Goal: Task Accomplishment & Management: Manage account settings

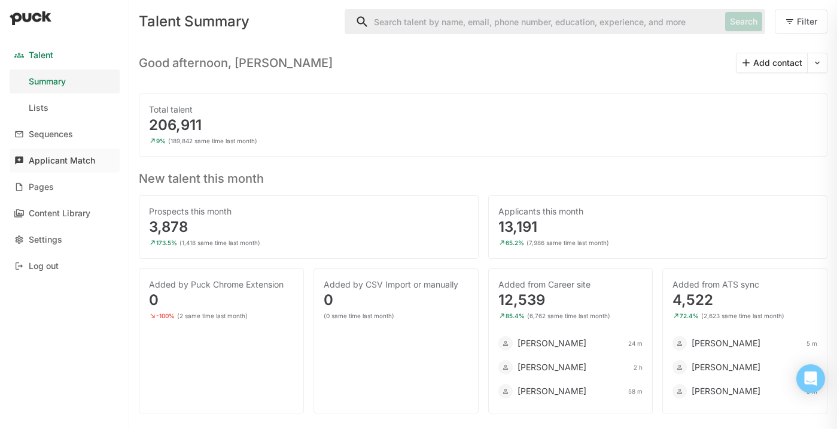
click at [77, 159] on div "Applicant Match" at bounding box center [62, 161] width 66 height 10
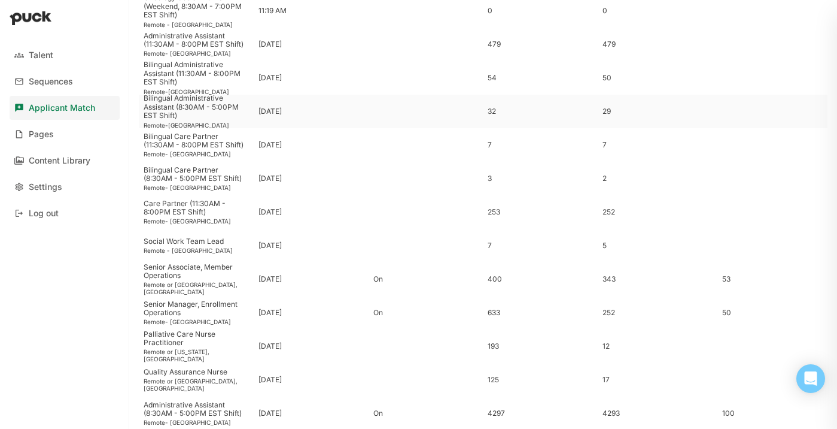
scroll to position [124, 0]
click at [201, 309] on div "Senior Manager, Enrollment Operations" at bounding box center [196, 310] width 105 height 17
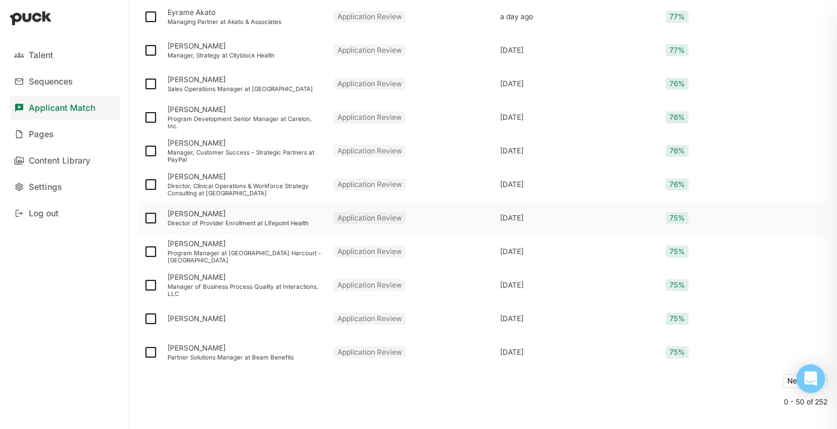
scroll to position [1528, 0]
click at [208, 320] on div "[PERSON_NAME]" at bounding box center [246, 319] width 157 height 8
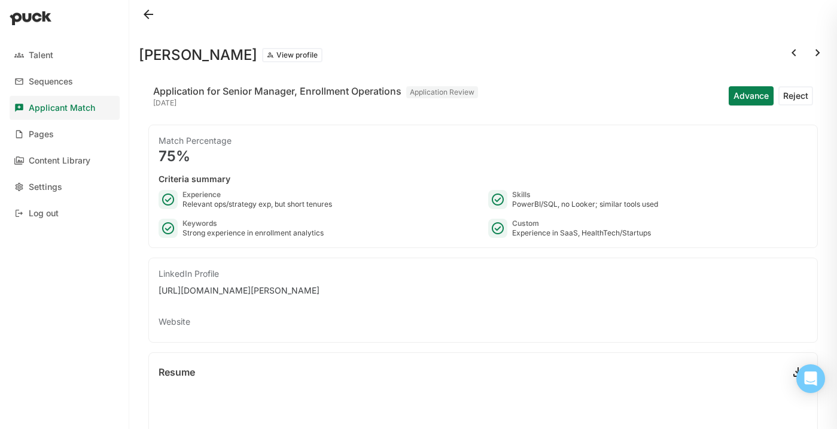
click at [795, 95] on button "Reject" at bounding box center [796, 95] width 35 height 19
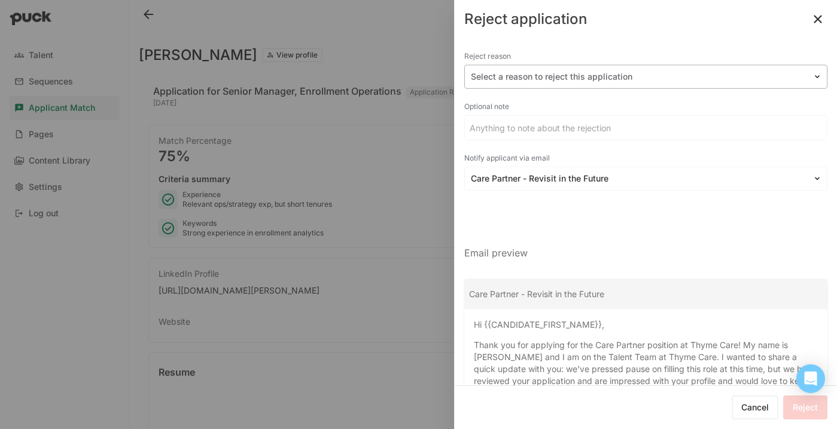
click at [596, 76] on div at bounding box center [639, 77] width 336 height 13
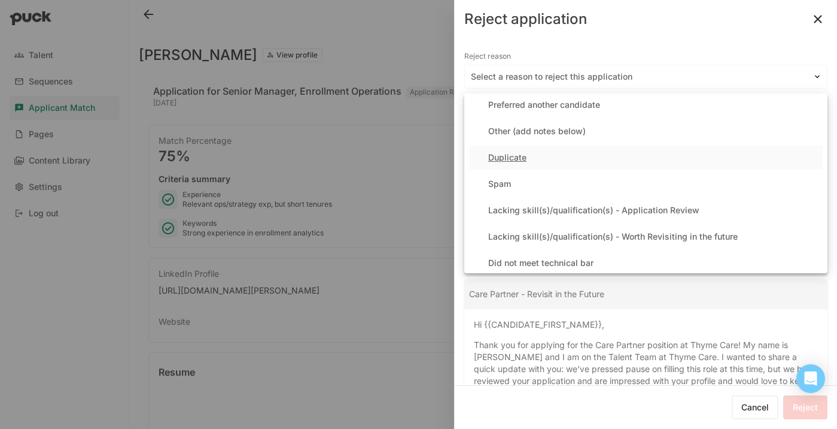
scroll to position [32, 0]
click at [597, 209] on div "Lacking skill(s)/qualification(s) - Application Review" at bounding box center [593, 210] width 211 height 10
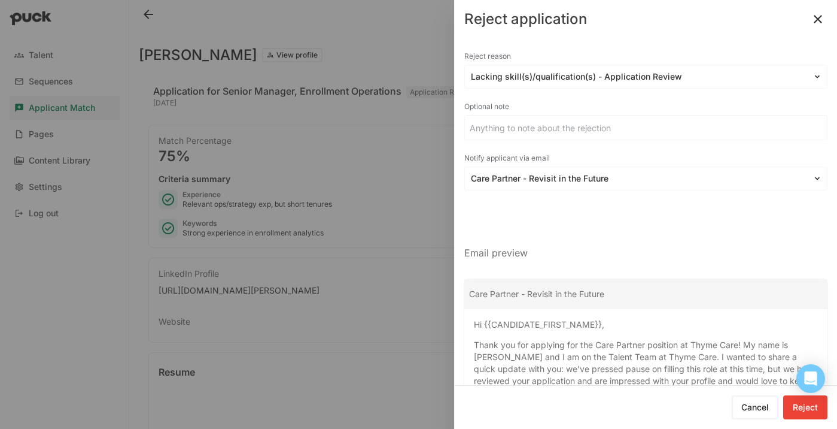
click at [573, 194] on div "Reject reason option Lacking skill(s)/qualification(s) - Application Review, se…" at bounding box center [645, 281] width 363 height 467
click at [572, 183] on div at bounding box center [639, 178] width 336 height 13
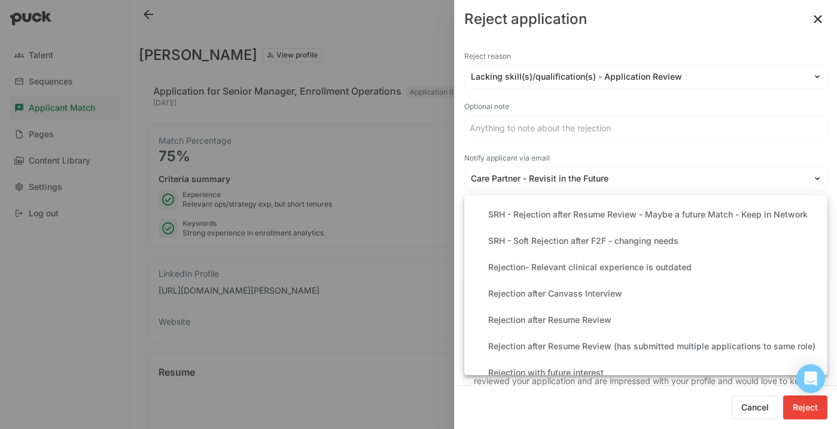
scroll to position [240, 0]
click at [582, 320] on div "Rejection after Resume Review" at bounding box center [549, 319] width 123 height 10
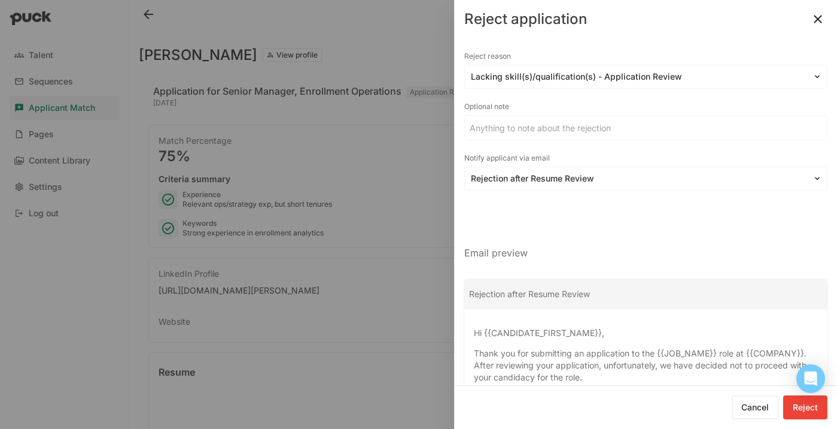
scroll to position [100, 0]
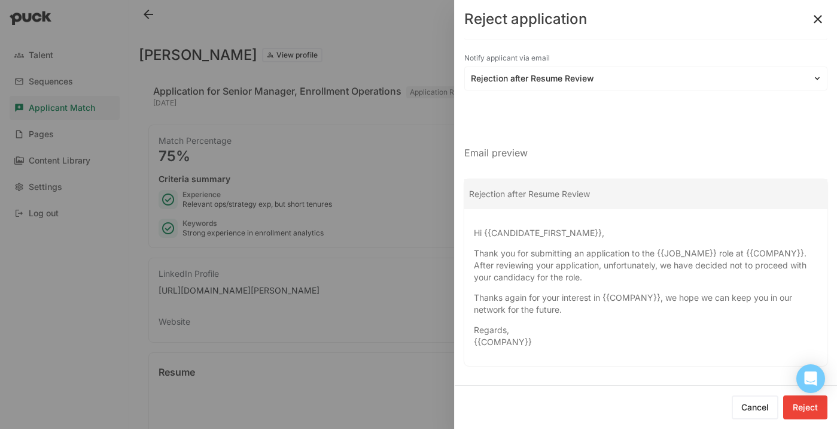
click at [803, 408] on button "Reject" at bounding box center [806, 407] width 44 height 24
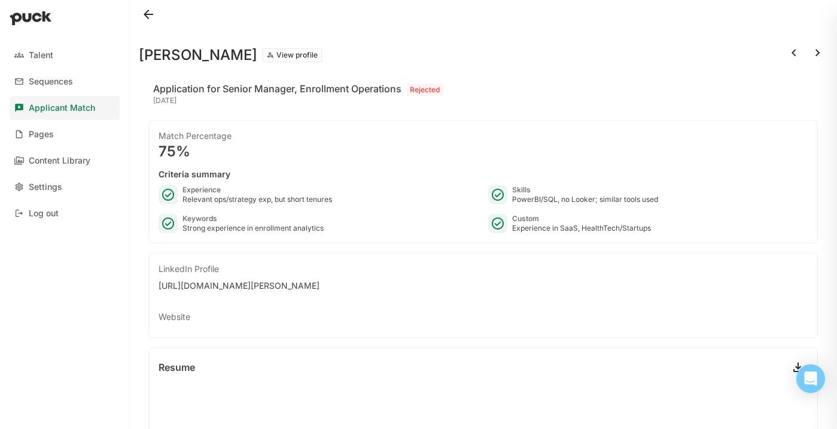
click at [153, 15] on button at bounding box center [148, 14] width 19 height 19
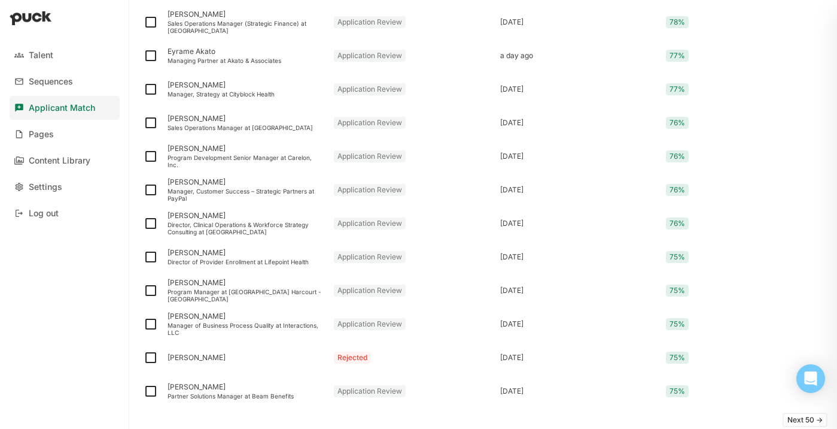
scroll to position [1547, 0]
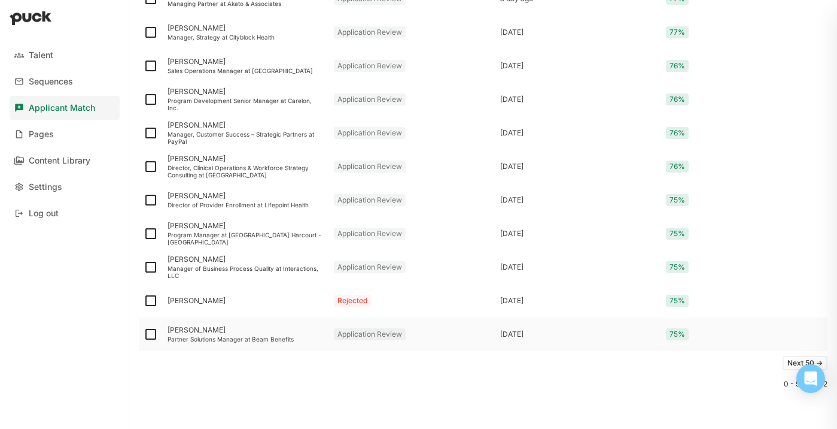
click at [190, 335] on div "Partner Solutions Manager at Beam Benefits" at bounding box center [246, 338] width 157 height 7
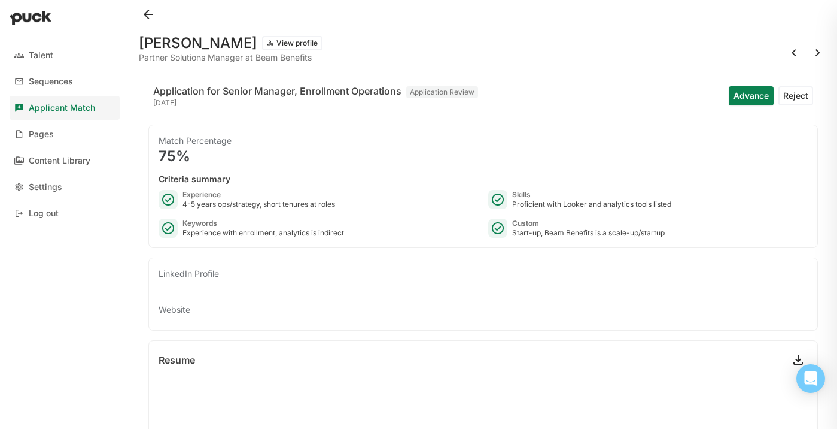
click at [153, 13] on button at bounding box center [148, 14] width 19 height 19
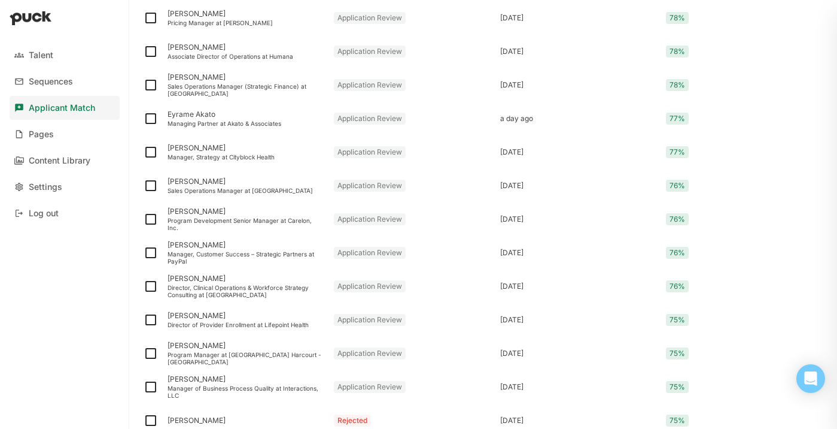
scroll to position [1547, 0]
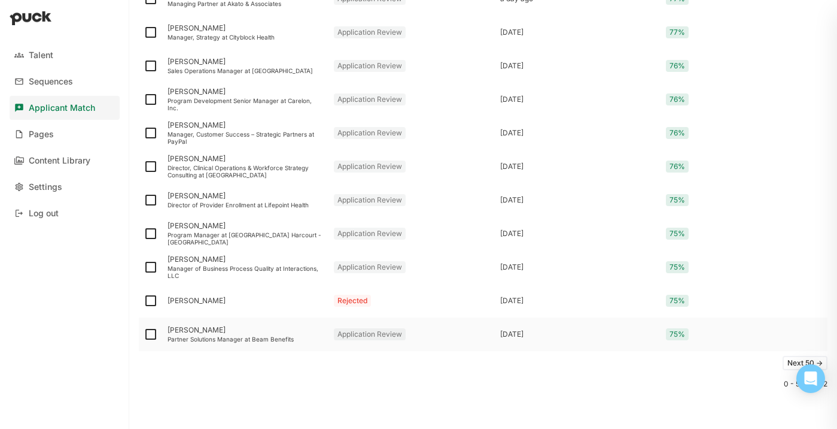
click at [151, 331] on img at bounding box center [151, 334] width 14 height 14
click at [144, 334] on input "checkbox" at bounding box center [143, 334] width 1 height 1
checkbox input "true"
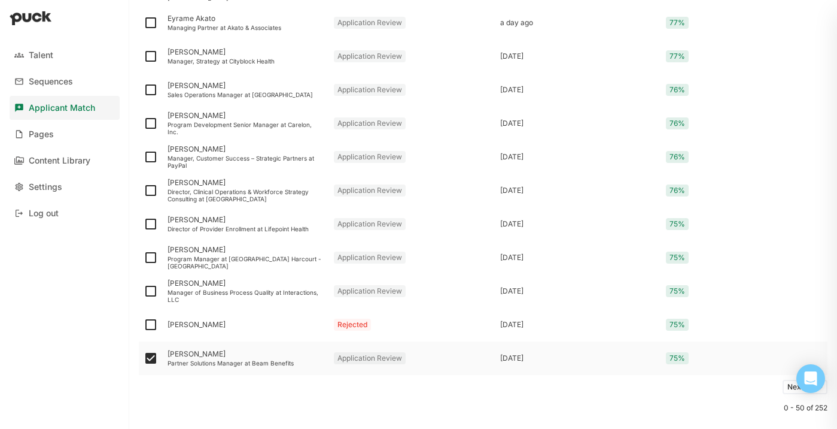
scroll to position [1571, 0]
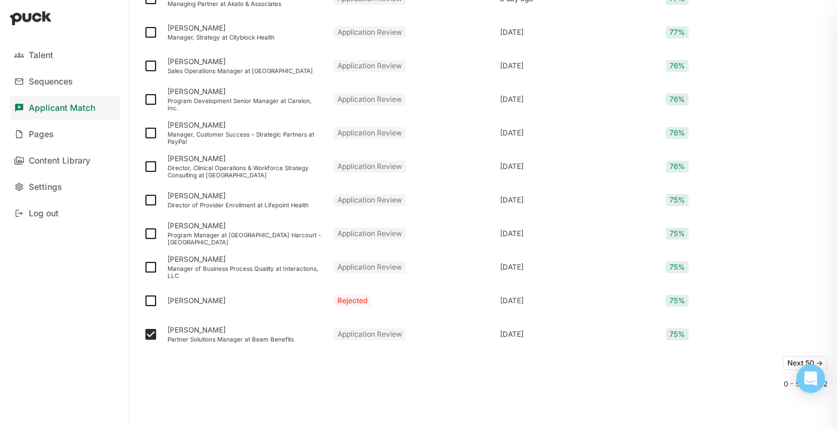
click at [788, 360] on button "Next 50 ->" at bounding box center [805, 363] width 45 height 14
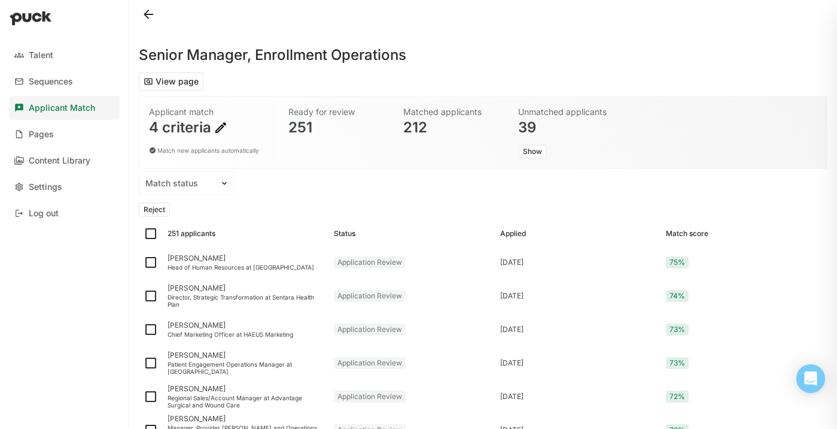
scroll to position [13, 0]
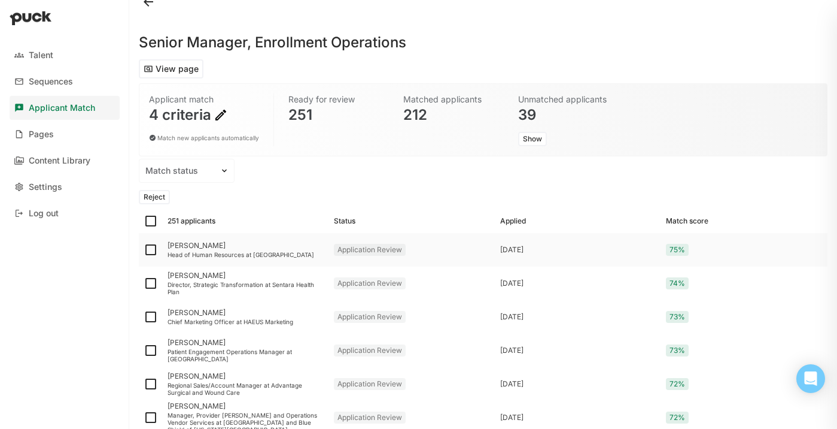
click at [196, 251] on div "Head of Human Resources at [GEOGRAPHIC_DATA]" at bounding box center [246, 254] width 157 height 7
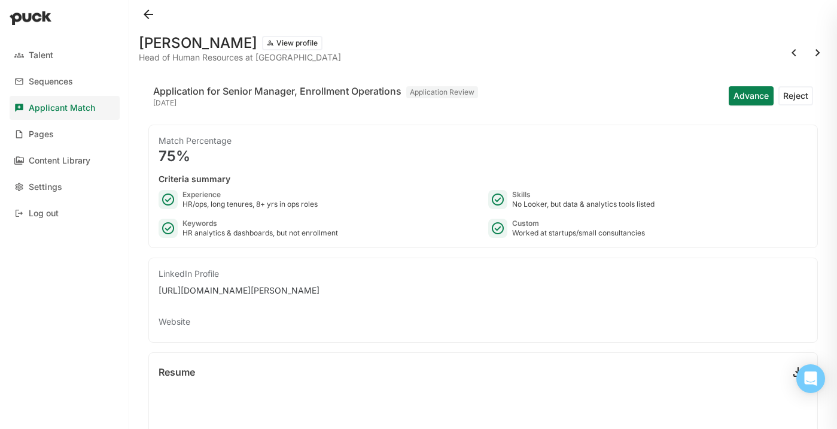
click at [148, 17] on button at bounding box center [148, 14] width 19 height 19
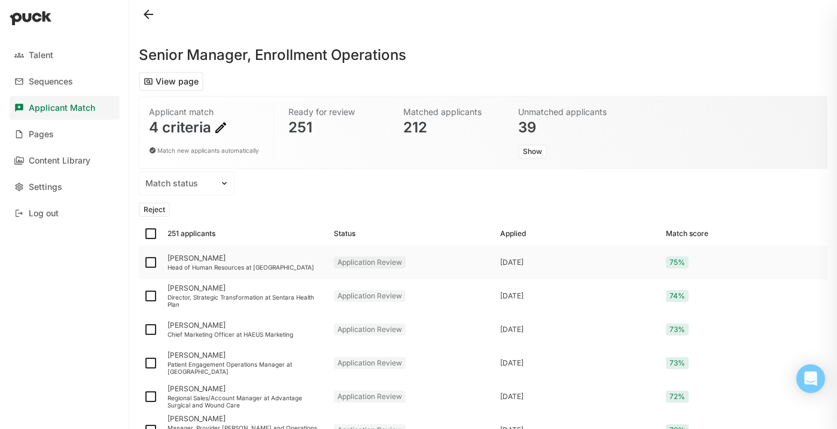
click at [151, 264] on img at bounding box center [151, 262] width 14 height 14
click at [144, 263] on input "checkbox" at bounding box center [143, 262] width 1 height 1
checkbox input "true"
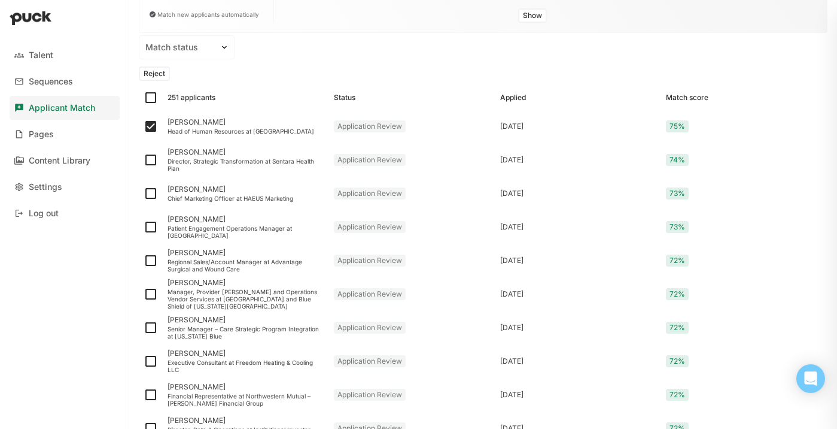
scroll to position [139, 0]
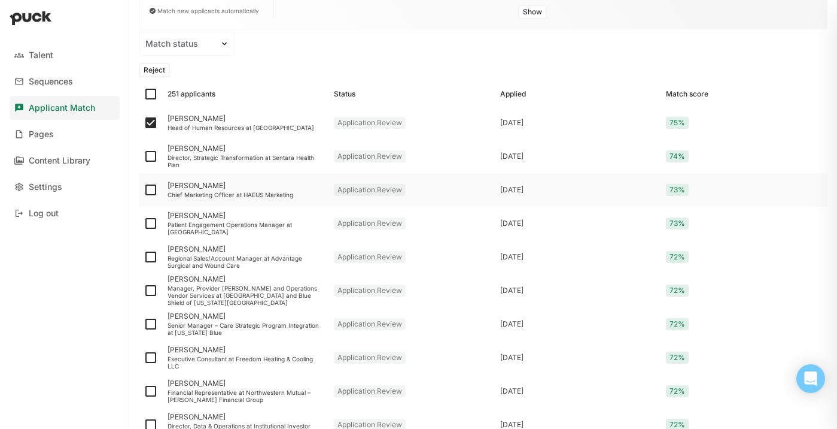
click at [157, 186] on img at bounding box center [151, 190] width 14 height 14
click at [144, 190] on input "checkbox" at bounding box center [143, 190] width 1 height 1
checkbox input "true"
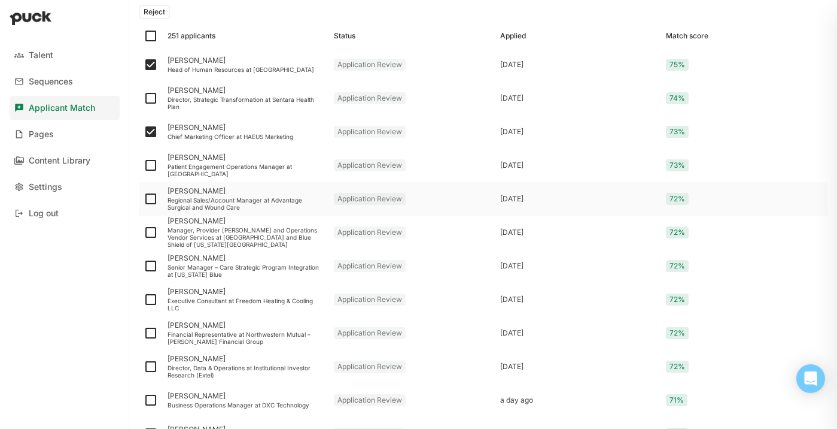
scroll to position [198, 0]
click at [152, 229] on img at bounding box center [151, 231] width 14 height 14
click at [144, 232] on input "checkbox" at bounding box center [143, 232] width 1 height 1
checkbox input "true"
click at [196, 168] on div "Patient Engagement Operations Manager at [GEOGRAPHIC_DATA]" at bounding box center [246, 169] width 157 height 14
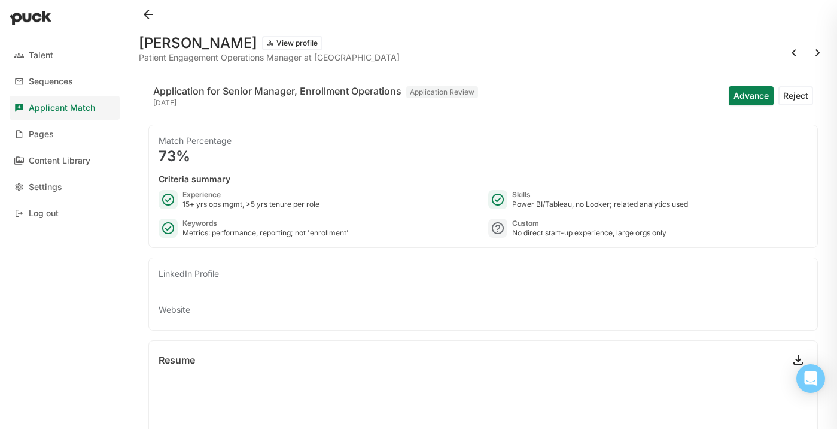
click at [145, 14] on button at bounding box center [148, 14] width 19 height 19
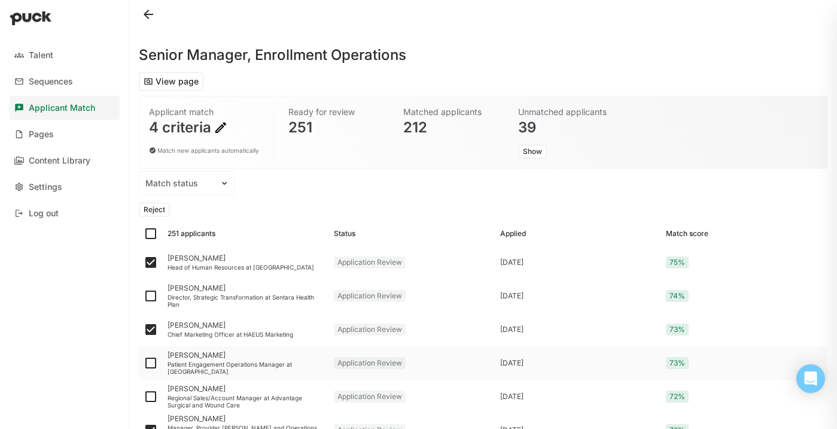
click at [151, 363] on img at bounding box center [151, 363] width 14 height 14
click at [144, 363] on input "checkbox" at bounding box center [143, 363] width 1 height 1
checkbox input "true"
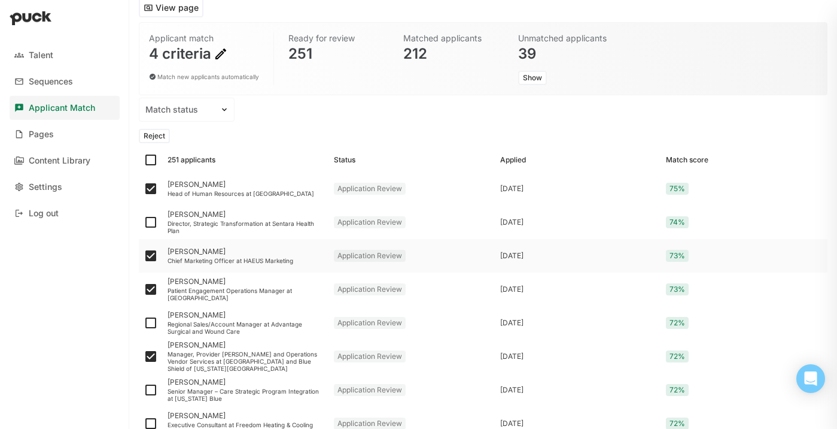
scroll to position [75, 0]
click at [152, 318] on img at bounding box center [151, 321] width 14 height 14
click at [144, 321] on input "checkbox" at bounding box center [143, 321] width 1 height 1
checkbox input "true"
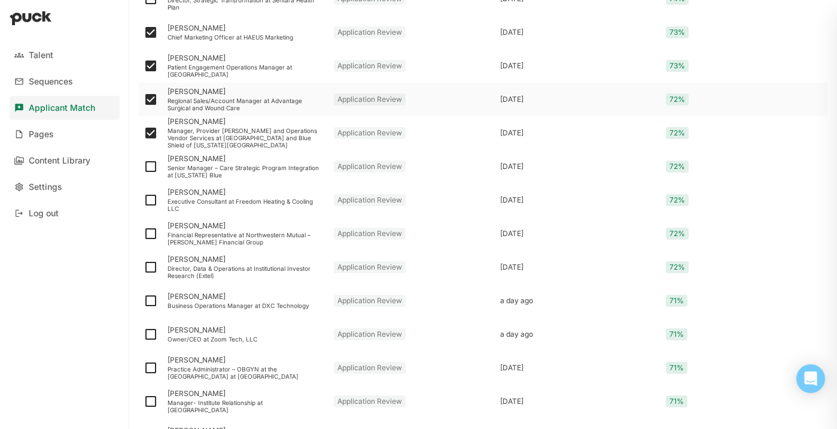
scroll to position [301, 0]
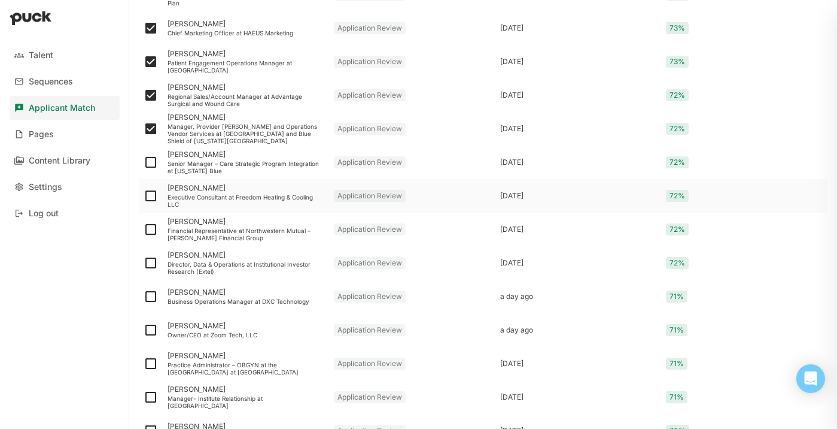
click at [151, 194] on img at bounding box center [151, 196] width 14 height 14
click at [144, 196] on input "checkbox" at bounding box center [143, 196] width 1 height 1
checkbox input "true"
click at [151, 229] on img at bounding box center [151, 229] width 14 height 14
click at [144, 229] on input "checkbox" at bounding box center [143, 229] width 1 height 1
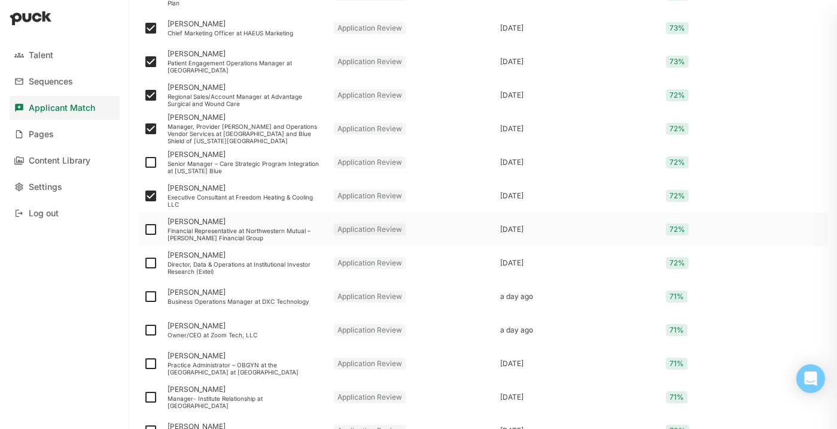
checkbox input "true"
click at [152, 265] on img at bounding box center [151, 263] width 14 height 14
click at [144, 263] on input "checkbox" at bounding box center [143, 263] width 1 height 1
checkbox input "true"
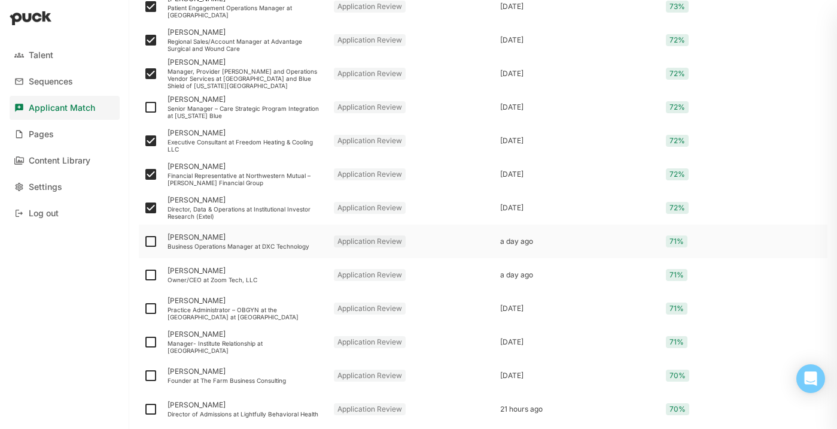
scroll to position [360, 0]
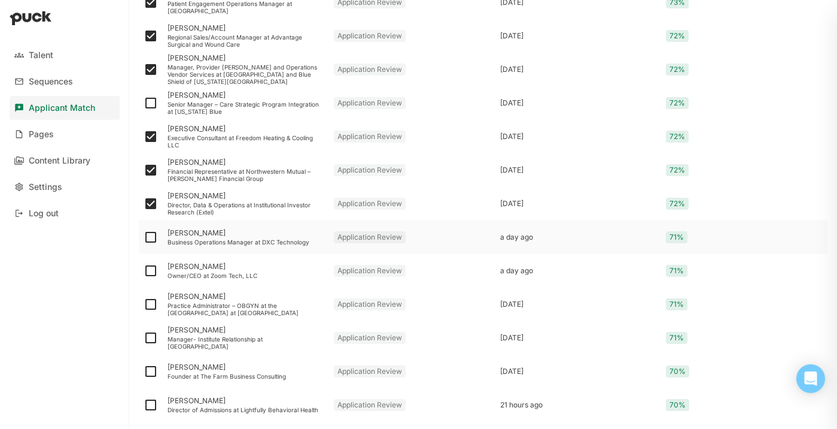
click at [150, 235] on img at bounding box center [151, 237] width 14 height 14
click at [144, 237] on input "checkbox" at bounding box center [143, 237] width 1 height 1
checkbox input "true"
click at [153, 274] on img at bounding box center [151, 270] width 14 height 14
click at [144, 271] on input "checkbox" at bounding box center [143, 271] width 1 height 1
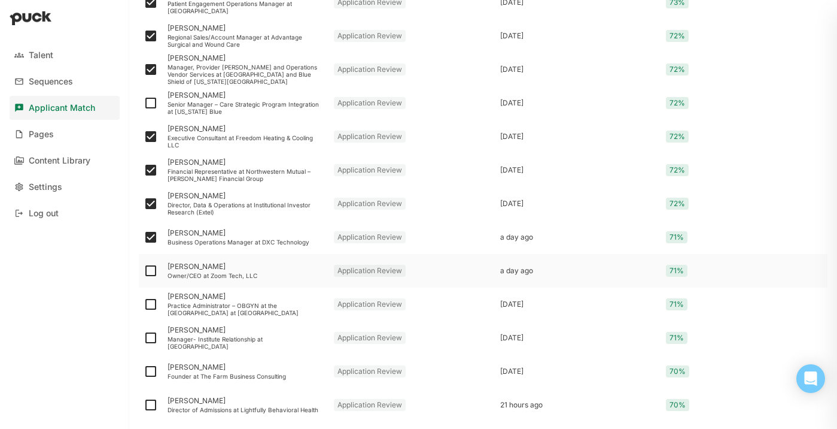
checkbox input "true"
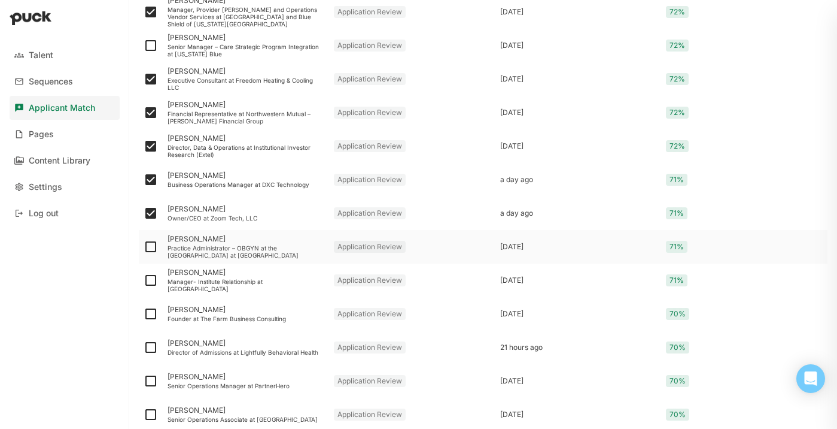
scroll to position [420, 0]
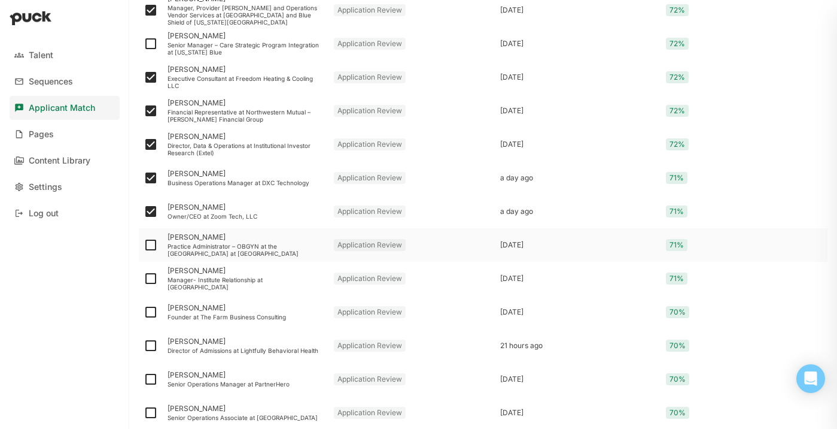
click at [156, 246] on img at bounding box center [151, 245] width 14 height 14
click at [144, 245] on input "checkbox" at bounding box center [143, 245] width 1 height 1
checkbox input "true"
click at [154, 272] on img at bounding box center [151, 278] width 14 height 14
click at [144, 278] on input "checkbox" at bounding box center [143, 278] width 1 height 1
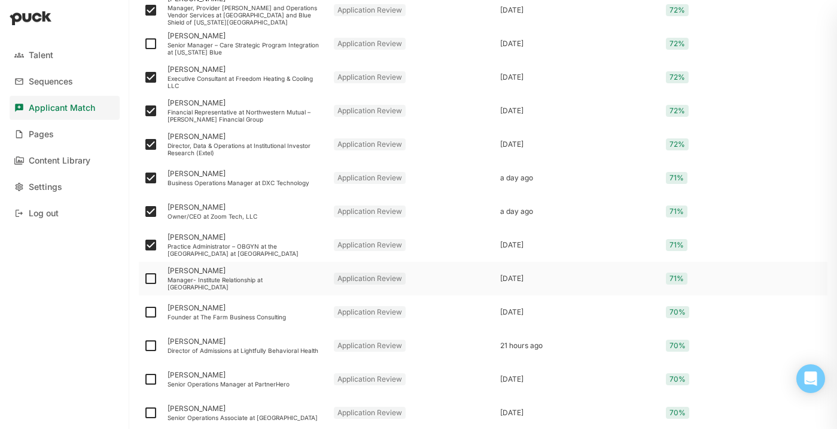
checkbox input "true"
click at [151, 309] on img at bounding box center [151, 312] width 14 height 14
click at [144, 312] on input "checkbox" at bounding box center [143, 312] width 1 height 1
checkbox input "true"
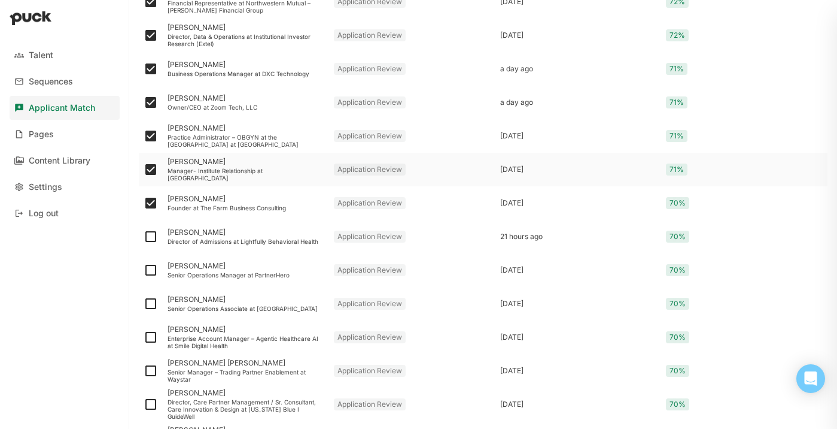
scroll to position [529, 0]
click at [154, 237] on img at bounding box center [151, 236] width 14 height 14
click at [144, 236] on input "checkbox" at bounding box center [143, 236] width 1 height 1
click at [154, 236] on img at bounding box center [151, 236] width 14 height 14
click at [144, 236] on input "checkbox" at bounding box center [143, 236] width 1 height 1
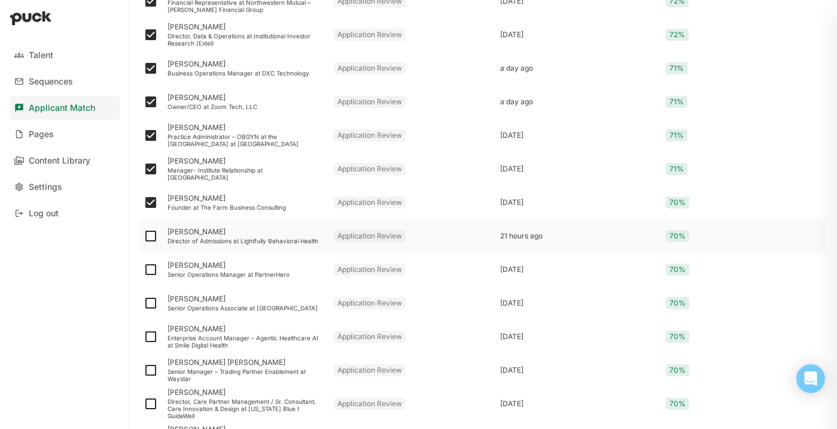
click at [187, 238] on div "Director of Admissions at Lightfully Behavioral Health" at bounding box center [246, 240] width 157 height 7
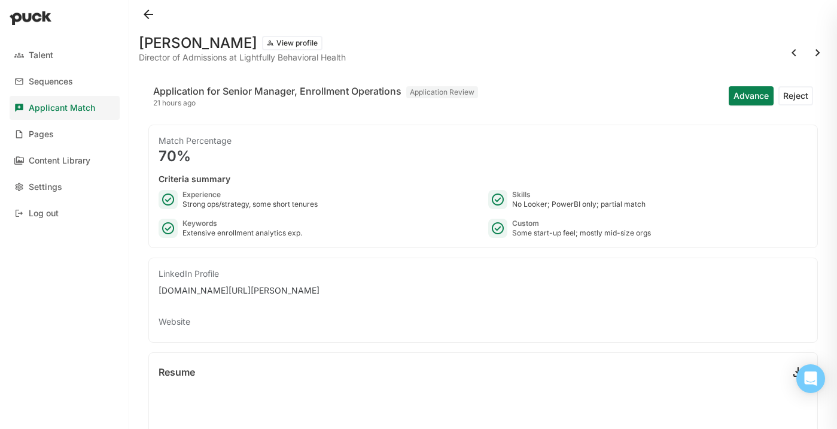
click at [147, 11] on button at bounding box center [148, 14] width 19 height 19
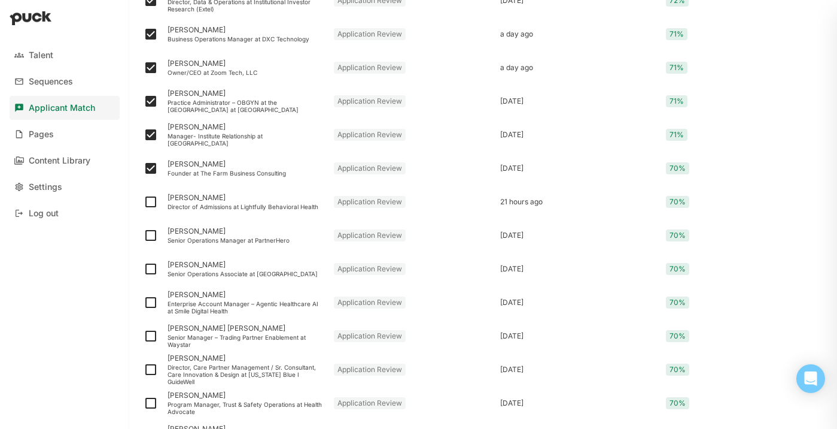
scroll to position [570, 0]
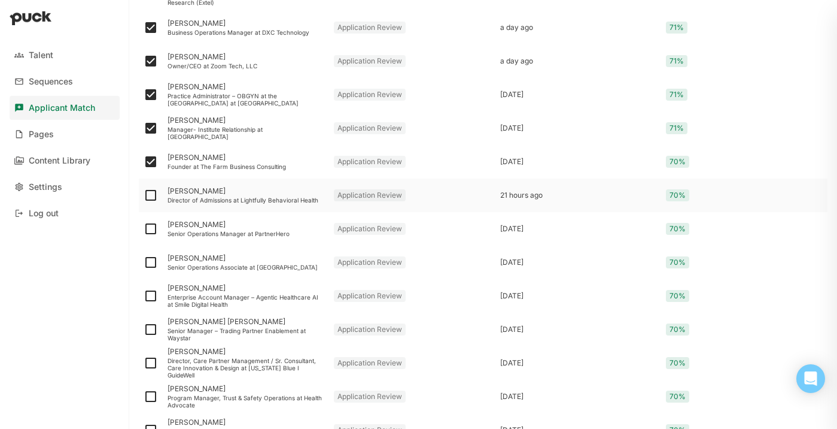
click at [148, 195] on img at bounding box center [151, 195] width 14 height 14
click at [144, 195] on input "checkbox" at bounding box center [143, 195] width 1 height 1
checkbox input "true"
click at [225, 233] on div "Senior Operations Manager at PartnerHero" at bounding box center [246, 233] width 157 height 7
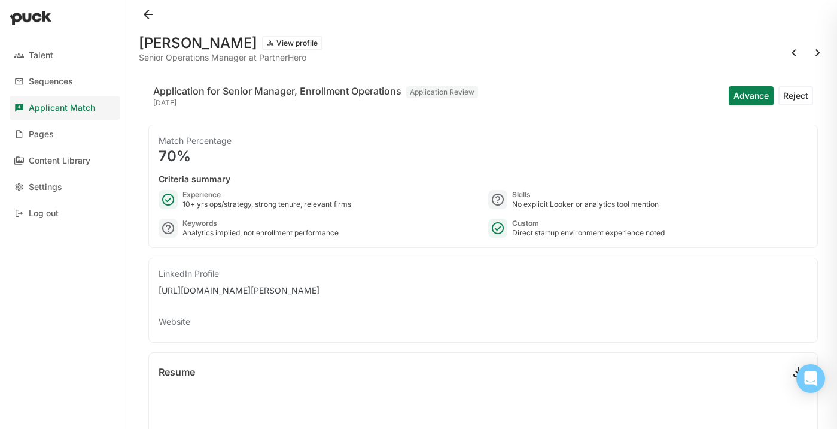
click at [149, 18] on button at bounding box center [148, 14] width 19 height 19
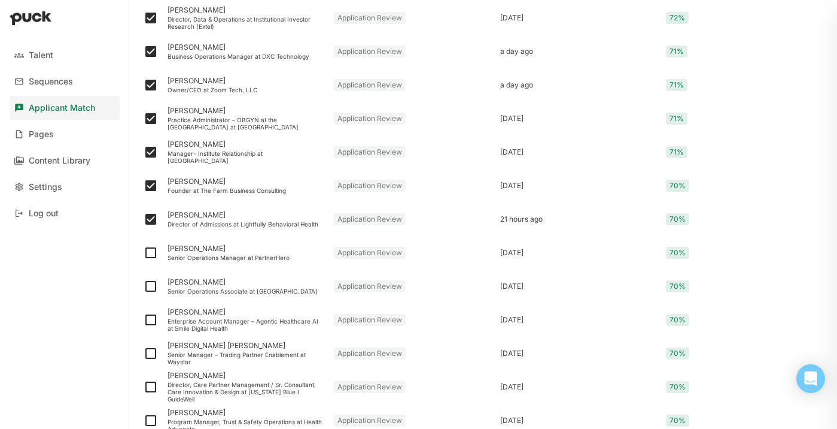
scroll to position [548, 0]
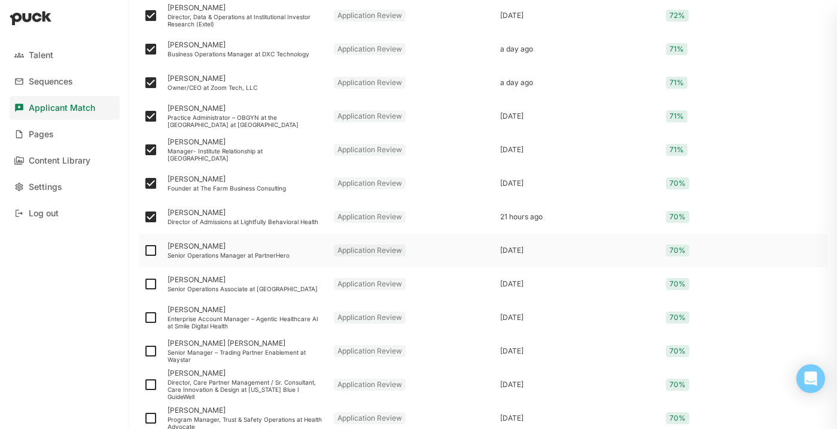
click at [148, 248] on img at bounding box center [151, 250] width 14 height 14
click at [144, 250] on input "checkbox" at bounding box center [143, 250] width 1 height 1
checkbox input "true"
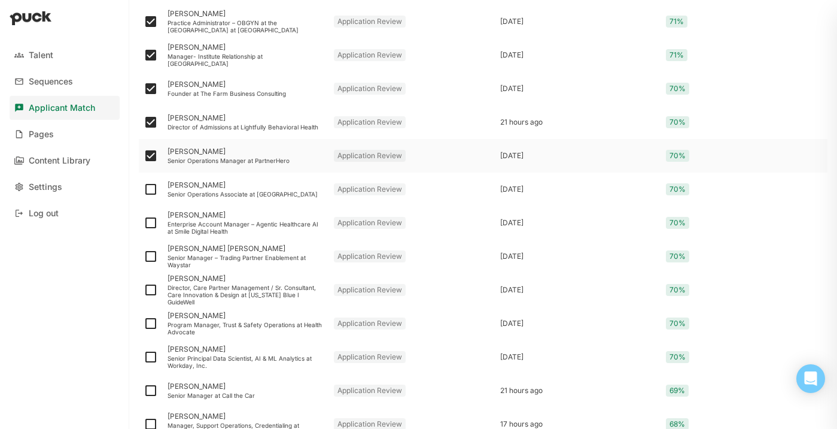
scroll to position [648, 0]
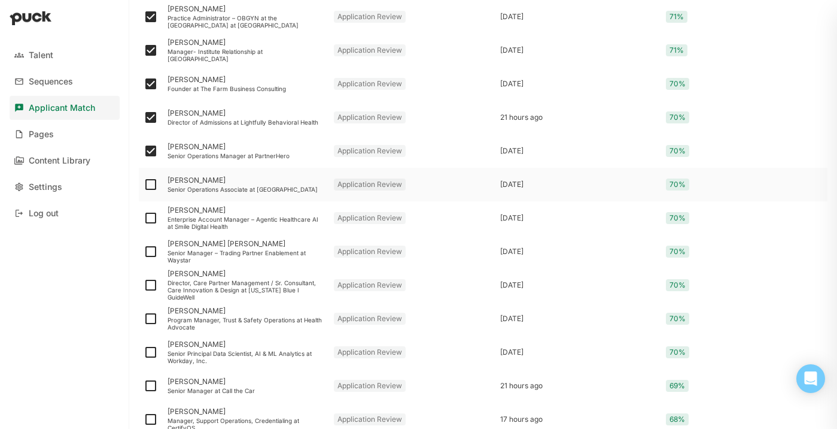
click at [239, 186] on div "Senior Operations Associate at [GEOGRAPHIC_DATA]" at bounding box center [246, 189] width 157 height 7
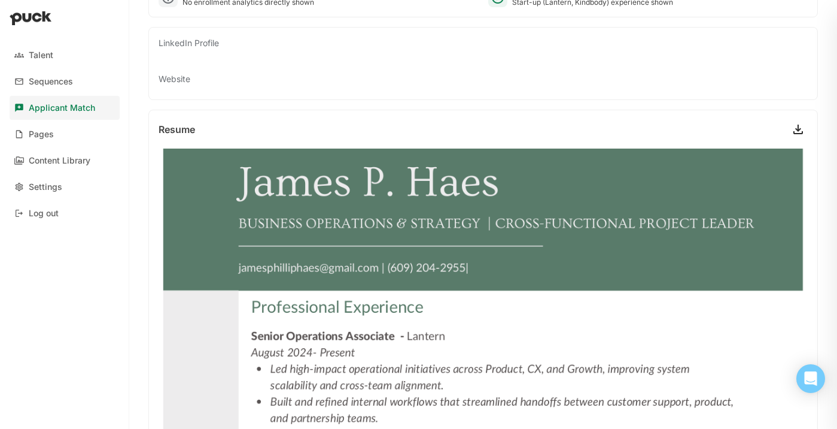
scroll to position [195, 0]
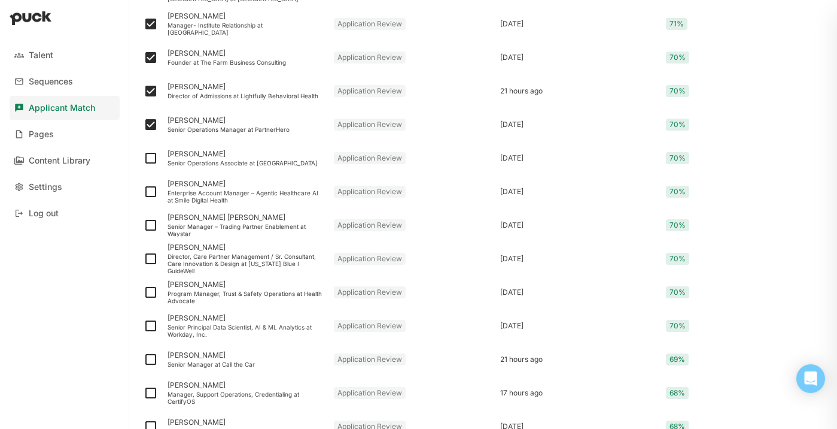
scroll to position [664, 0]
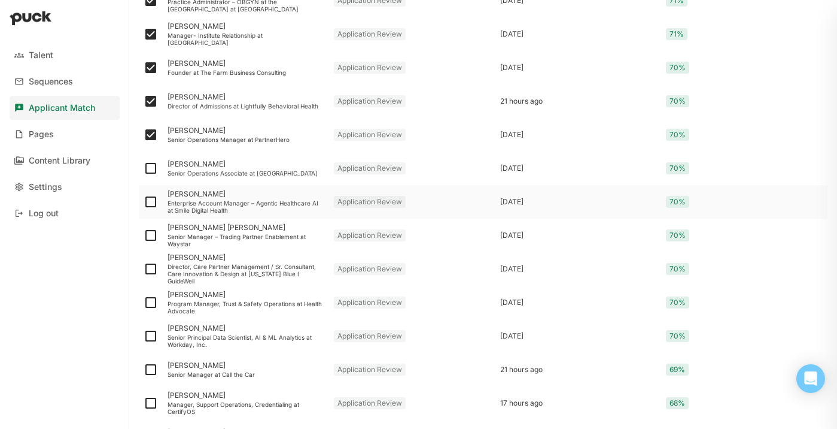
click at [156, 204] on img at bounding box center [151, 202] width 14 height 14
click at [144, 202] on input "checkbox" at bounding box center [143, 202] width 1 height 1
checkbox input "true"
click at [195, 240] on div "Senior Manager – Trading Partner Enablement at Waystar" at bounding box center [246, 240] width 157 height 14
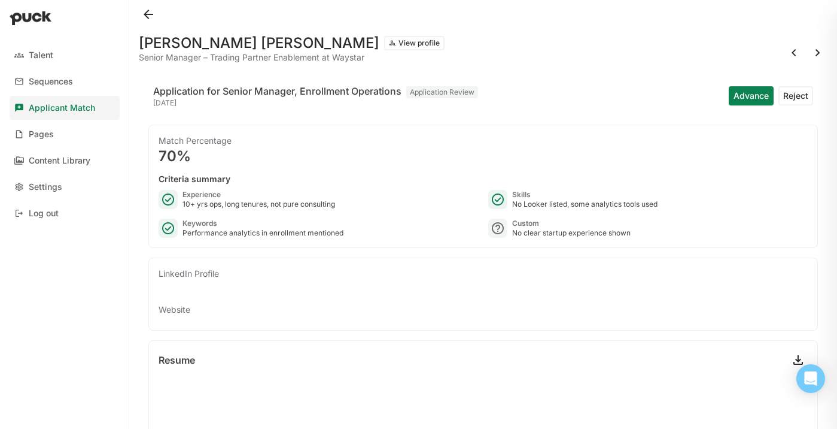
click at [148, 17] on button at bounding box center [148, 14] width 19 height 19
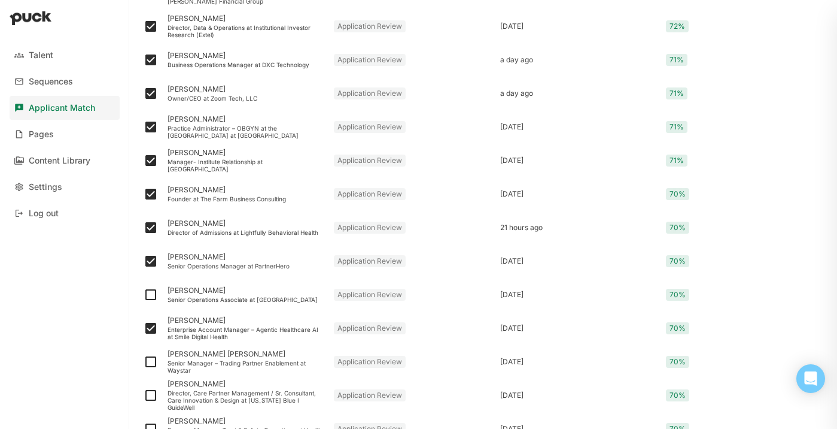
scroll to position [540, 0]
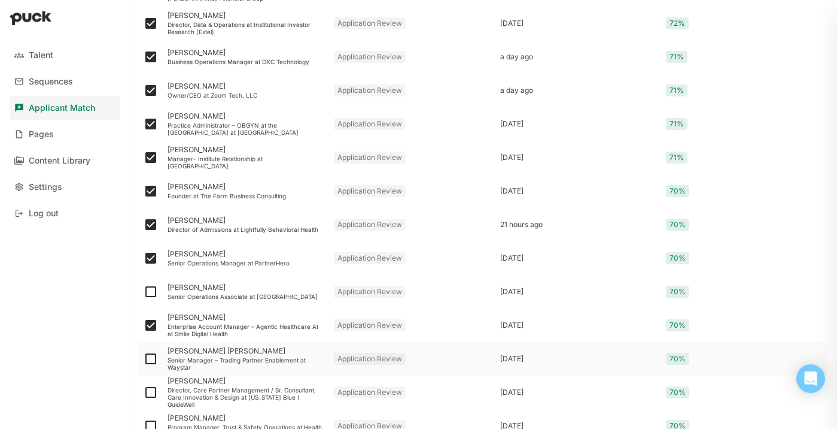
click at [153, 360] on img at bounding box center [151, 358] width 14 height 14
click at [144, 359] on input "checkbox" at bounding box center [143, 359] width 1 height 1
checkbox input "true"
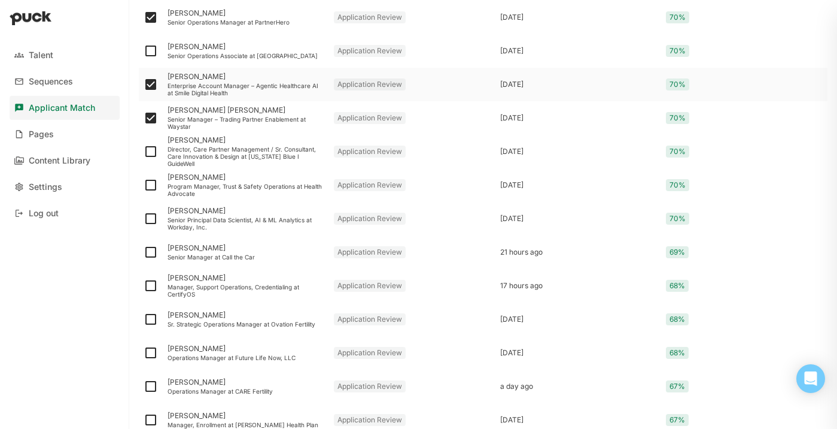
scroll to position [782, 0]
click at [149, 284] on img at bounding box center [151, 285] width 14 height 14
click at [144, 285] on input "checkbox" at bounding box center [143, 285] width 1 height 1
checkbox input "true"
click at [148, 219] on img at bounding box center [151, 218] width 14 height 14
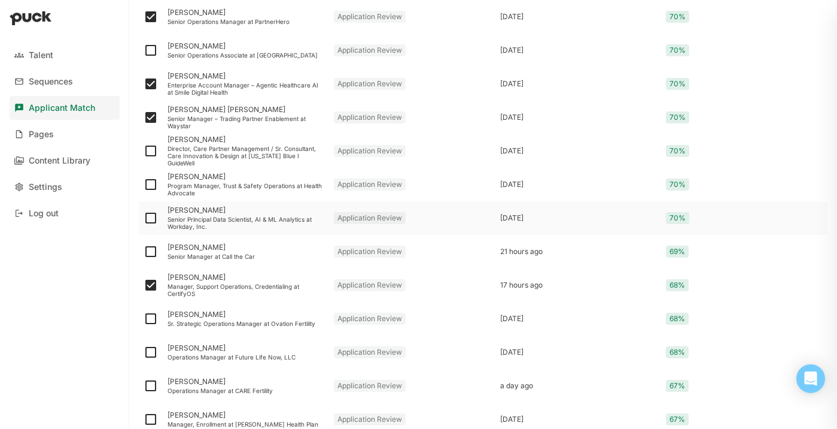
click at [144, 218] on input "checkbox" at bounding box center [143, 218] width 1 height 1
checkbox input "true"
click at [151, 183] on img at bounding box center [151, 184] width 14 height 14
click at [144, 184] on input "checkbox" at bounding box center [143, 184] width 1 height 1
checkbox input "true"
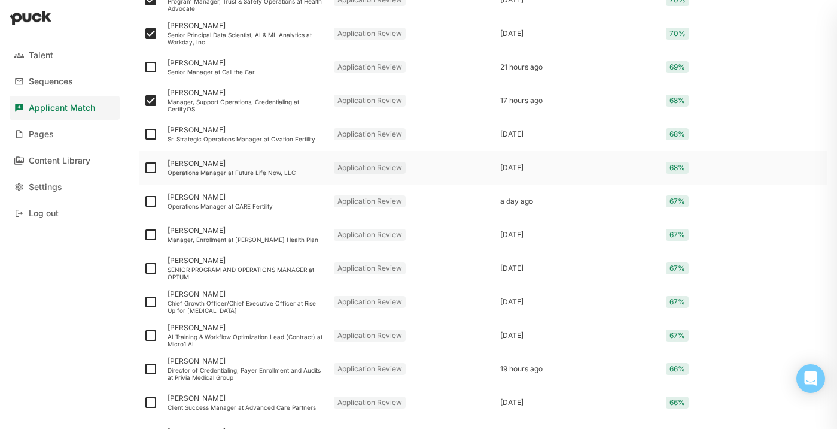
scroll to position [968, 0]
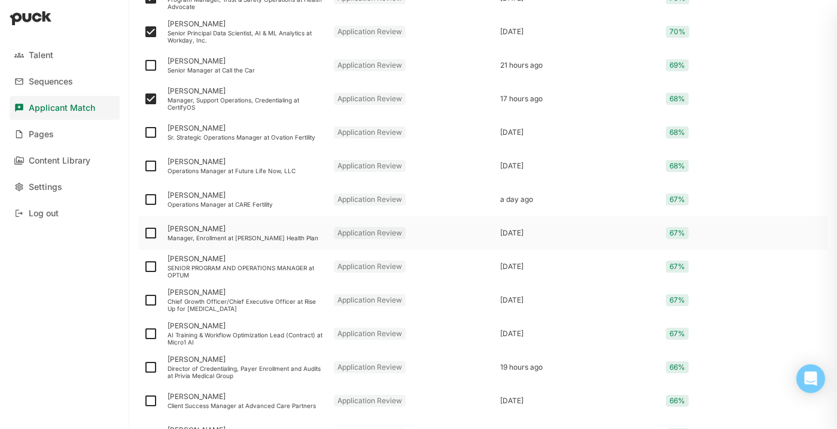
click at [207, 236] on div "Manager, Enrollment at [PERSON_NAME] Health Plan" at bounding box center [246, 237] width 157 height 7
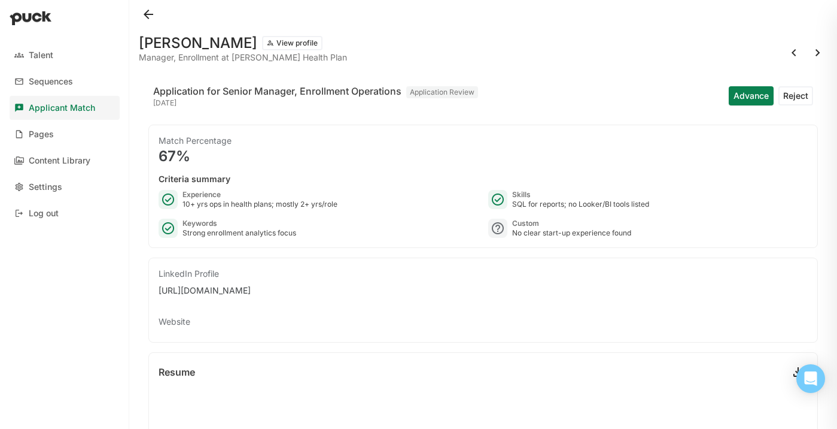
click at [144, 12] on button at bounding box center [148, 14] width 19 height 19
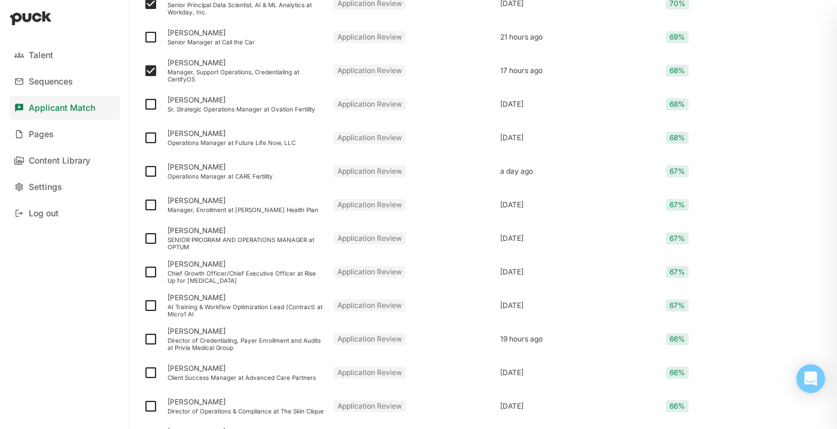
scroll to position [995, 0]
click at [151, 206] on img at bounding box center [151, 206] width 14 height 14
click at [144, 206] on input "checkbox" at bounding box center [143, 206] width 1 height 1
checkbox input "true"
click at [143, 141] on div at bounding box center [151, 139] width 24 height 34
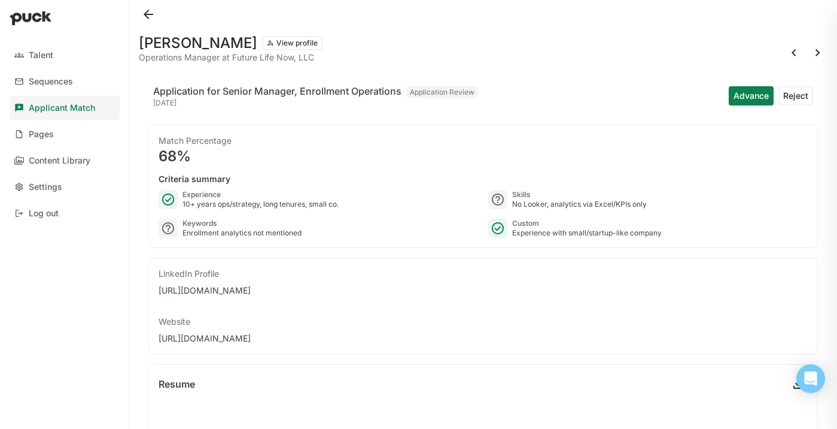
click at [151, 11] on button at bounding box center [148, 14] width 19 height 19
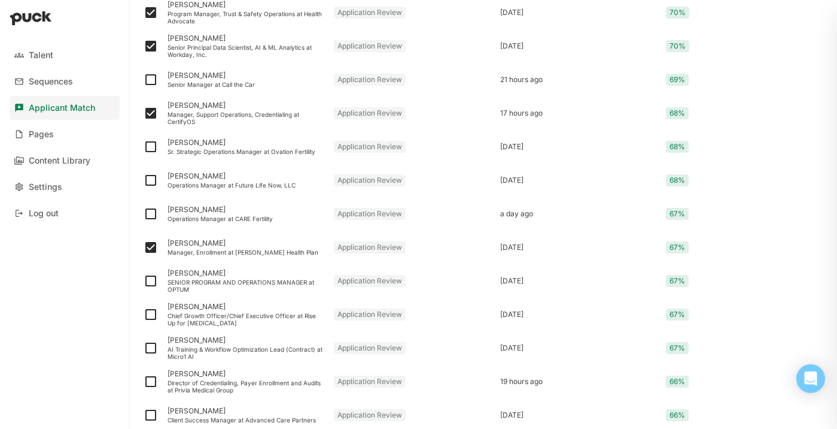
scroll to position [958, 0]
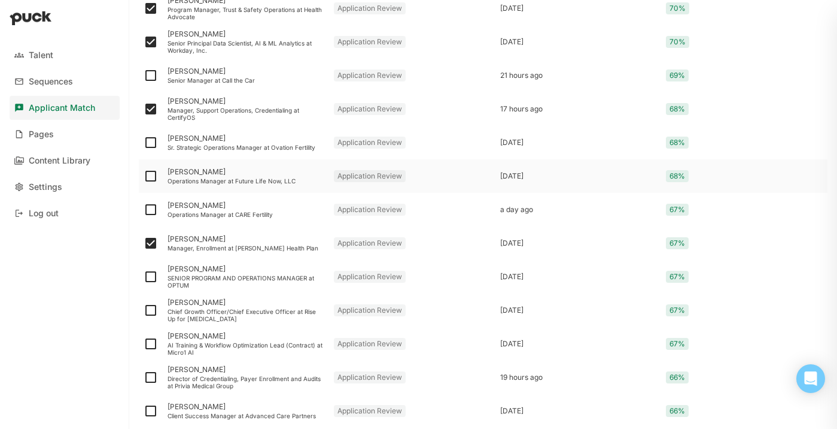
click at [156, 175] on img at bounding box center [151, 176] width 14 height 14
click at [144, 176] on input "checkbox" at bounding box center [143, 176] width 1 height 1
checkbox input "true"
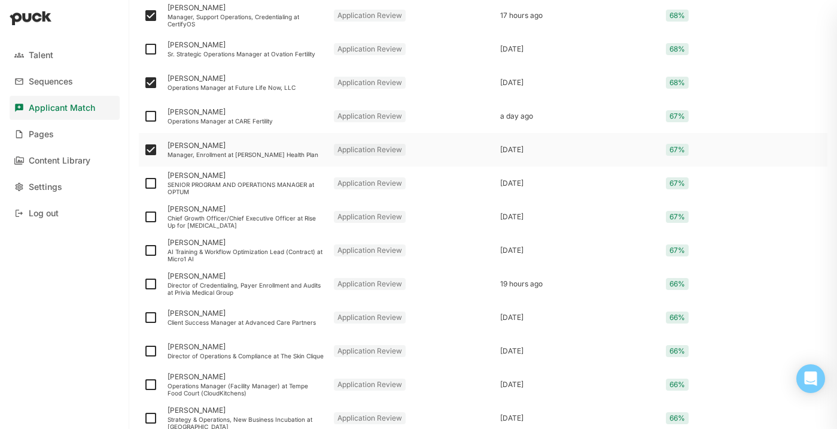
scroll to position [1058, 0]
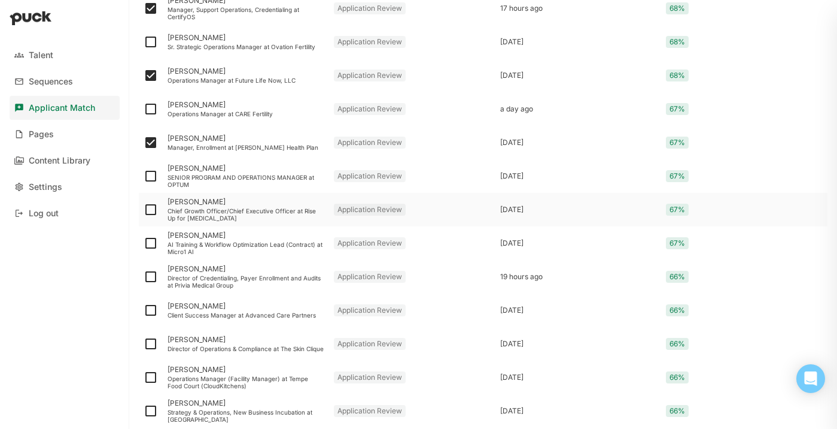
click at [151, 206] on img at bounding box center [151, 209] width 14 height 14
click at [144, 209] on input "checkbox" at bounding box center [143, 209] width 1 height 1
checkbox input "true"
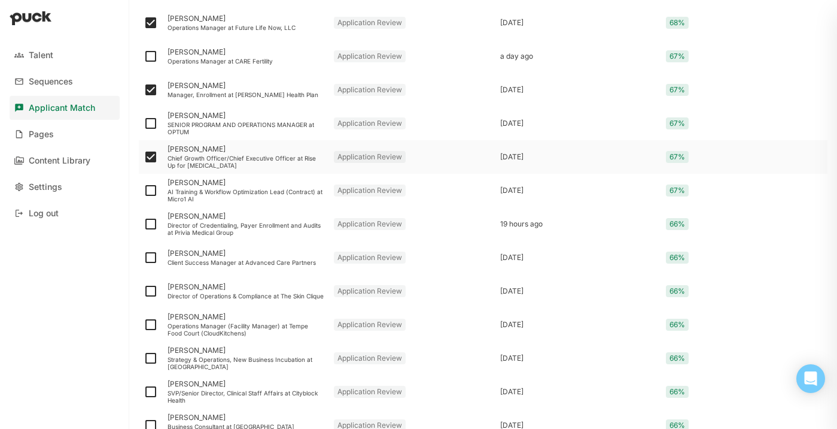
scroll to position [1112, 0]
click at [151, 224] on img at bounding box center [151, 222] width 14 height 14
click at [144, 223] on input "checkbox" at bounding box center [143, 223] width 1 height 1
checkbox input "true"
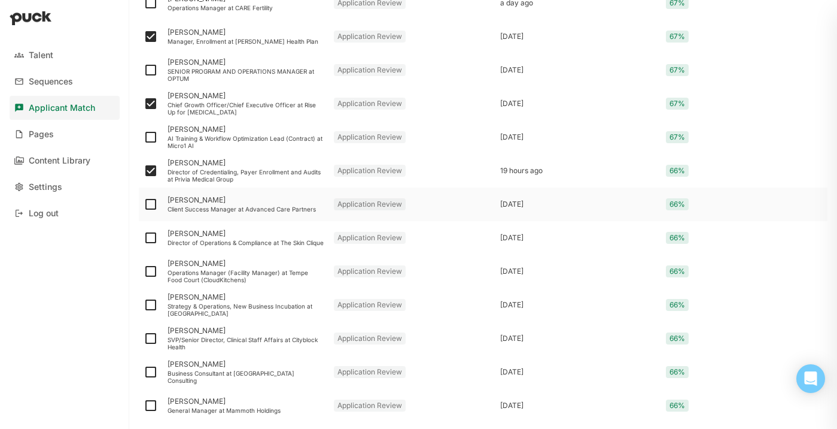
scroll to position [1167, 0]
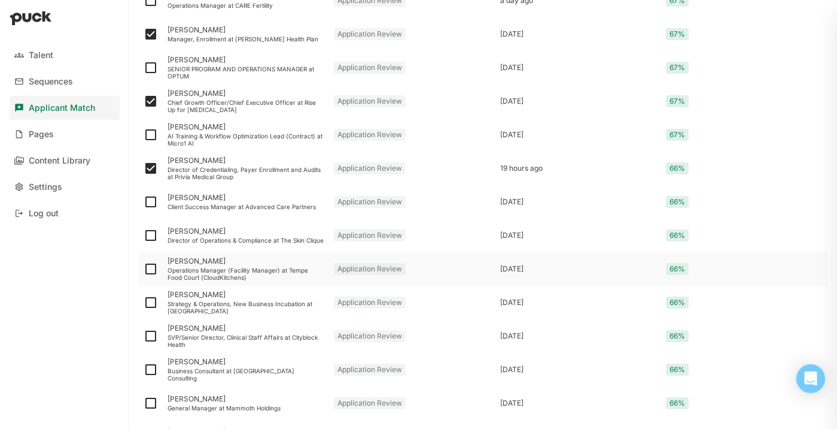
click at [153, 266] on img at bounding box center [151, 269] width 14 height 14
click at [144, 269] on input "checkbox" at bounding box center [143, 269] width 1 height 1
checkbox input "true"
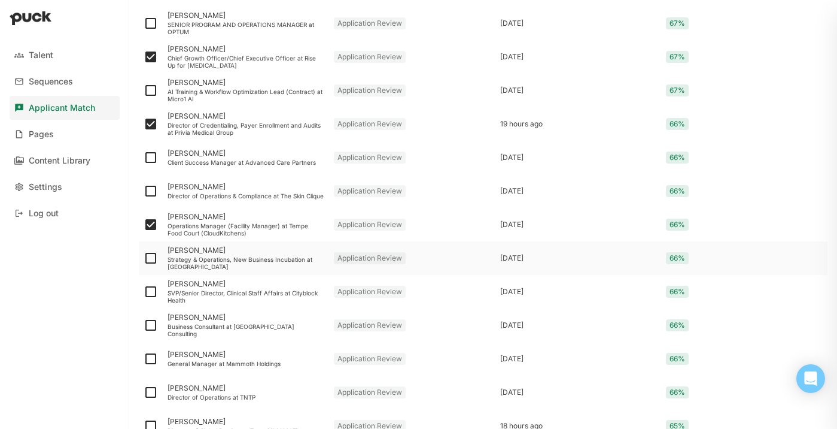
scroll to position [1212, 0]
click at [150, 259] on img at bounding box center [151, 257] width 14 height 14
click at [144, 257] on input "checkbox" at bounding box center [143, 257] width 1 height 1
checkbox input "true"
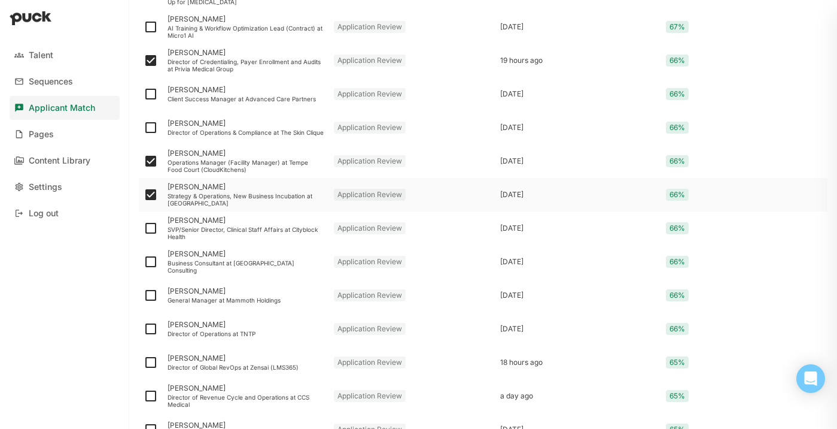
scroll to position [1279, 0]
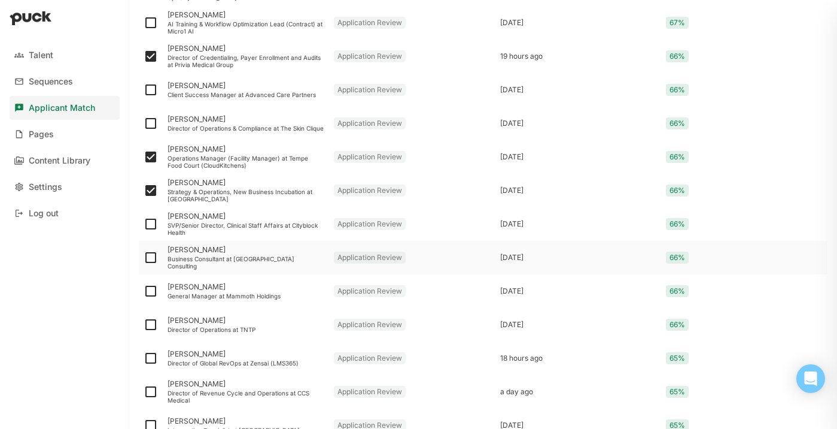
click at [153, 256] on img at bounding box center [151, 257] width 14 height 14
click at [144, 257] on input "checkbox" at bounding box center [143, 257] width 1 height 1
checkbox input "true"
click at [152, 288] on img at bounding box center [151, 291] width 14 height 14
click at [144, 291] on input "checkbox" at bounding box center [143, 291] width 1 height 1
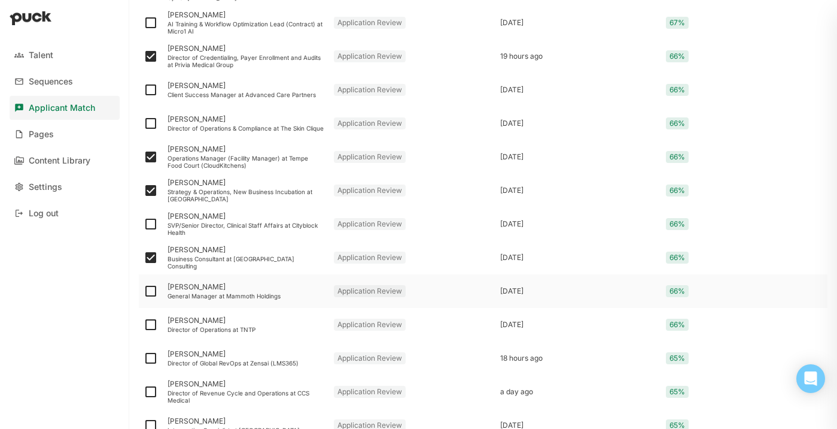
checkbox input "true"
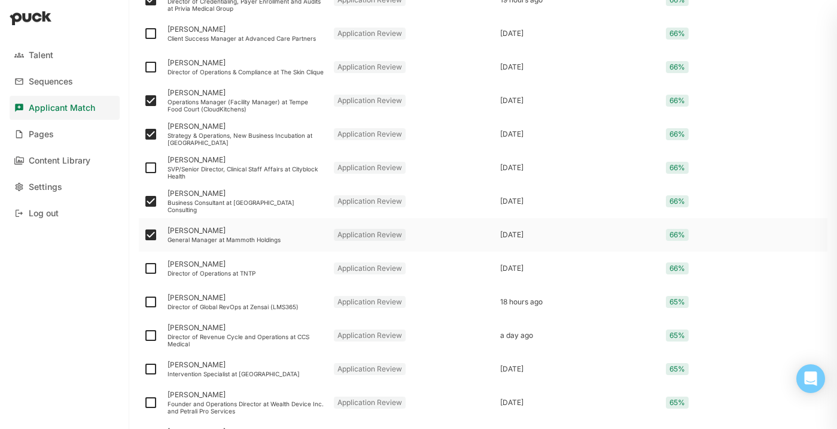
scroll to position [1336, 0]
click at [150, 302] on img at bounding box center [151, 300] width 14 height 14
click at [144, 301] on input "checkbox" at bounding box center [143, 300] width 1 height 1
checkbox input "true"
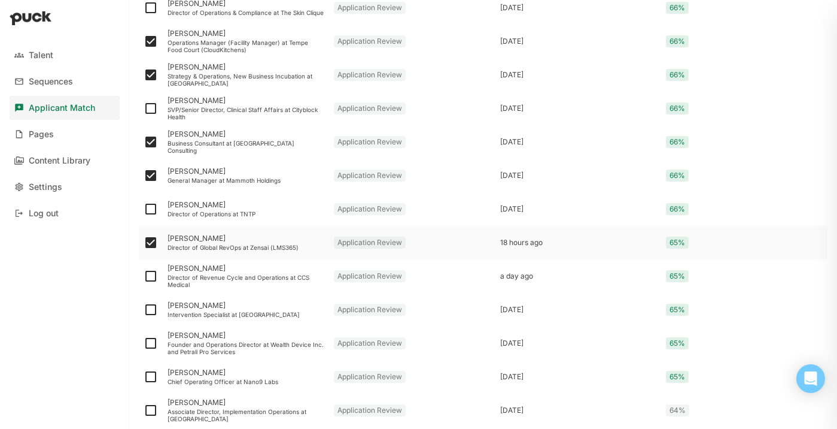
scroll to position [1396, 0]
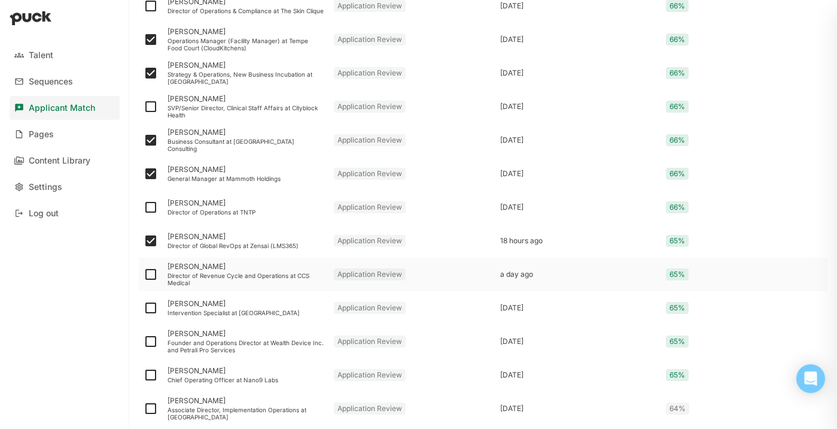
click at [151, 278] on img at bounding box center [151, 274] width 14 height 14
click at [144, 275] on input "checkbox" at bounding box center [143, 274] width 1 height 1
checkbox input "true"
click at [152, 305] on img at bounding box center [151, 307] width 14 height 14
click at [144, 308] on input "checkbox" at bounding box center [143, 308] width 1 height 1
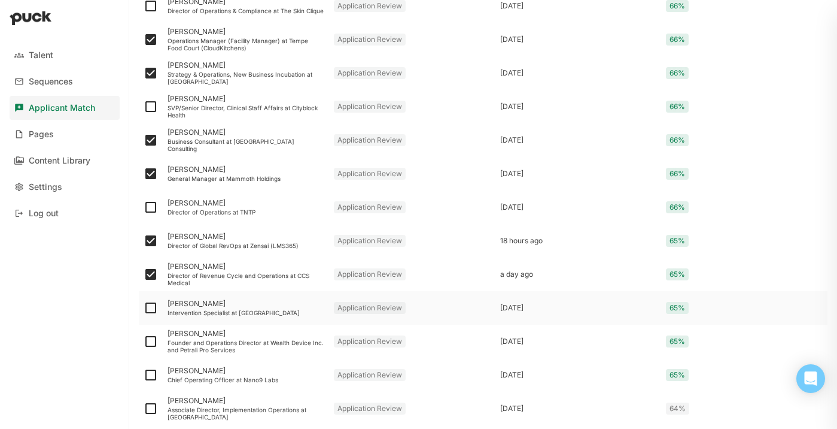
checkbox input "true"
click at [158, 337] on div at bounding box center [151, 341] width 24 height 34
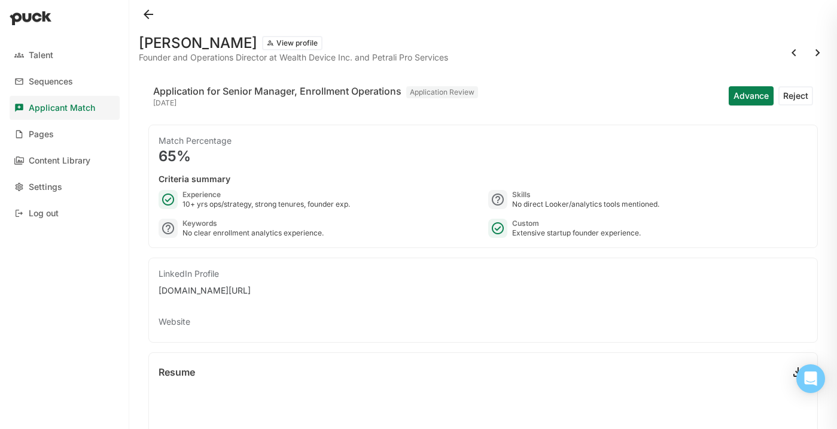
click at [153, 18] on button at bounding box center [148, 14] width 19 height 19
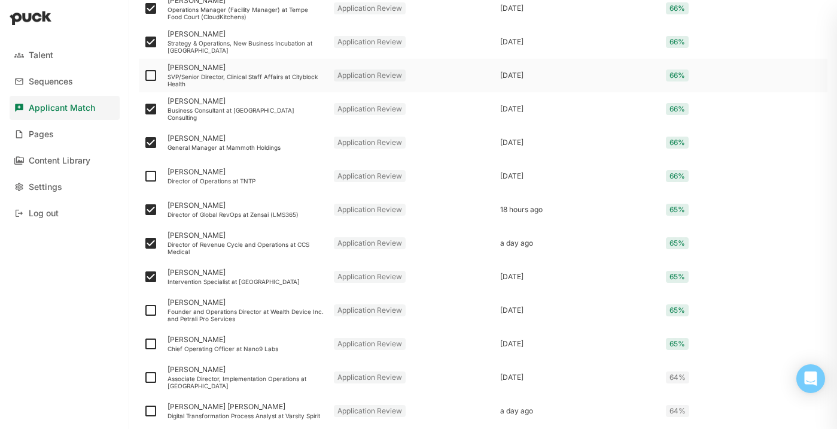
scroll to position [1429, 0]
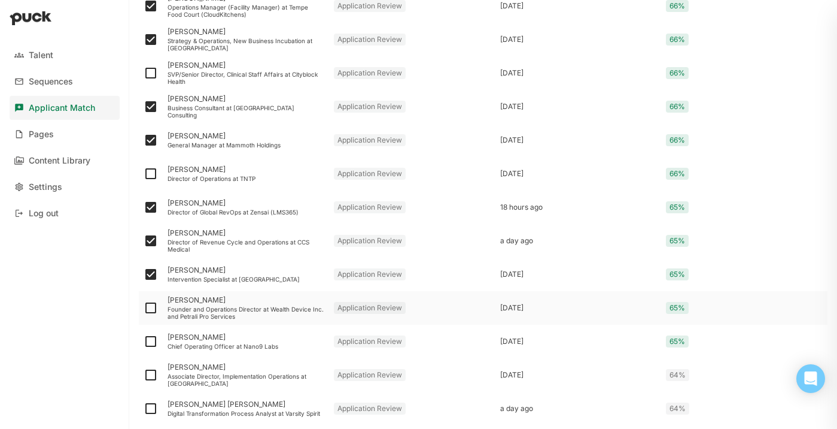
click at [149, 309] on img at bounding box center [151, 307] width 14 height 14
click at [144, 308] on input "checkbox" at bounding box center [143, 308] width 1 height 1
checkbox input "true"
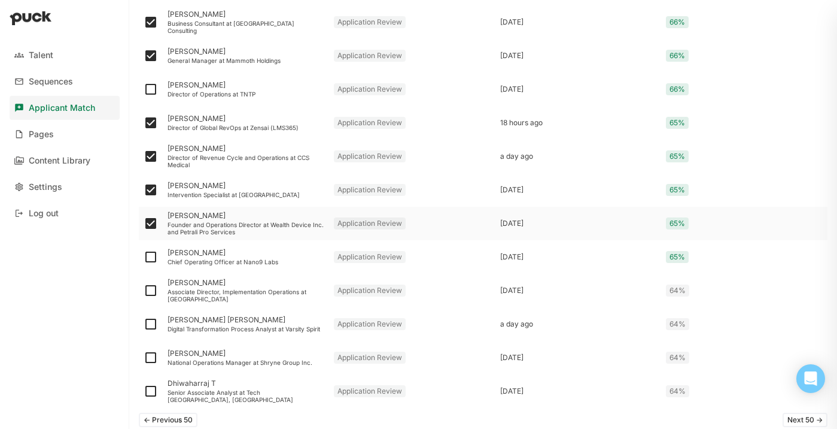
scroll to position [1519, 0]
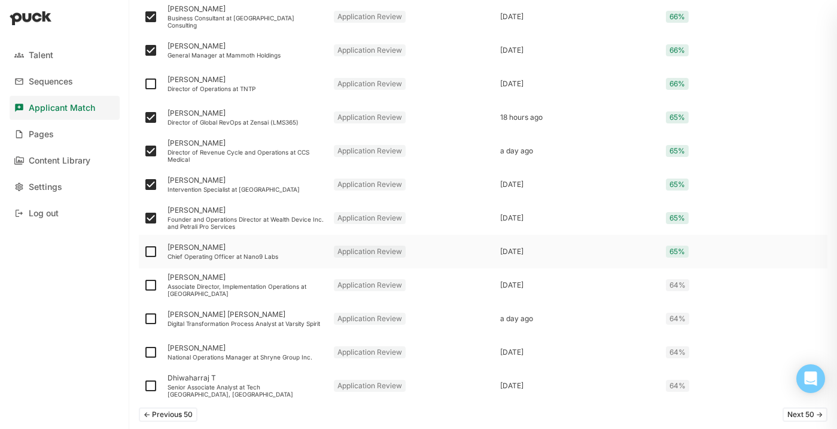
click at [204, 255] on div "Chief Operating Officer at Nano9 Labs" at bounding box center [246, 256] width 157 height 7
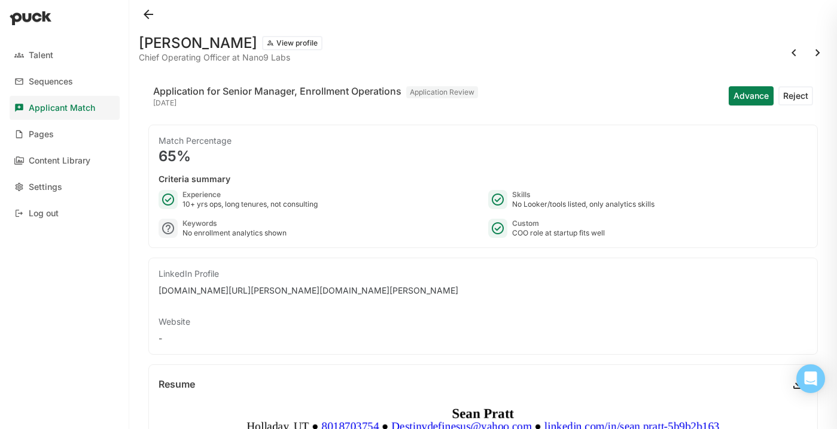
click at [144, 10] on button at bounding box center [148, 14] width 19 height 19
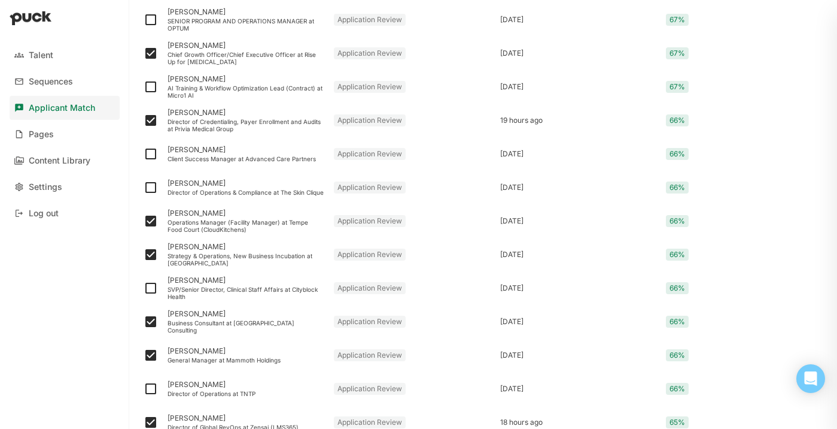
scroll to position [1571, 0]
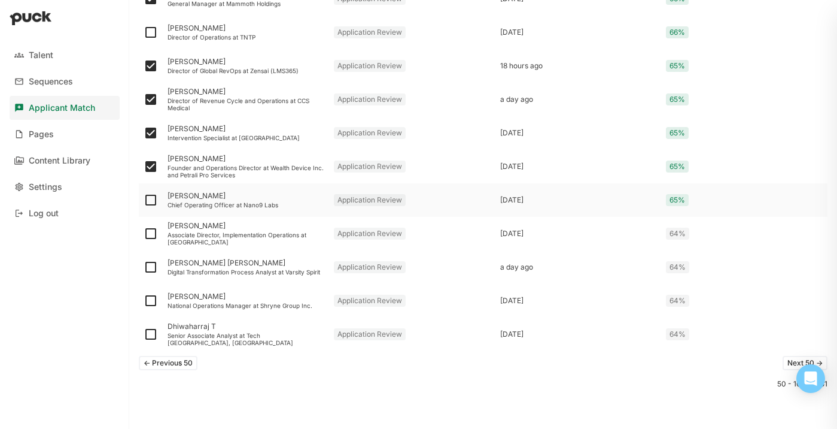
click at [152, 199] on img at bounding box center [151, 200] width 14 height 14
click at [144, 200] on input "checkbox" at bounding box center [143, 200] width 1 height 1
checkbox input "true"
click at [153, 233] on img at bounding box center [151, 233] width 14 height 14
click at [144, 233] on input "checkbox" at bounding box center [143, 233] width 1 height 1
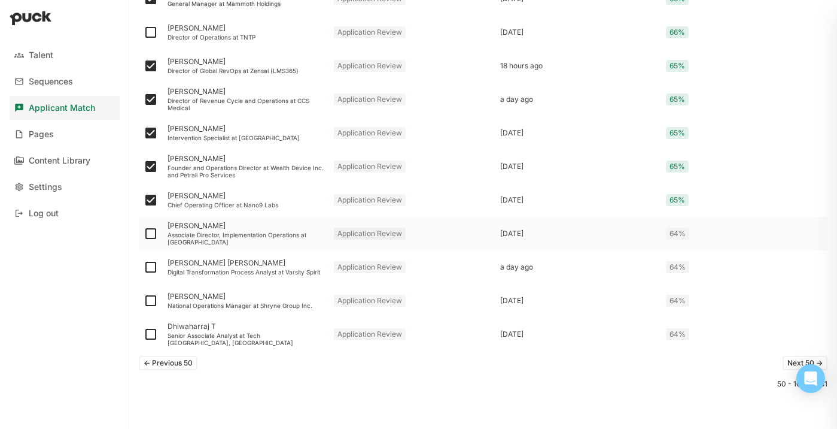
checkbox input "true"
click at [147, 268] on img at bounding box center [151, 267] width 14 height 14
click at [144, 268] on input "checkbox" at bounding box center [143, 267] width 1 height 1
checkbox input "true"
click at [153, 299] on img at bounding box center [151, 300] width 14 height 14
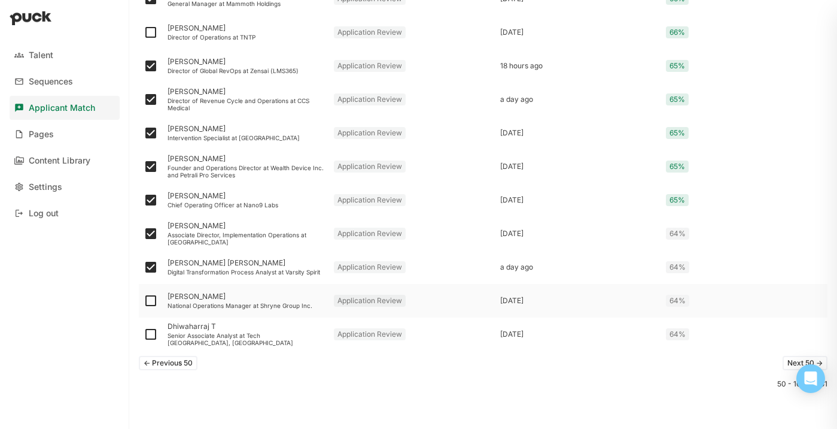
click at [144, 300] on input "checkbox" at bounding box center [143, 300] width 1 height 1
checkbox input "true"
click at [150, 333] on img at bounding box center [151, 334] width 14 height 14
click at [144, 334] on input "checkbox" at bounding box center [143, 334] width 1 height 1
checkbox input "true"
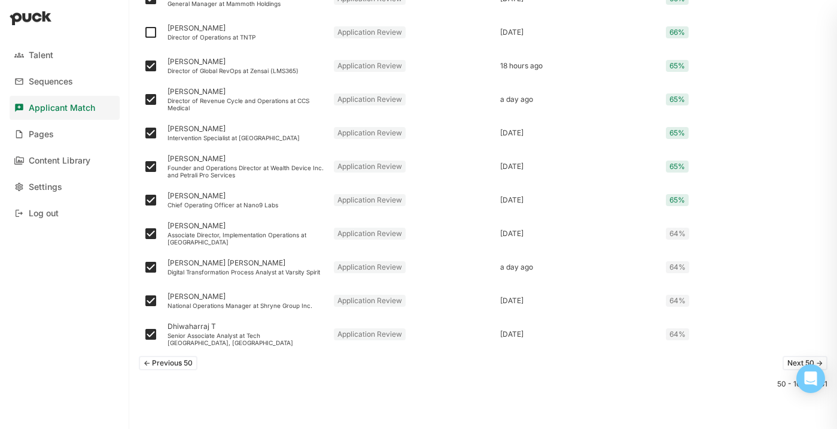
click at [786, 362] on button "Next 50 ->" at bounding box center [805, 363] width 45 height 14
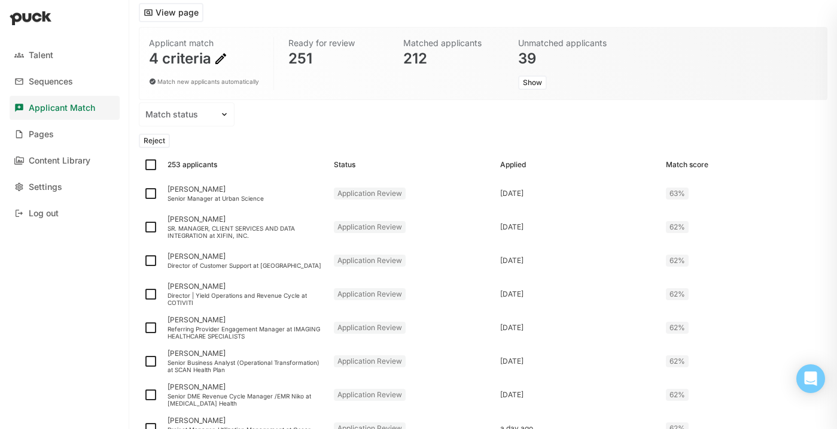
scroll to position [74, 0]
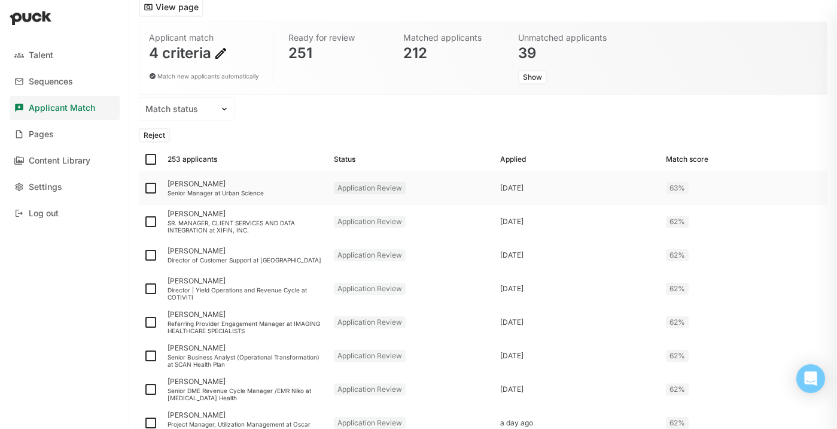
click at [152, 184] on img at bounding box center [151, 188] width 14 height 14
click at [144, 188] on input "checkbox" at bounding box center [143, 188] width 1 height 1
checkbox input "true"
click at [150, 223] on img at bounding box center [151, 221] width 14 height 14
click at [144, 222] on input "checkbox" at bounding box center [143, 221] width 1 height 1
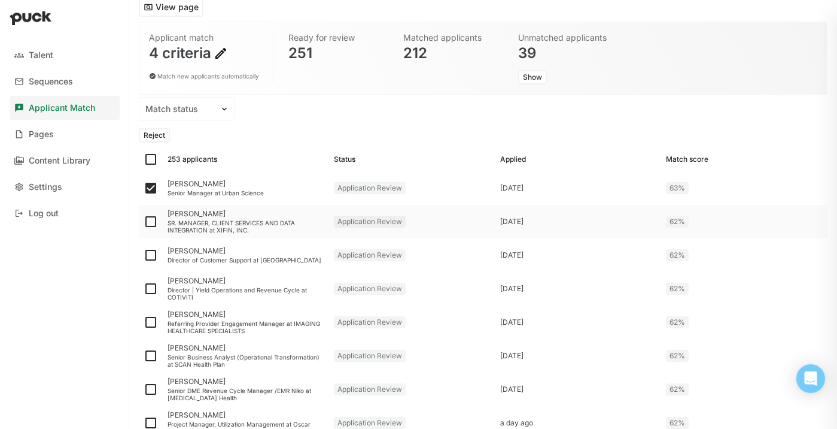
checkbox input "true"
click at [150, 260] on img at bounding box center [151, 255] width 14 height 14
click at [144, 256] on input "checkbox" at bounding box center [143, 255] width 1 height 1
checkbox input "true"
click at [151, 291] on img at bounding box center [151, 288] width 14 height 14
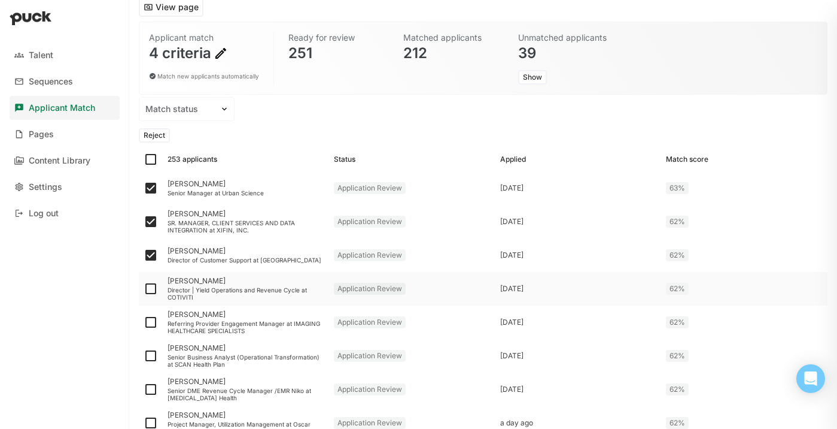
click at [144, 289] on input "checkbox" at bounding box center [143, 289] width 1 height 1
checkbox input "true"
click at [147, 319] on img at bounding box center [151, 322] width 14 height 14
click at [144, 322] on input "checkbox" at bounding box center [143, 322] width 1 height 1
checkbox input "true"
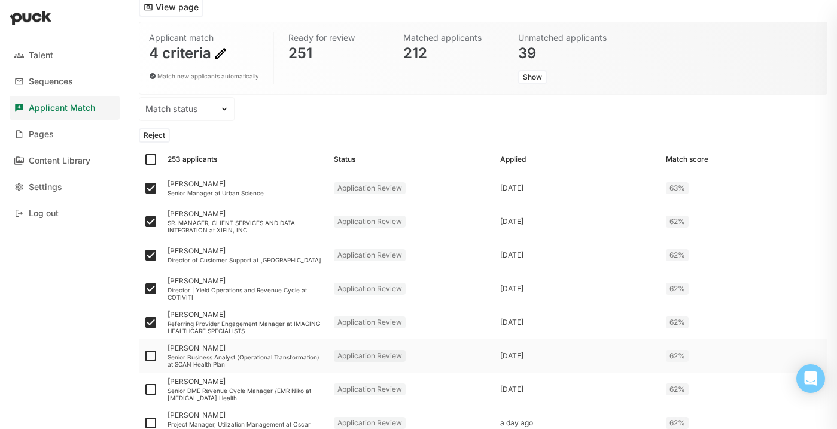
click at [154, 351] on img at bounding box center [151, 355] width 14 height 14
click at [144, 356] on input "checkbox" at bounding box center [143, 356] width 1 height 1
checkbox input "true"
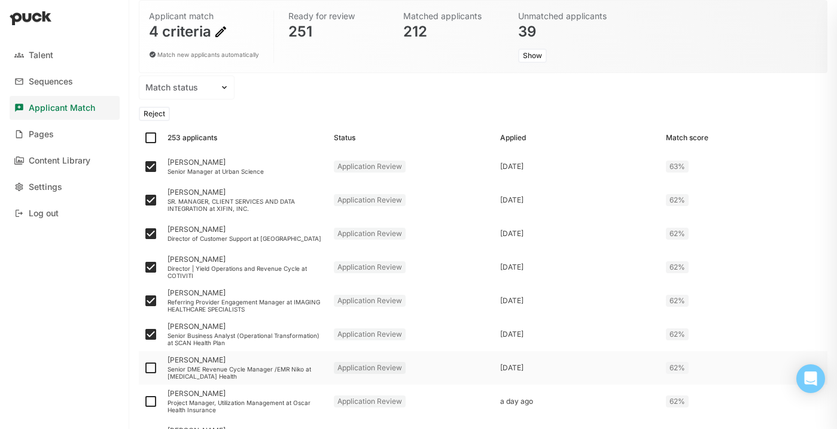
click at [152, 361] on img at bounding box center [151, 367] width 14 height 14
click at [144, 368] on input "checkbox" at bounding box center [143, 368] width 1 height 1
checkbox input "true"
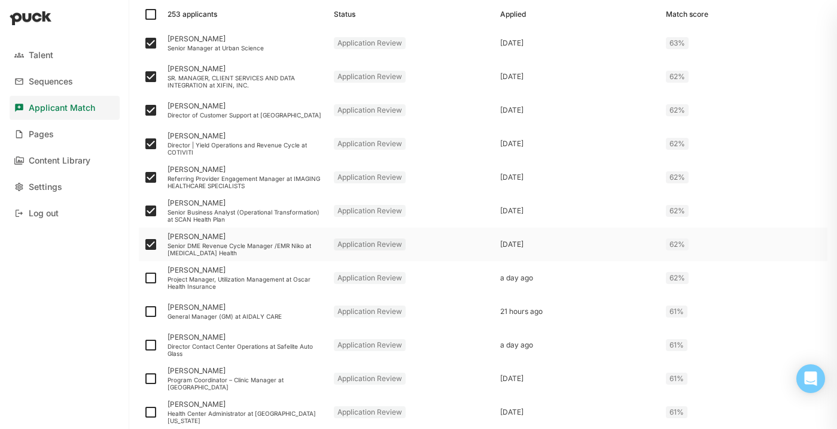
scroll to position [222, 0]
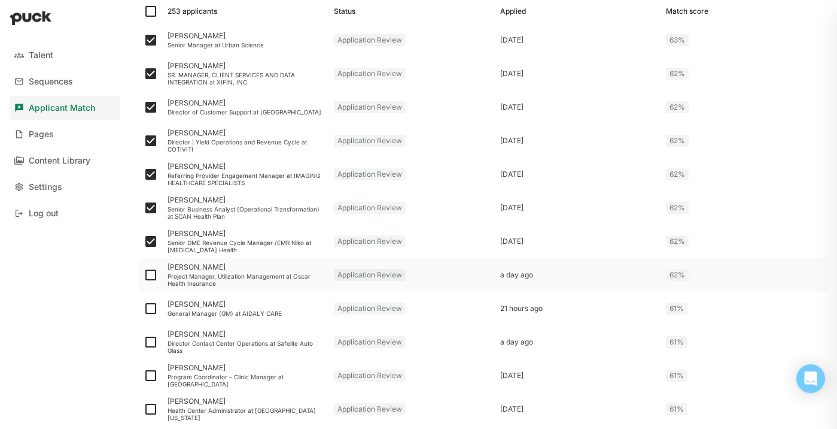
click at [150, 275] on img at bounding box center [151, 275] width 14 height 14
click at [144, 275] on input "checkbox" at bounding box center [143, 275] width 1 height 1
checkbox input "true"
click at [150, 306] on img at bounding box center [151, 308] width 14 height 14
click at [144, 308] on input "checkbox" at bounding box center [143, 308] width 1 height 1
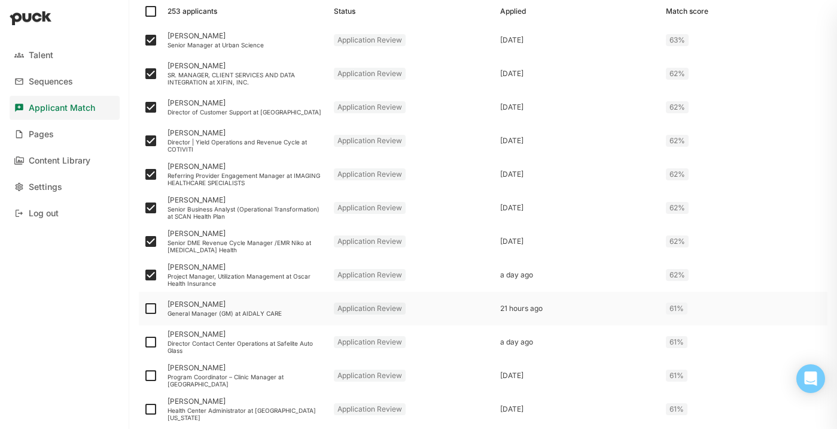
checkbox input "true"
click at [154, 338] on img at bounding box center [151, 342] width 14 height 14
click at [144, 342] on input "checkbox" at bounding box center [143, 342] width 1 height 1
checkbox input "true"
click at [153, 372] on img at bounding box center [151, 375] width 14 height 14
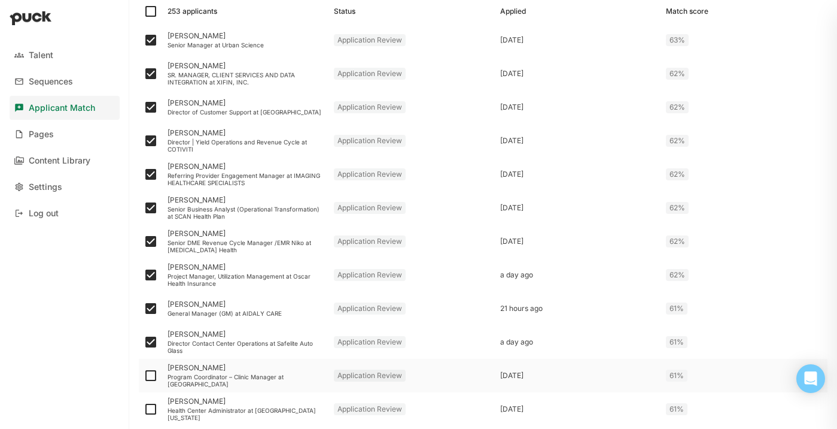
click at [144, 375] on input "checkbox" at bounding box center [143, 375] width 1 height 1
checkbox input "true"
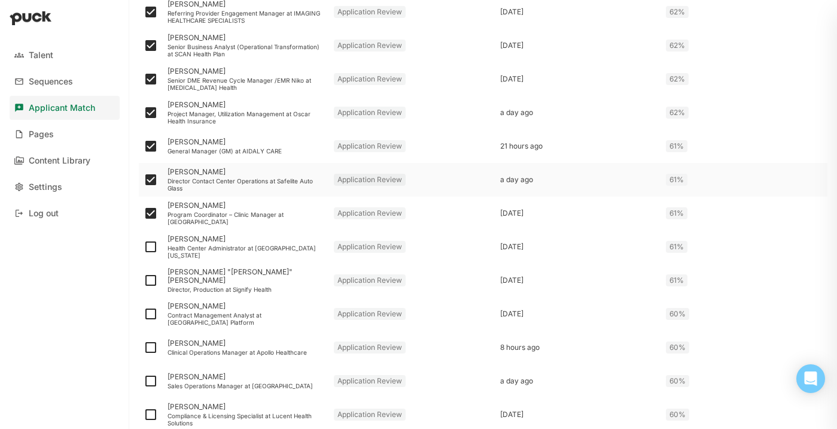
scroll to position [391, 0]
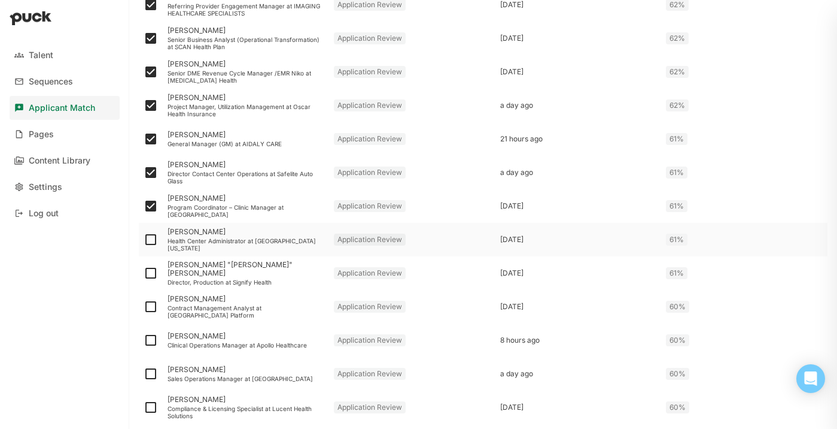
click at [151, 239] on img at bounding box center [151, 239] width 14 height 14
click at [144, 239] on input "checkbox" at bounding box center [143, 239] width 1 height 1
checkbox input "true"
click at [150, 306] on img at bounding box center [151, 306] width 14 height 14
click at [144, 306] on input "checkbox" at bounding box center [143, 306] width 1 height 1
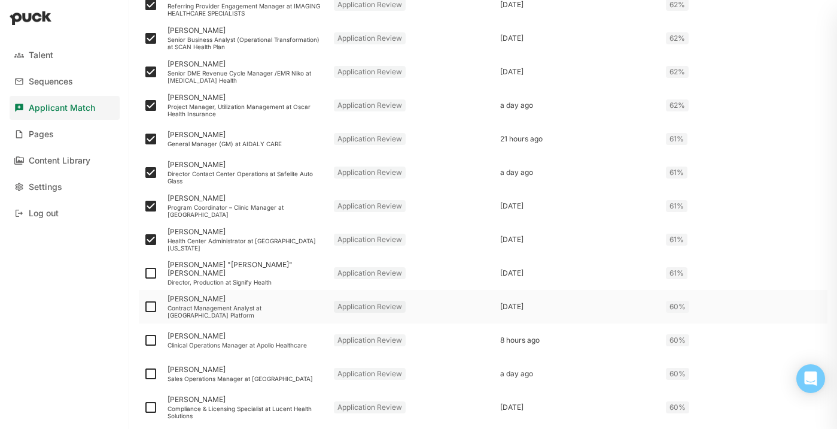
checkbox input "true"
click at [148, 343] on img at bounding box center [151, 340] width 14 height 14
click at [144, 341] on input "checkbox" at bounding box center [143, 340] width 1 height 1
checkbox input "true"
click at [152, 372] on img at bounding box center [151, 373] width 14 height 14
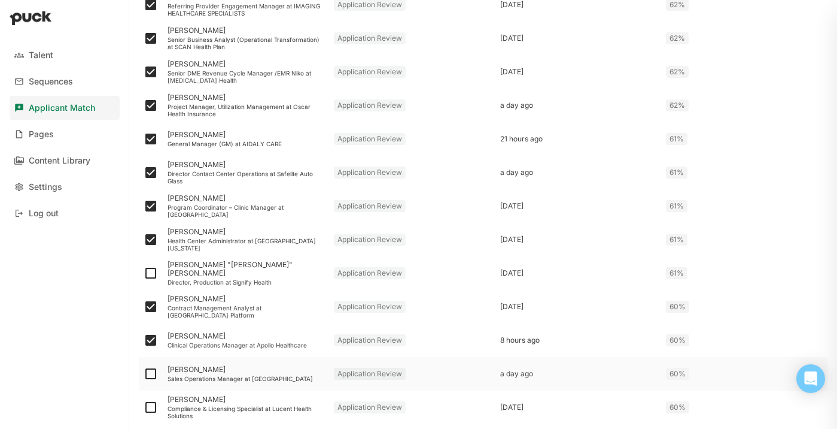
click at [144, 373] on input "checkbox" at bounding box center [143, 373] width 1 height 1
checkbox input "true"
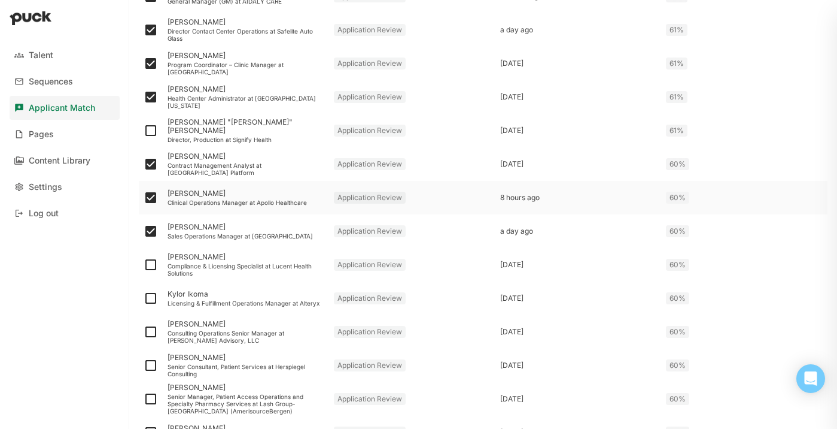
scroll to position [540, 0]
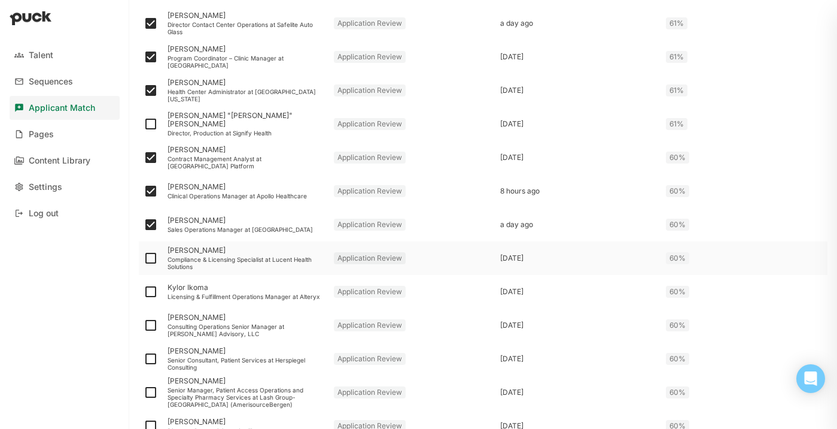
click at [154, 260] on img at bounding box center [151, 258] width 14 height 14
click at [144, 259] on input "checkbox" at bounding box center [143, 258] width 1 height 1
checkbox input "true"
click at [150, 290] on img at bounding box center [151, 291] width 14 height 14
click at [144, 291] on input "checkbox" at bounding box center [143, 291] width 1 height 1
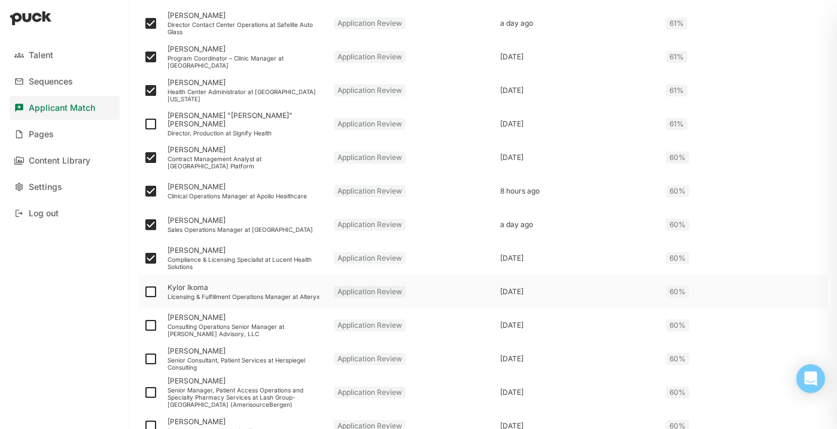
checkbox input "true"
click at [151, 326] on img at bounding box center [151, 325] width 14 height 14
click at [144, 326] on input "checkbox" at bounding box center [143, 325] width 1 height 1
checkbox input "true"
click at [151, 359] on img at bounding box center [151, 358] width 14 height 14
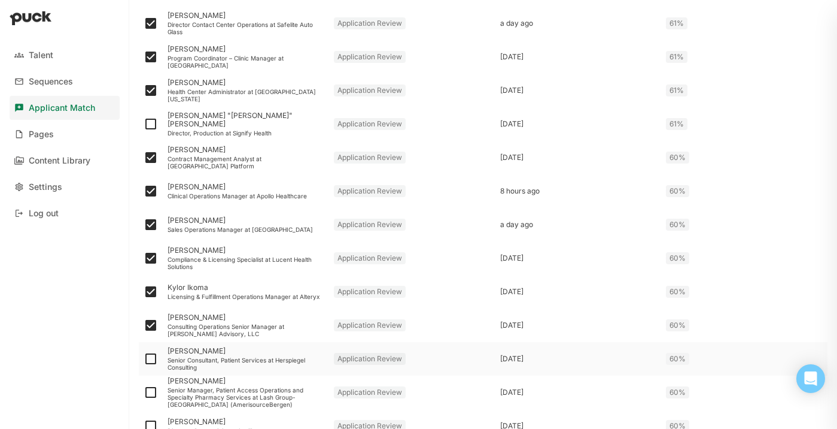
click at [144, 359] on input "checkbox" at bounding box center [143, 359] width 1 height 1
checkbox input "true"
click at [149, 390] on img at bounding box center [151, 392] width 14 height 14
click at [144, 392] on input "checkbox" at bounding box center [143, 392] width 1 height 1
checkbox input "true"
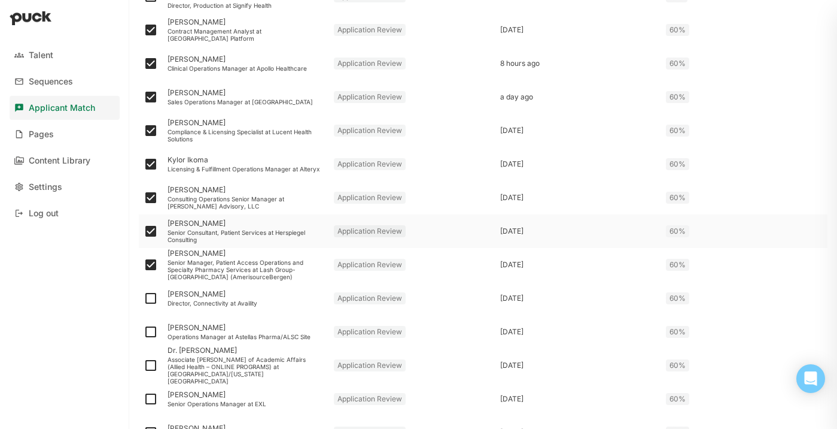
scroll to position [670, 0]
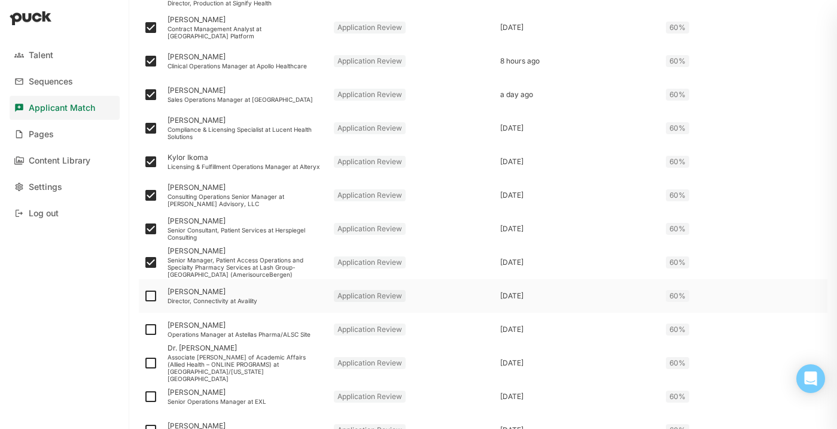
click at [151, 297] on img at bounding box center [151, 296] width 14 height 14
click at [144, 296] on input "checkbox" at bounding box center [143, 296] width 1 height 1
checkbox input "true"
click at [151, 330] on img at bounding box center [151, 329] width 14 height 14
click at [144, 330] on input "checkbox" at bounding box center [143, 329] width 1 height 1
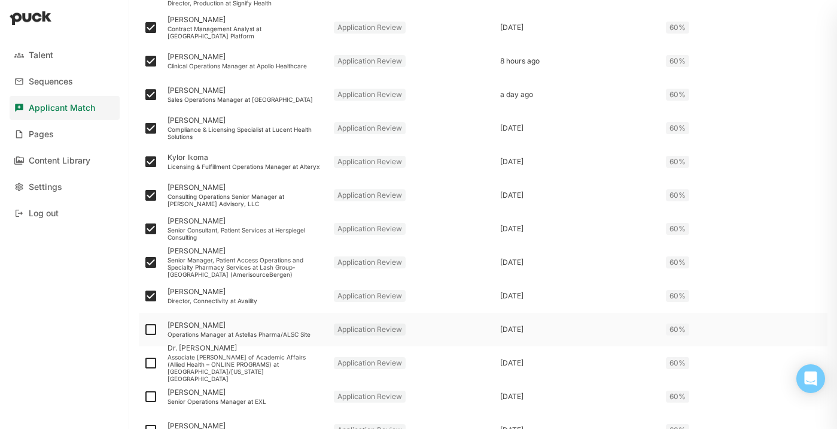
checkbox input "true"
click at [153, 367] on img at bounding box center [151, 363] width 14 height 14
click at [144, 363] on input "checkbox" at bounding box center [143, 363] width 1 height 1
checkbox input "true"
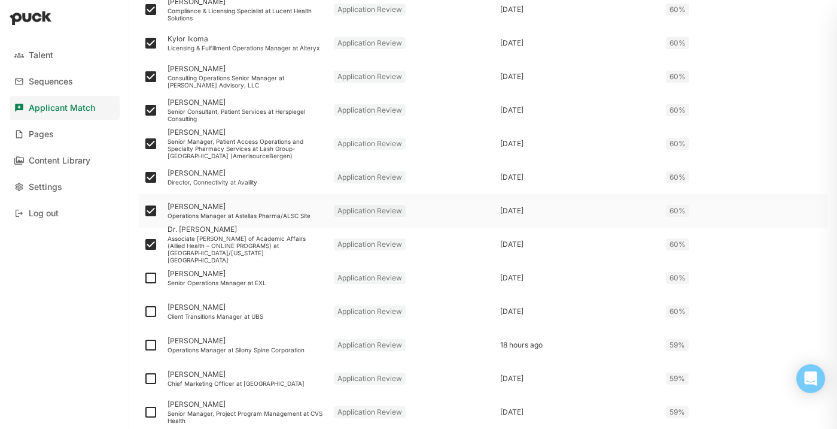
scroll to position [790, 0]
click at [155, 274] on img at bounding box center [151, 276] width 14 height 14
click at [144, 277] on input "checkbox" at bounding box center [143, 277] width 1 height 1
checkbox input "true"
click at [151, 303] on img at bounding box center [151, 310] width 14 height 14
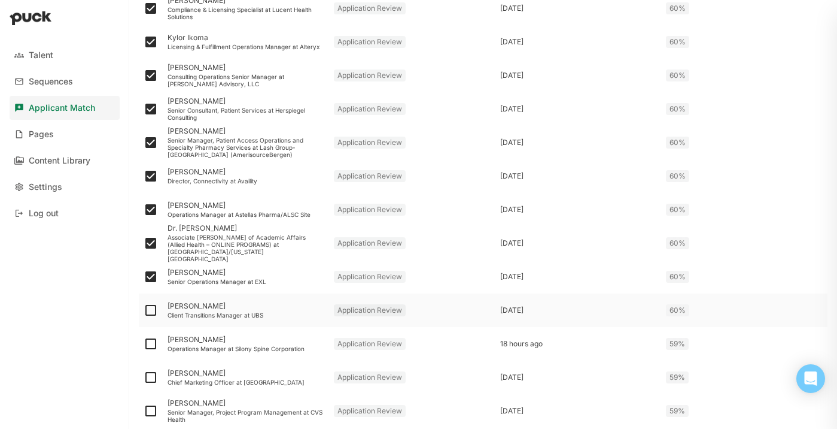
click at [144, 310] on input "checkbox" at bounding box center [143, 310] width 1 height 1
checkbox input "true"
click at [152, 342] on img at bounding box center [151, 343] width 14 height 14
click at [144, 344] on input "checkbox" at bounding box center [143, 344] width 1 height 1
checkbox input "true"
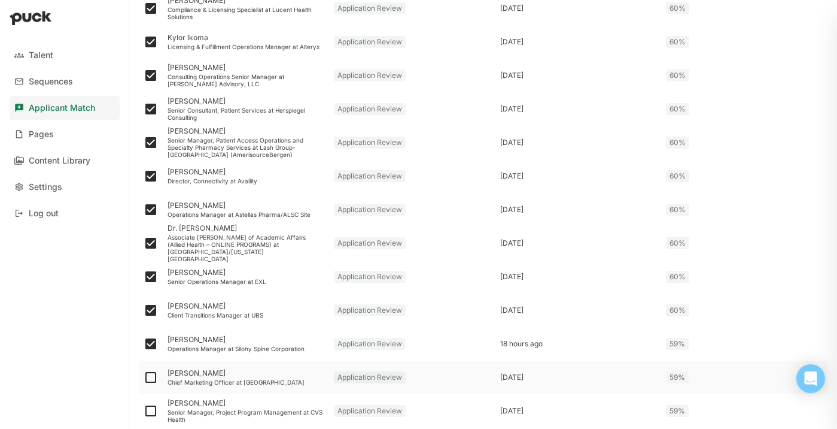
click at [152, 380] on img at bounding box center [151, 377] width 14 height 14
click at [144, 378] on input "checkbox" at bounding box center [143, 377] width 1 height 1
checkbox input "true"
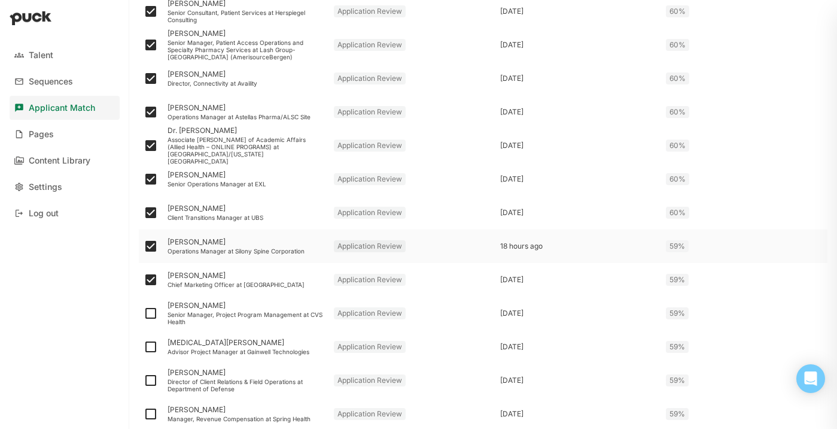
scroll to position [894, 0]
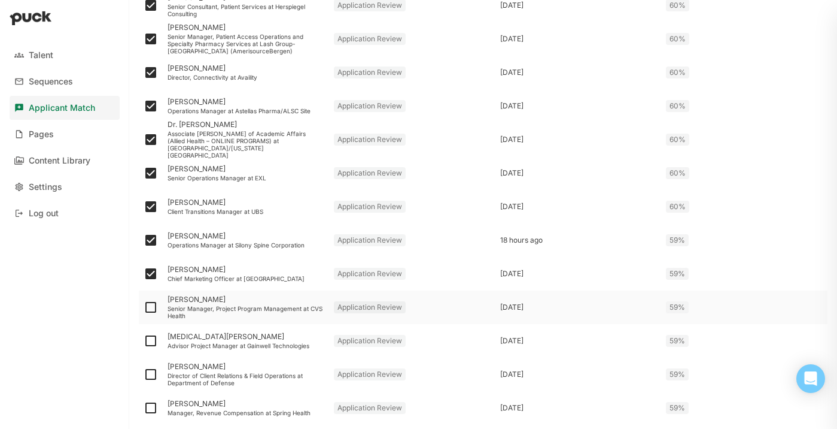
click at [149, 305] on img at bounding box center [151, 307] width 14 height 14
click at [144, 307] on input "checkbox" at bounding box center [143, 307] width 1 height 1
checkbox input "true"
click at [150, 333] on img at bounding box center [151, 340] width 14 height 14
click at [144, 341] on input "checkbox" at bounding box center [143, 341] width 1 height 1
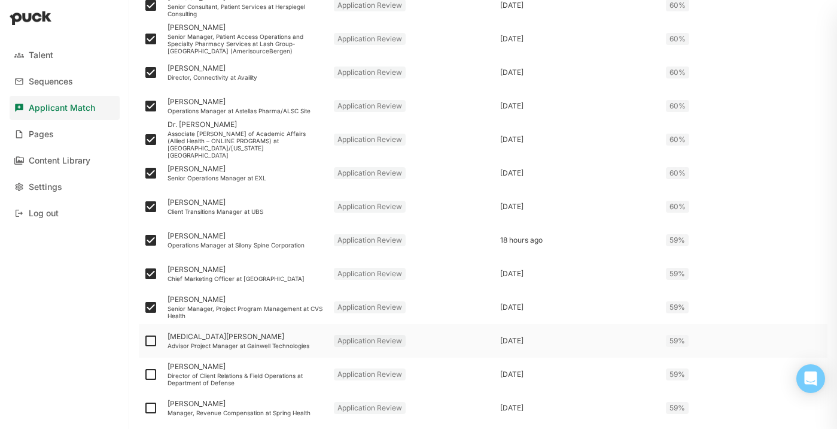
checkbox input "true"
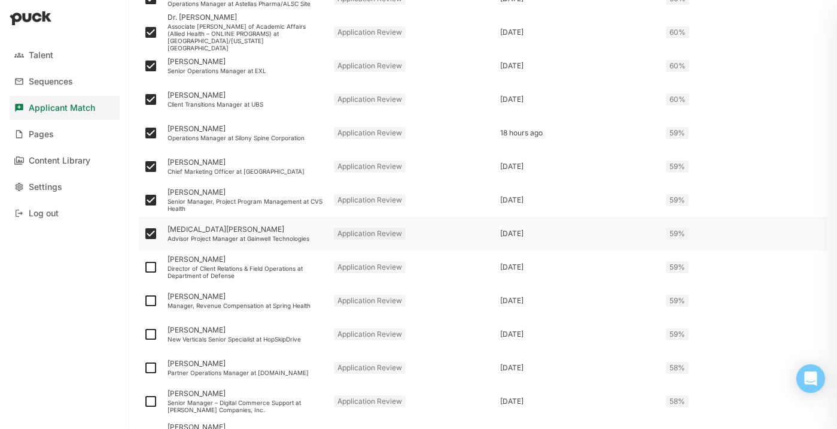
scroll to position [1006, 0]
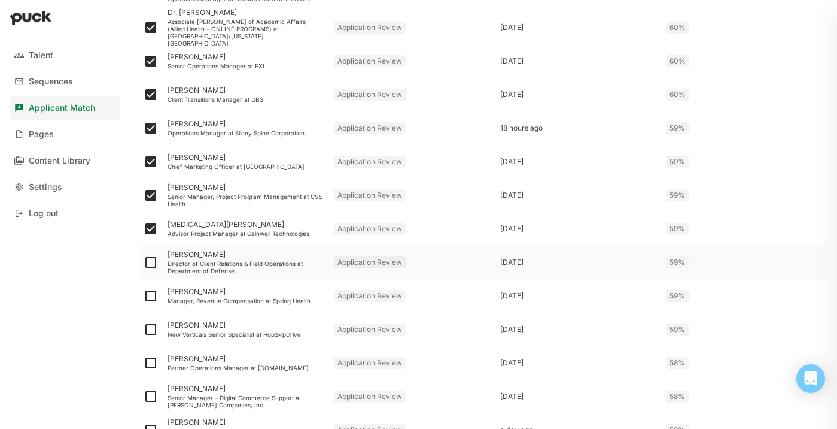
click at [150, 263] on img at bounding box center [151, 262] width 14 height 14
click at [144, 263] on input "checkbox" at bounding box center [143, 262] width 1 height 1
checkbox input "true"
click at [150, 295] on img at bounding box center [151, 296] width 14 height 14
click at [144, 296] on input "checkbox" at bounding box center [143, 296] width 1 height 1
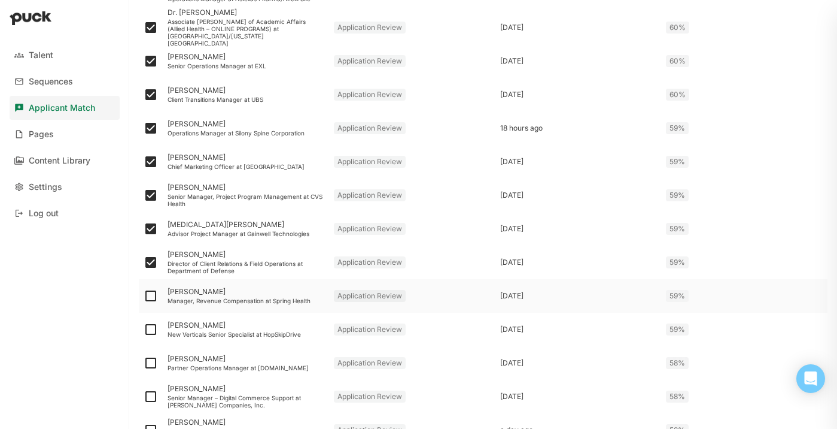
checkbox input "true"
click at [150, 330] on img at bounding box center [151, 329] width 14 height 14
click at [144, 330] on input "checkbox" at bounding box center [143, 329] width 1 height 1
checkbox input "true"
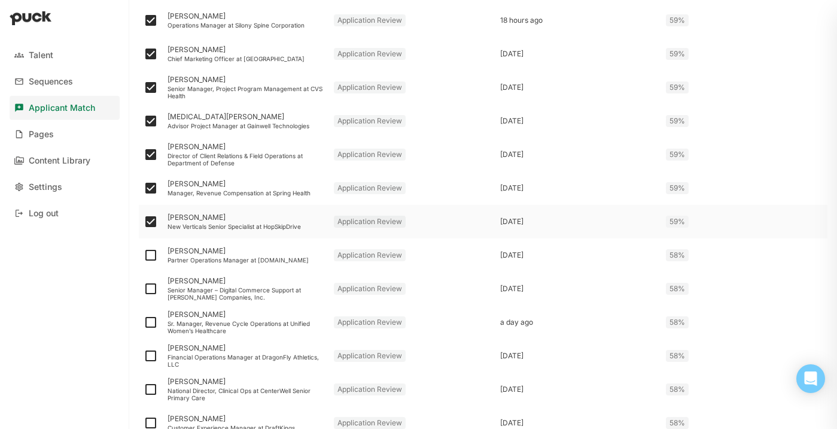
scroll to position [1123, 0]
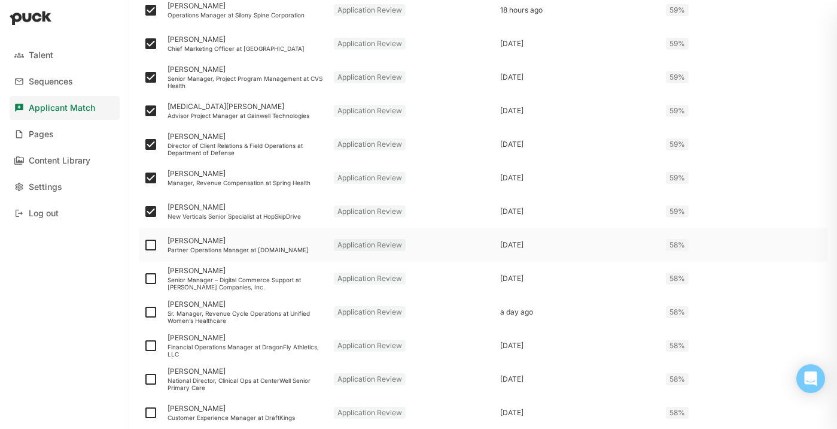
click at [151, 240] on img at bounding box center [151, 245] width 14 height 14
click at [144, 245] on input "checkbox" at bounding box center [143, 245] width 1 height 1
checkbox input "true"
click at [152, 278] on img at bounding box center [151, 278] width 14 height 14
click at [144, 278] on input "checkbox" at bounding box center [143, 278] width 1 height 1
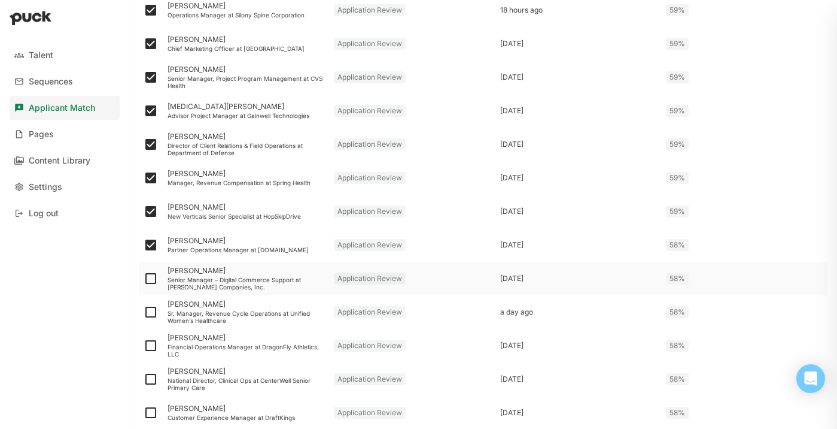
checkbox input "true"
click at [151, 310] on img at bounding box center [151, 312] width 14 height 14
click at [144, 312] on input "checkbox" at bounding box center [143, 312] width 1 height 1
checkbox input "true"
click at [146, 344] on img at bounding box center [151, 345] width 14 height 14
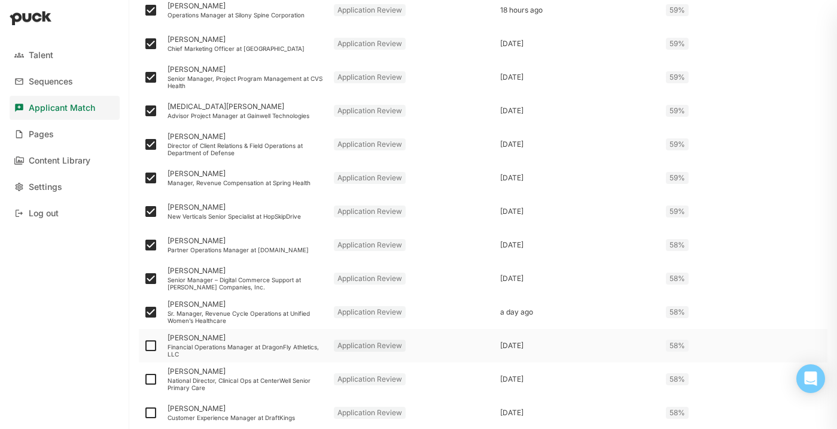
click at [144, 345] on input "checkbox" at bounding box center [143, 345] width 1 height 1
checkbox input "true"
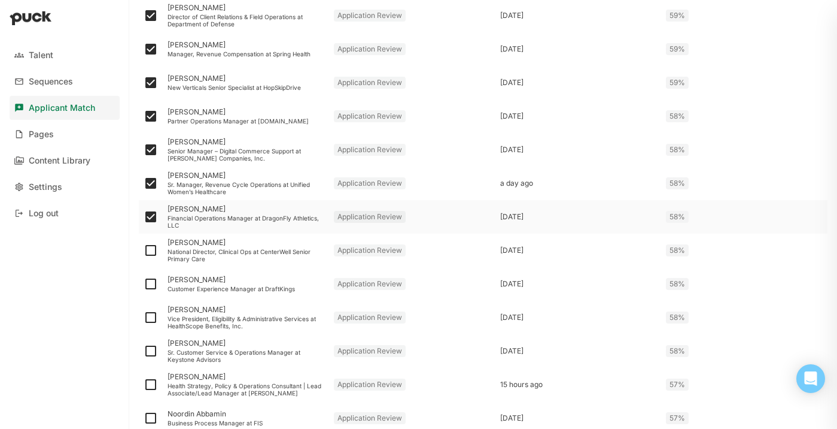
scroll to position [1255, 0]
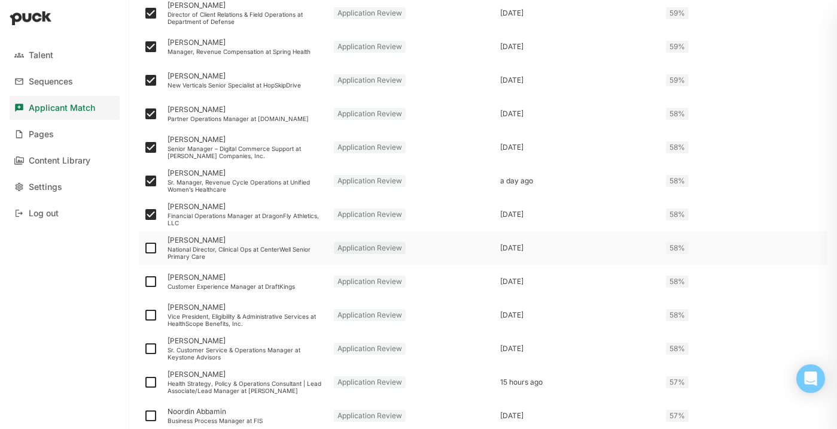
click at [150, 244] on img at bounding box center [151, 248] width 14 height 14
click at [144, 248] on input "checkbox" at bounding box center [143, 248] width 1 height 1
checkbox input "true"
click at [150, 283] on img at bounding box center [151, 281] width 14 height 14
click at [144, 282] on input "checkbox" at bounding box center [143, 281] width 1 height 1
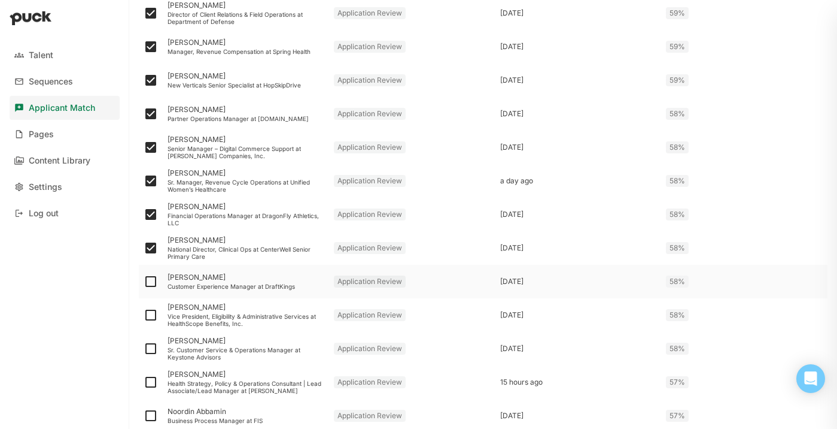
checkbox input "true"
click at [153, 314] on img at bounding box center [151, 315] width 14 height 14
click at [144, 315] on input "checkbox" at bounding box center [143, 315] width 1 height 1
checkbox input "true"
click at [154, 345] on img at bounding box center [151, 348] width 14 height 14
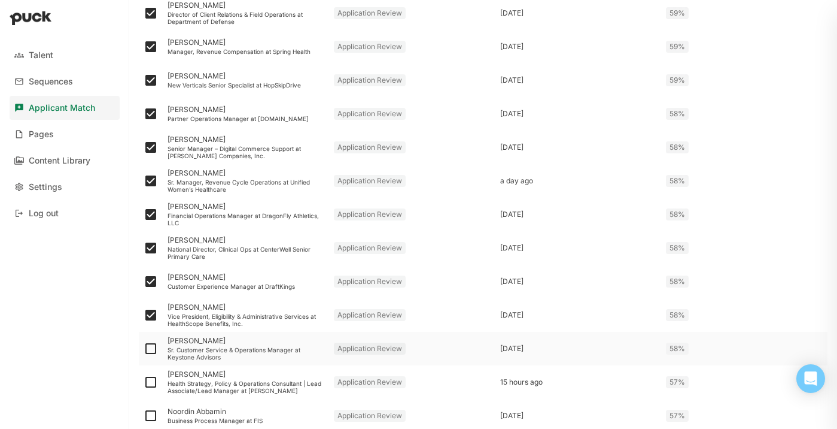
click at [144, 348] on input "checkbox" at bounding box center [143, 348] width 1 height 1
checkbox input "true"
click at [150, 382] on img at bounding box center [151, 382] width 14 height 14
click at [144, 382] on input "checkbox" at bounding box center [143, 382] width 1 height 1
checkbox input "true"
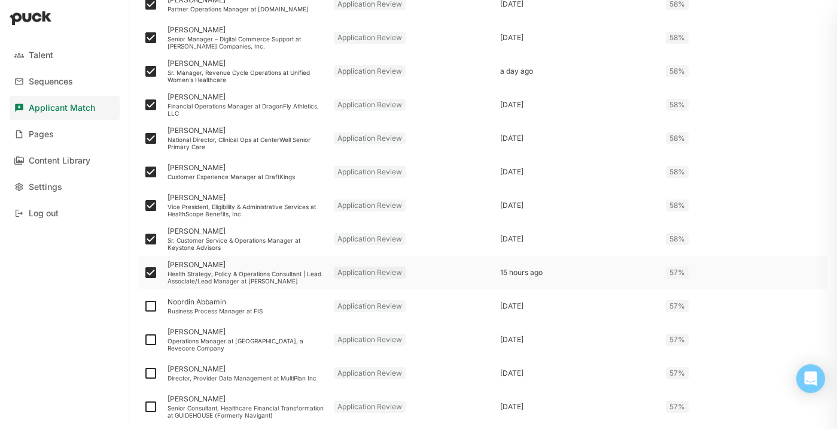
scroll to position [1374, 0]
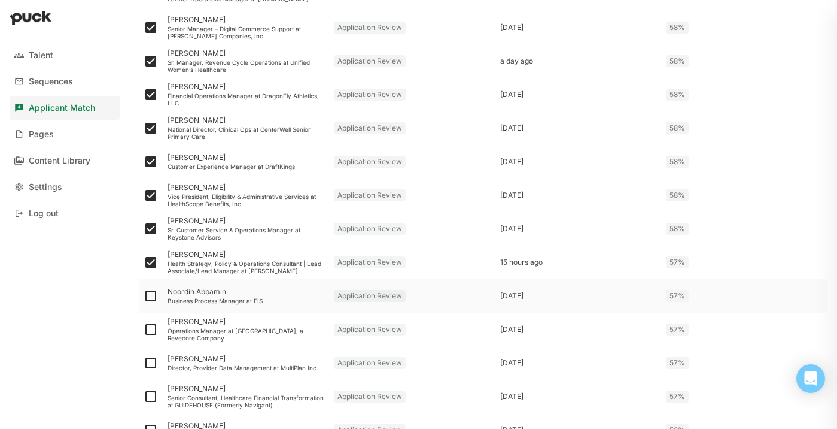
click at [151, 293] on img at bounding box center [151, 296] width 14 height 14
click at [144, 296] on input "checkbox" at bounding box center [143, 296] width 1 height 1
checkbox input "true"
click at [150, 326] on img at bounding box center [151, 329] width 14 height 14
click at [144, 329] on input "checkbox" at bounding box center [143, 329] width 1 height 1
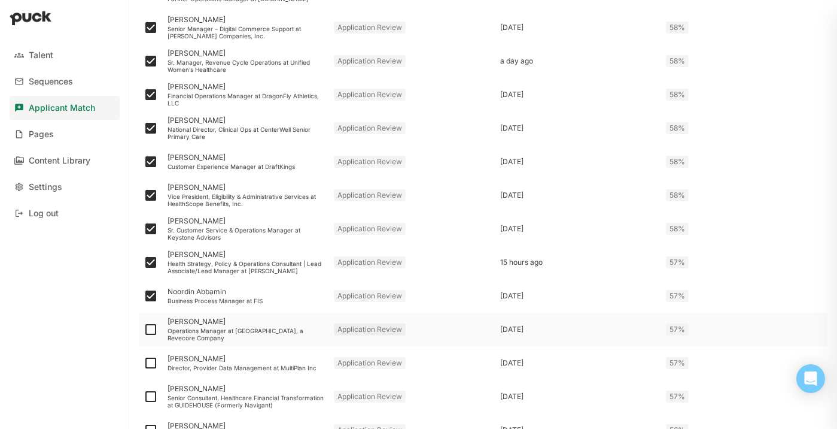
checkbox input "true"
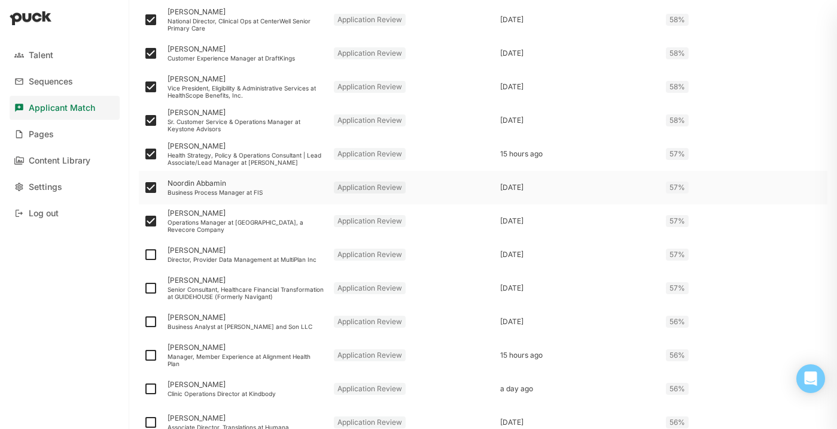
scroll to position [1484, 0]
click at [154, 286] on img at bounding box center [151, 287] width 14 height 14
click at [144, 287] on input "checkbox" at bounding box center [143, 287] width 1 height 1
checkbox input "true"
click at [150, 318] on img at bounding box center [151, 320] width 14 height 14
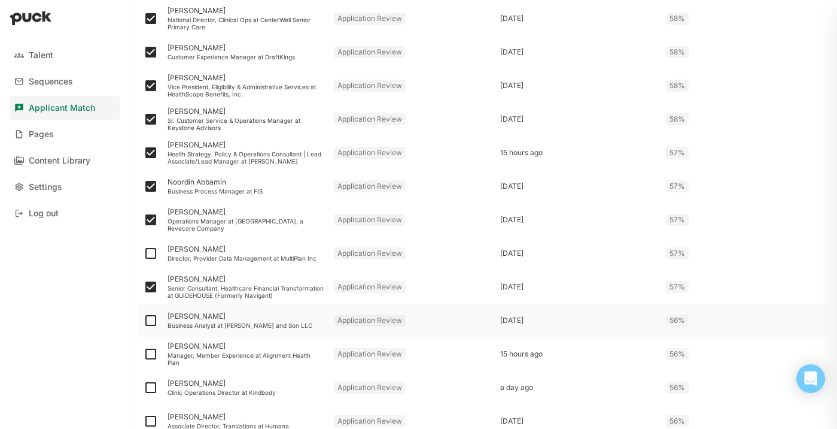
click at [144, 320] on input "checkbox" at bounding box center [143, 320] width 1 height 1
checkbox input "true"
click at [153, 351] on img at bounding box center [151, 354] width 14 height 14
click at [144, 354] on input "checkbox" at bounding box center [143, 354] width 1 height 1
checkbox input "true"
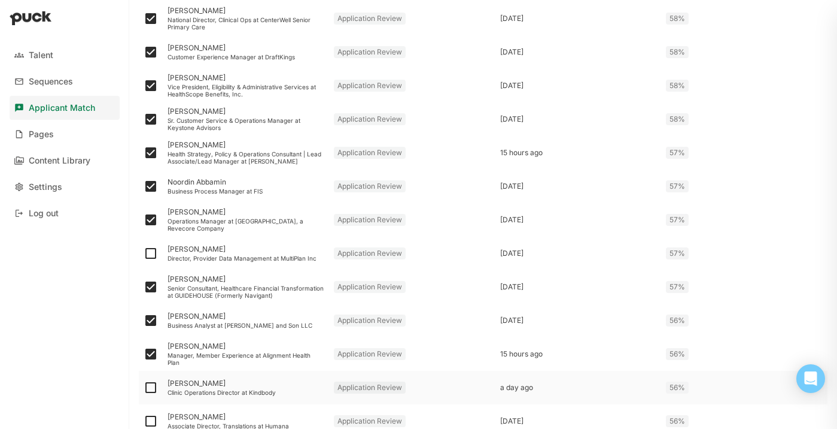
click at [150, 382] on img at bounding box center [151, 387] width 14 height 14
click at [144, 387] on input "checkbox" at bounding box center [143, 387] width 1 height 1
checkbox input "true"
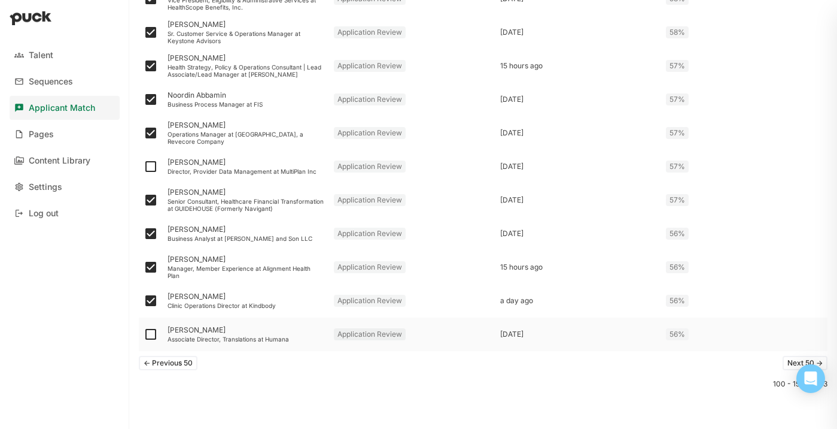
click at [149, 336] on img at bounding box center [151, 334] width 14 height 14
click at [144, 335] on input "checkbox" at bounding box center [143, 334] width 1 height 1
checkbox input "true"
click at [221, 308] on div "Clinic Operations Director at Kindbody" at bounding box center [246, 305] width 157 height 7
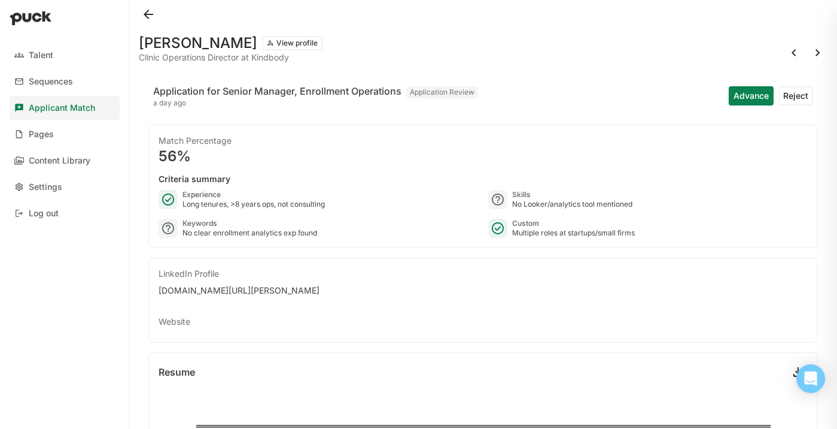
click at [150, 8] on button at bounding box center [148, 14] width 19 height 19
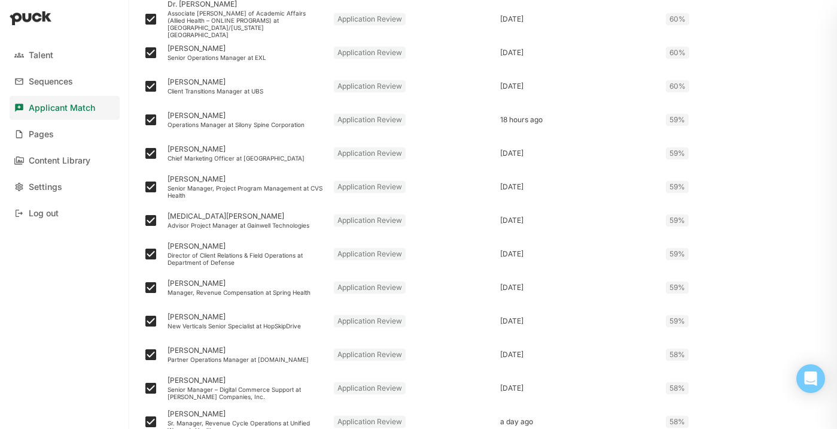
scroll to position [1571, 0]
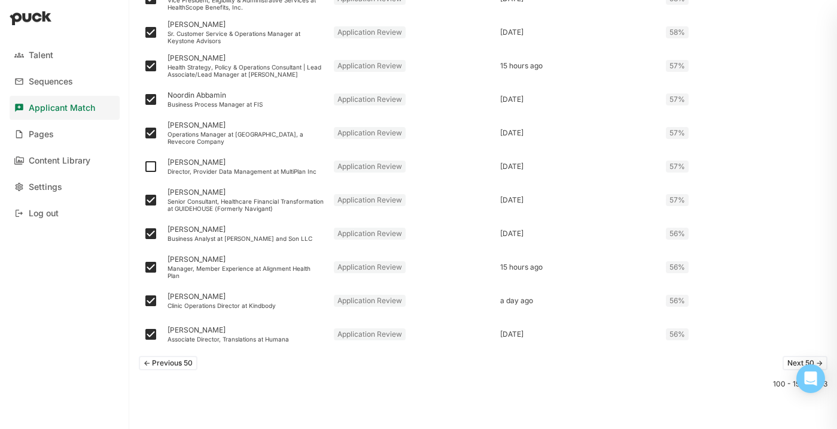
click at [793, 357] on button "Next 50 ->" at bounding box center [805, 363] width 45 height 14
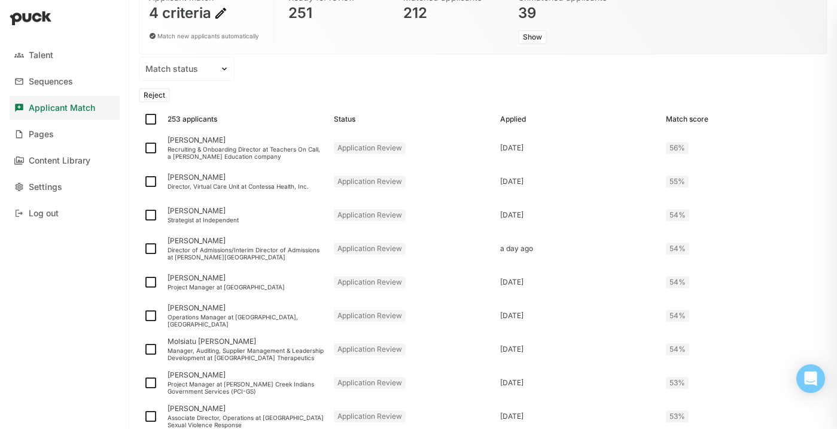
scroll to position [113, 0]
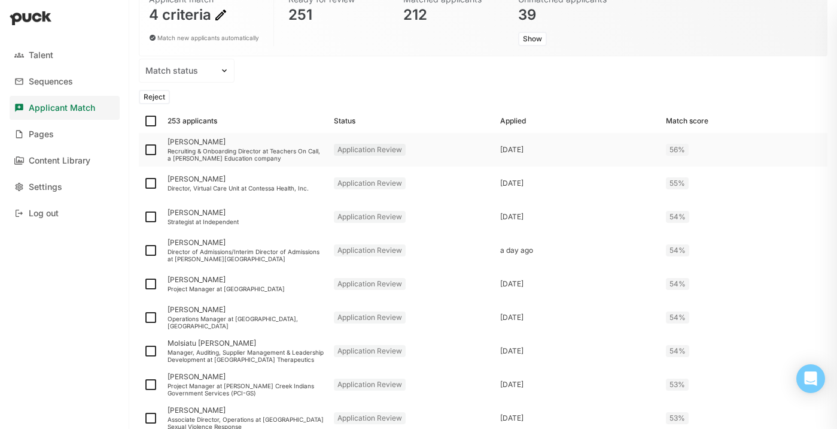
click at [153, 150] on img at bounding box center [151, 149] width 14 height 14
click at [144, 150] on input "checkbox" at bounding box center [143, 150] width 1 height 1
checkbox input "true"
click at [153, 181] on img at bounding box center [151, 183] width 14 height 14
click at [144, 183] on input "checkbox" at bounding box center [143, 183] width 1 height 1
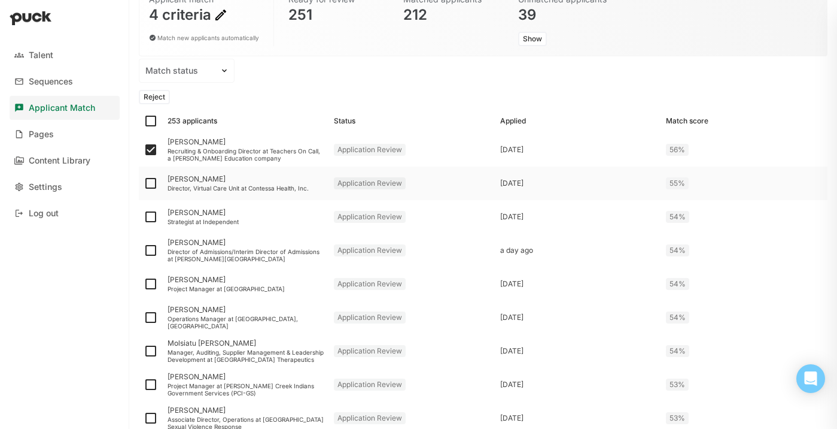
checkbox input "true"
click at [152, 211] on img at bounding box center [151, 216] width 14 height 14
click at [144, 217] on input "checkbox" at bounding box center [143, 217] width 1 height 1
checkbox input "true"
click at [150, 250] on img at bounding box center [151, 250] width 14 height 14
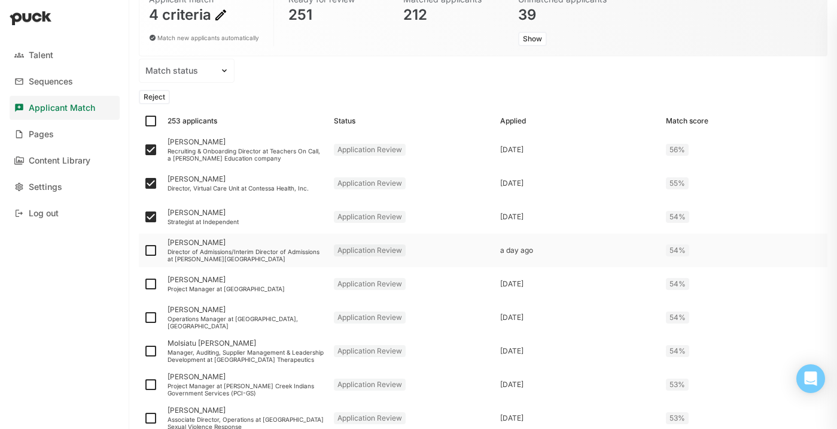
click at [144, 250] on input "checkbox" at bounding box center [143, 250] width 1 height 1
checkbox input "true"
click at [150, 286] on img at bounding box center [151, 284] width 14 height 14
click at [144, 284] on input "checkbox" at bounding box center [143, 284] width 1 height 1
checkbox input "true"
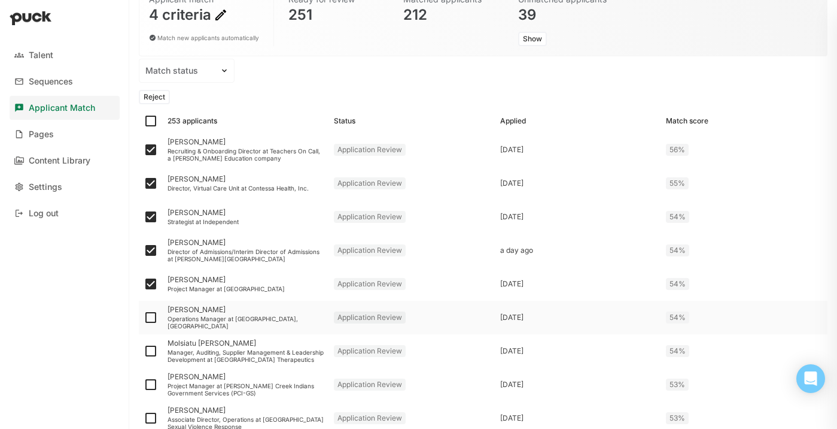
click at [150, 315] on img at bounding box center [151, 317] width 14 height 14
click at [144, 317] on input "checkbox" at bounding box center [143, 317] width 1 height 1
checkbox input "true"
click at [150, 345] on img at bounding box center [151, 351] width 14 height 14
click at [144, 351] on input "checkbox" at bounding box center [143, 351] width 1 height 1
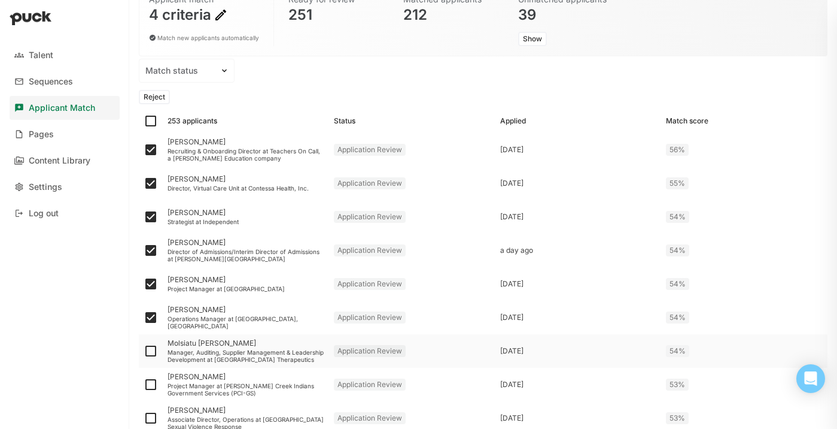
checkbox input "true"
click at [151, 372] on div at bounding box center [151, 385] width 24 height 34
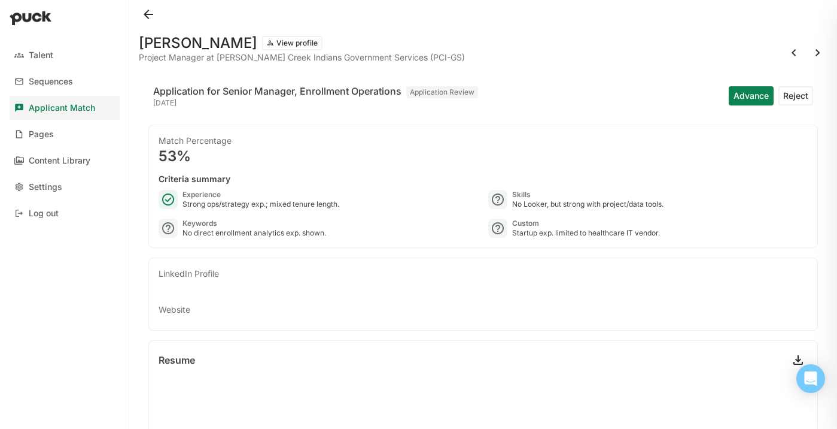
click at [147, 8] on button at bounding box center [148, 14] width 19 height 19
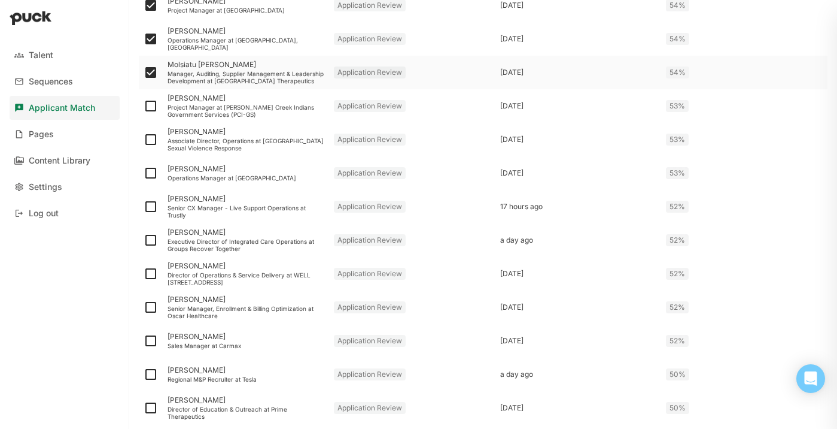
scroll to position [397, 0]
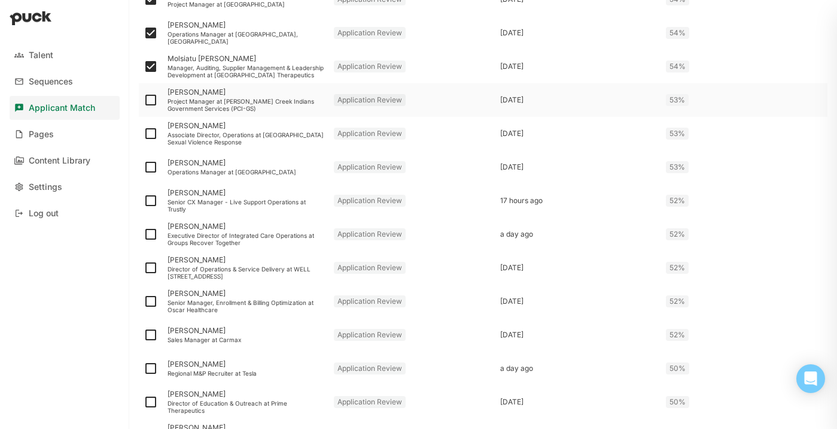
click at [151, 97] on img at bounding box center [151, 100] width 14 height 14
click at [144, 100] on input "checkbox" at bounding box center [143, 100] width 1 height 1
checkbox input "true"
click at [150, 132] on img at bounding box center [151, 133] width 14 height 14
click at [144, 133] on input "checkbox" at bounding box center [143, 133] width 1 height 1
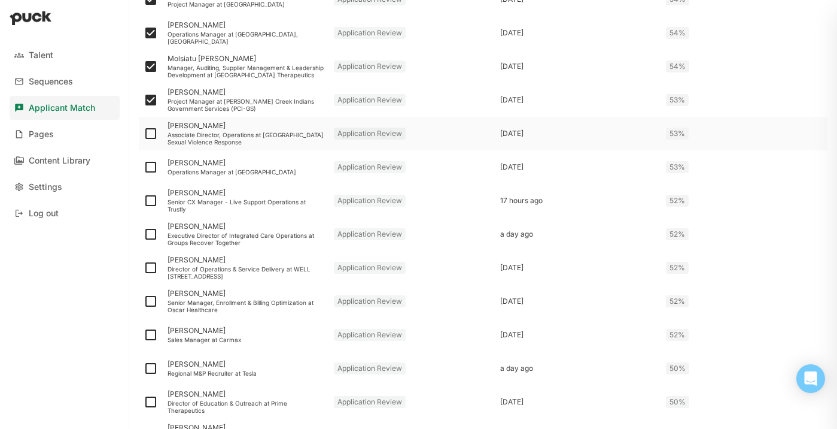
checkbox input "true"
click at [153, 164] on img at bounding box center [151, 167] width 14 height 14
click at [144, 167] on input "checkbox" at bounding box center [143, 167] width 1 height 1
checkbox input "true"
click at [151, 204] on img at bounding box center [151, 200] width 14 height 14
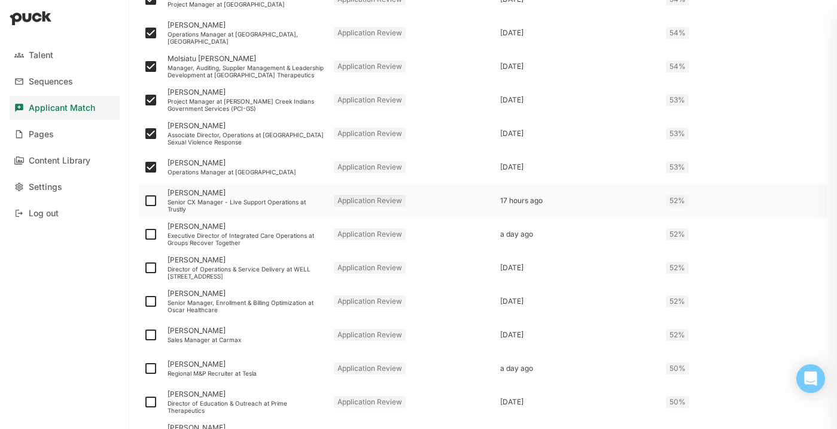
click at [144, 201] on input "checkbox" at bounding box center [143, 201] width 1 height 1
checkbox input "true"
click at [151, 236] on img at bounding box center [151, 234] width 14 height 14
click at [144, 235] on input "checkbox" at bounding box center [143, 234] width 1 height 1
checkbox input "true"
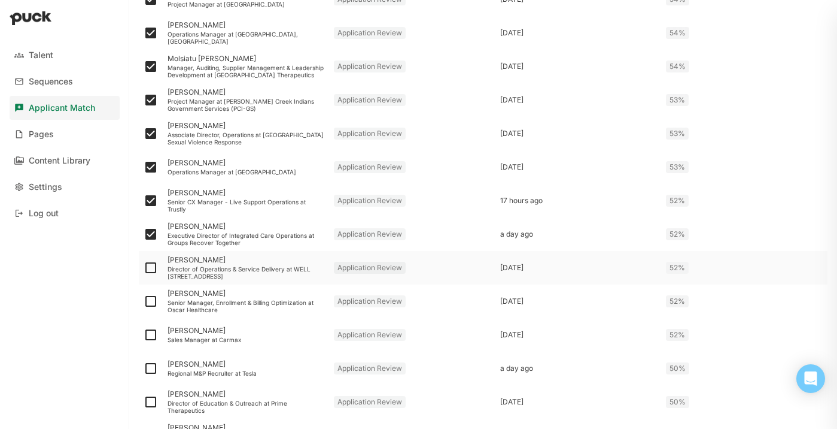
click at [154, 273] on img at bounding box center [151, 267] width 14 height 14
click at [144, 268] on input "checkbox" at bounding box center [143, 268] width 1 height 1
checkbox input "true"
click at [150, 302] on img at bounding box center [151, 301] width 14 height 14
click at [144, 302] on input "checkbox" at bounding box center [143, 301] width 1 height 1
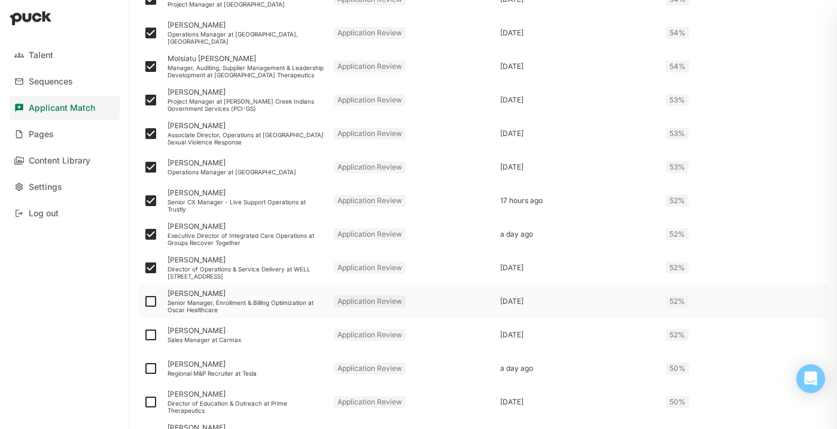
checkbox input "true"
click at [148, 332] on img at bounding box center [151, 334] width 14 height 14
click at [144, 335] on input "checkbox" at bounding box center [143, 335] width 1 height 1
checkbox input "true"
click at [150, 372] on img at bounding box center [151, 368] width 14 height 14
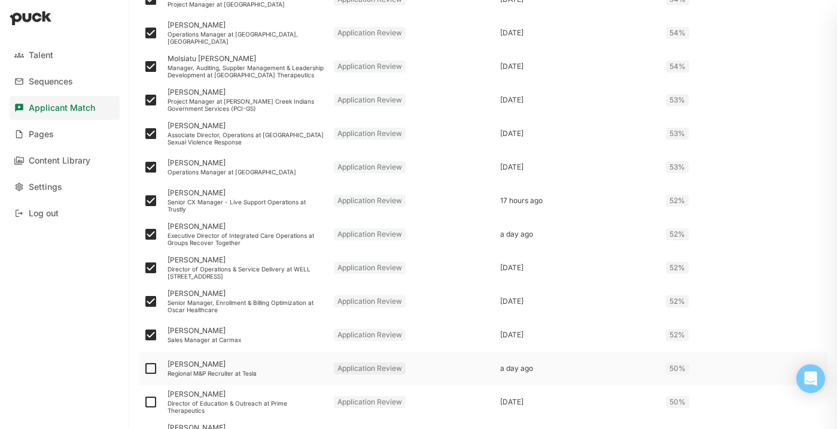
click at [144, 369] on input "checkbox" at bounding box center [143, 368] width 1 height 1
checkbox input "true"
click at [151, 399] on img at bounding box center [151, 401] width 14 height 14
click at [144, 402] on input "checkbox" at bounding box center [143, 402] width 1 height 1
checkbox input "true"
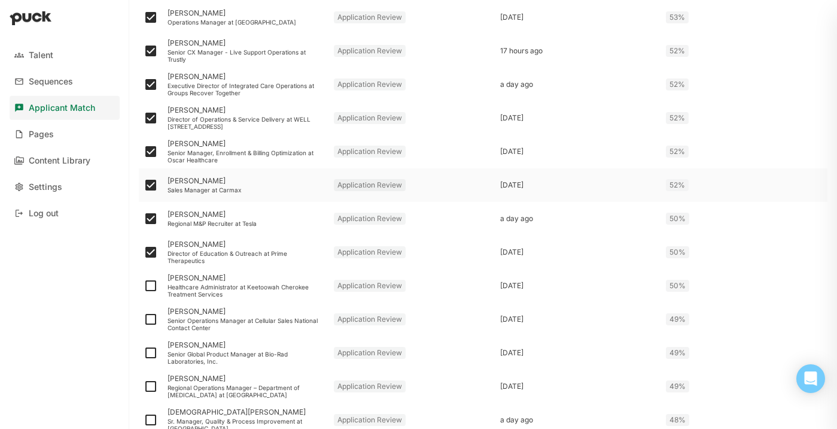
scroll to position [555, 0]
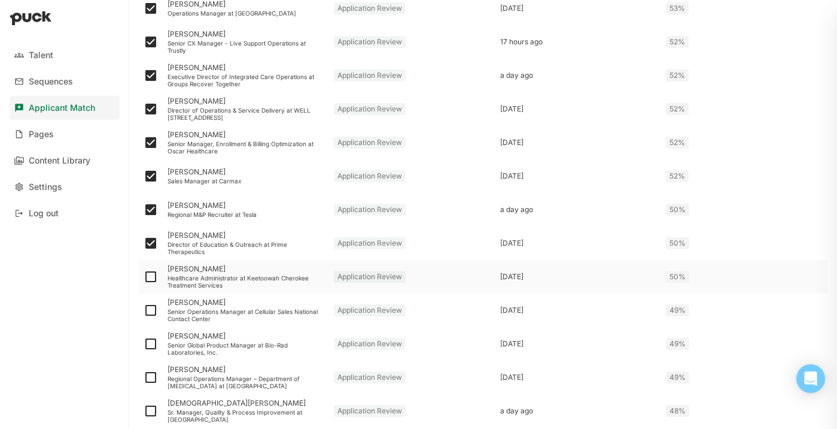
click at [153, 276] on img at bounding box center [151, 276] width 14 height 14
click at [144, 277] on input "checkbox" at bounding box center [143, 277] width 1 height 1
checkbox input "true"
click at [153, 308] on img at bounding box center [151, 310] width 14 height 14
click at [144, 310] on input "checkbox" at bounding box center [143, 310] width 1 height 1
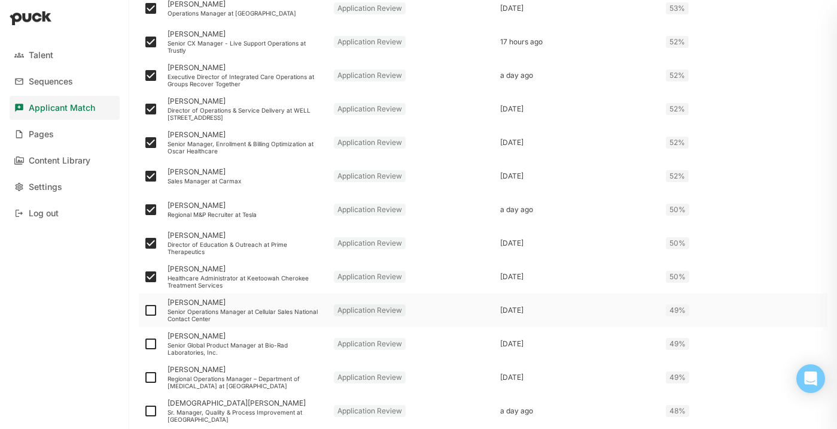
checkbox input "true"
click at [153, 344] on img at bounding box center [151, 343] width 14 height 14
click at [144, 344] on input "checkbox" at bounding box center [143, 344] width 1 height 1
checkbox input "true"
click at [150, 376] on img at bounding box center [151, 377] width 14 height 14
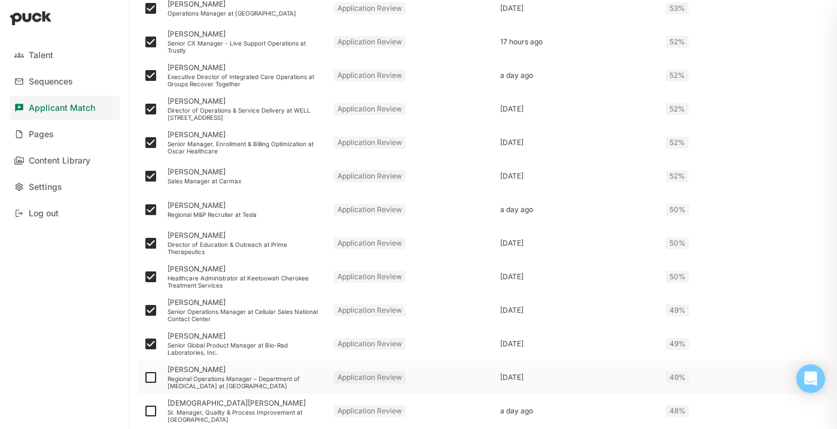
click at [144, 377] on input "checkbox" at bounding box center [143, 377] width 1 height 1
checkbox input "true"
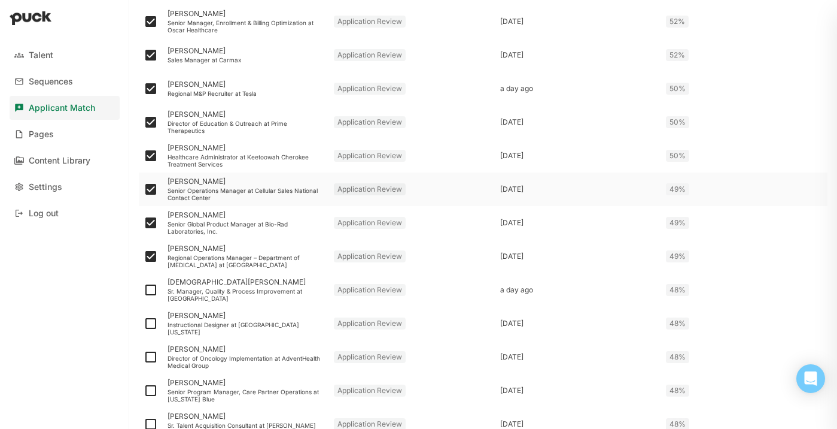
scroll to position [681, 0]
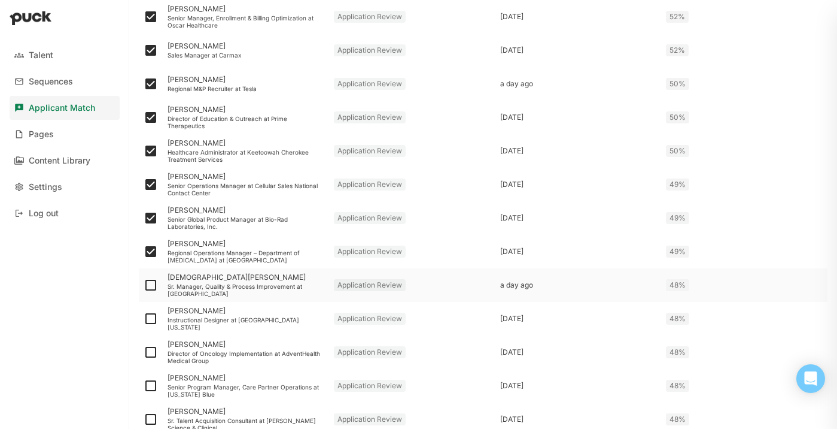
click at [151, 280] on img at bounding box center [151, 285] width 14 height 14
click at [144, 285] on input "checkbox" at bounding box center [143, 285] width 1 height 1
checkbox input "true"
click at [153, 319] on img at bounding box center [151, 318] width 14 height 14
click at [144, 319] on input "checkbox" at bounding box center [143, 318] width 1 height 1
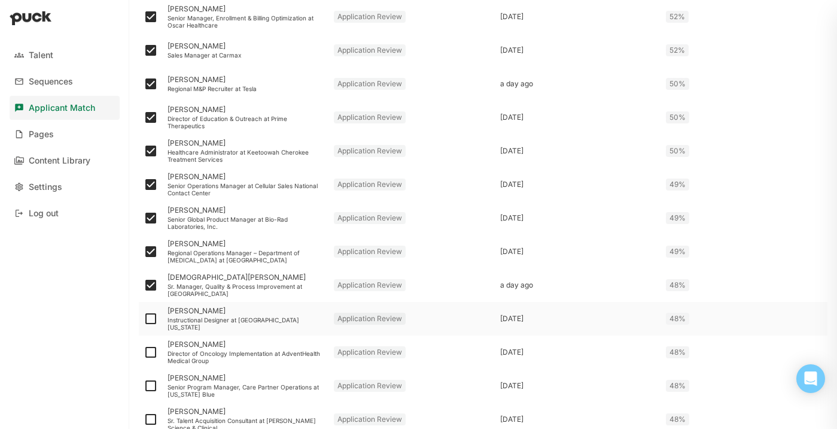
checkbox input "true"
click at [150, 352] on img at bounding box center [151, 352] width 14 height 14
click at [144, 352] on input "checkbox" at bounding box center [143, 352] width 1 height 1
checkbox input "true"
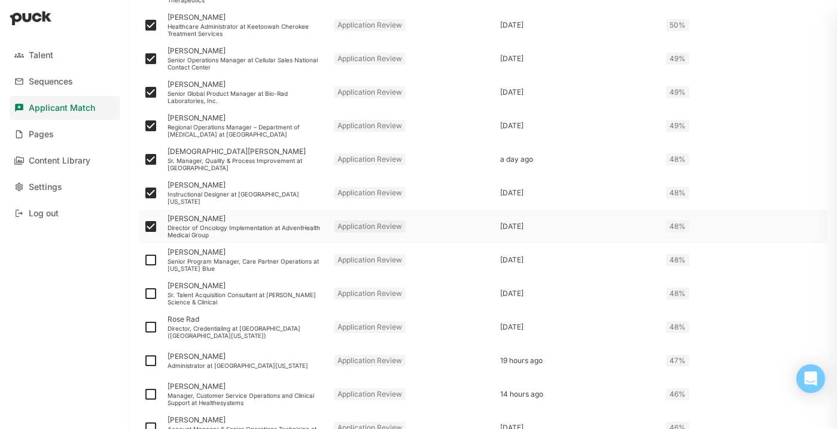
scroll to position [810, 0]
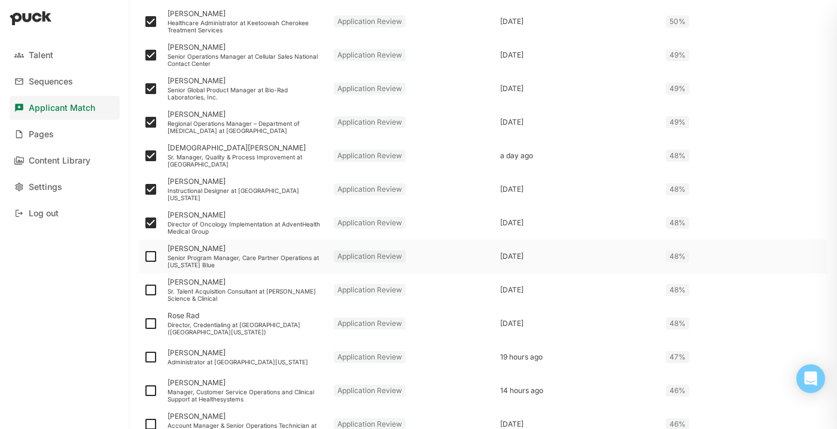
click at [151, 259] on img at bounding box center [151, 256] width 14 height 14
click at [144, 257] on input "checkbox" at bounding box center [143, 256] width 1 height 1
checkbox input "true"
click at [151, 293] on img at bounding box center [151, 290] width 14 height 14
click at [144, 290] on input "checkbox" at bounding box center [143, 290] width 1 height 1
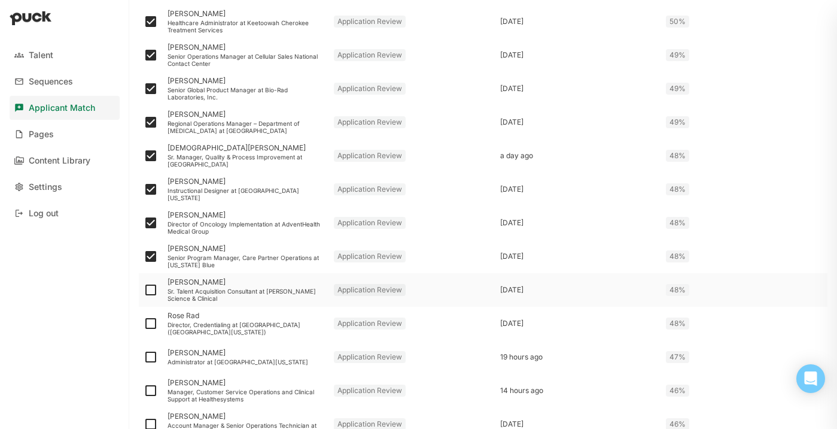
checkbox input "true"
click at [153, 328] on img at bounding box center [151, 323] width 14 height 14
click at [144, 324] on input "checkbox" at bounding box center [143, 323] width 1 height 1
checkbox input "true"
click at [153, 357] on img at bounding box center [151, 357] width 14 height 14
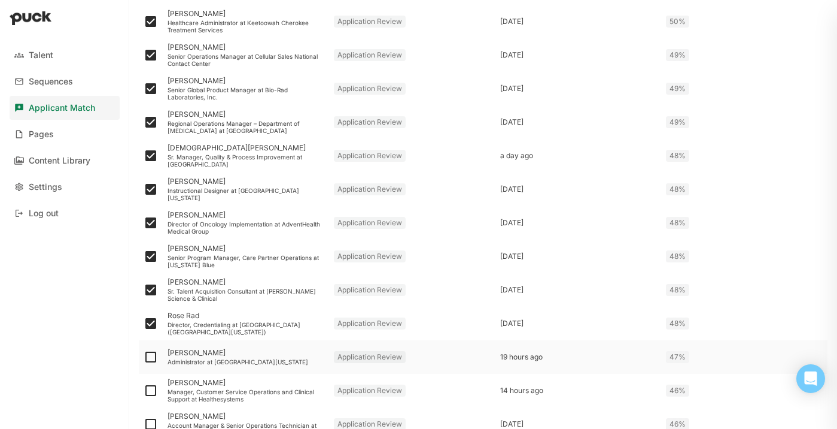
click at [144, 357] on input "checkbox" at bounding box center [143, 357] width 1 height 1
checkbox input "true"
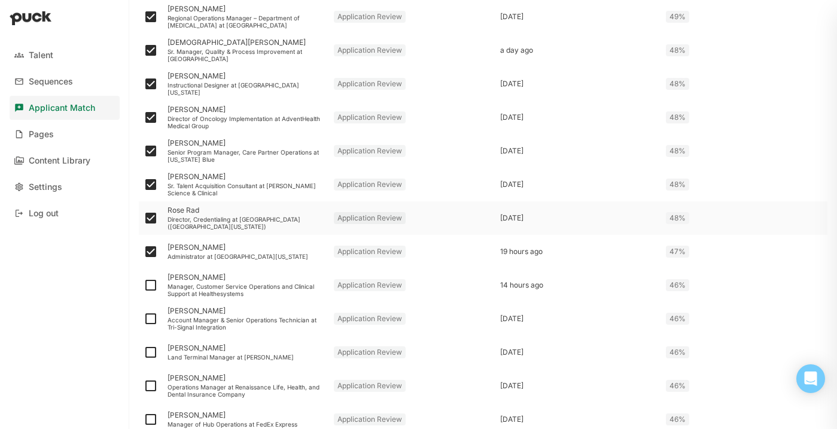
scroll to position [921, 0]
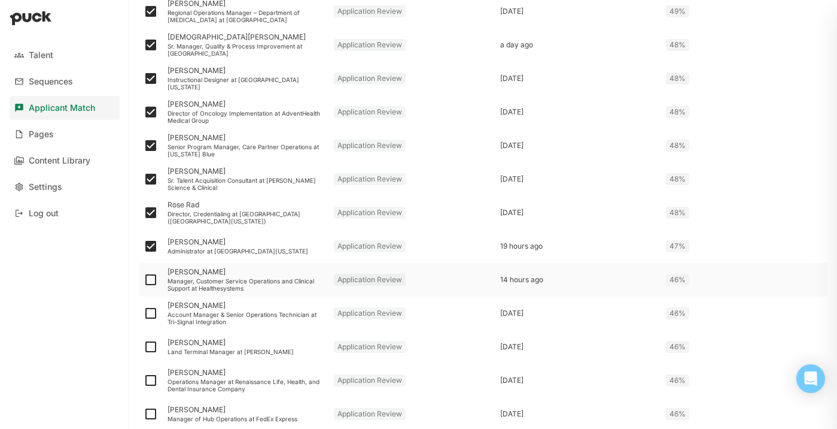
click at [151, 278] on img at bounding box center [151, 279] width 14 height 14
click at [144, 280] on input "checkbox" at bounding box center [143, 280] width 1 height 1
checkbox input "true"
click at [151, 311] on img at bounding box center [151, 313] width 14 height 14
click at [144, 313] on input "checkbox" at bounding box center [143, 313] width 1 height 1
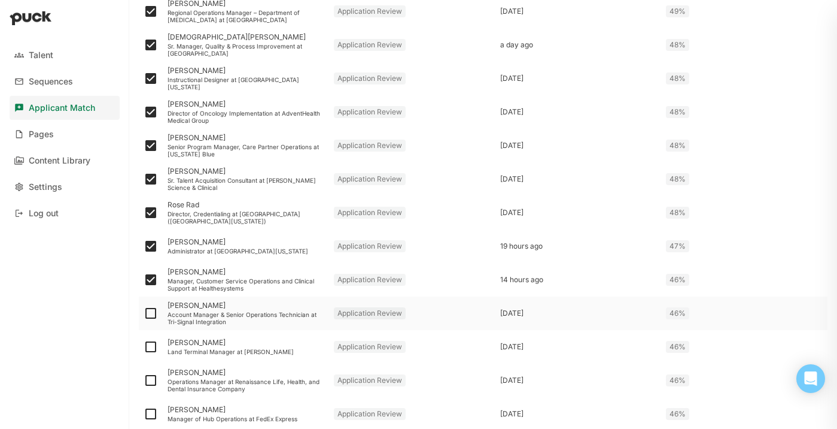
checkbox input "true"
click at [152, 346] on img at bounding box center [151, 346] width 14 height 14
click at [144, 347] on input "checkbox" at bounding box center [143, 347] width 1 height 1
checkbox input "true"
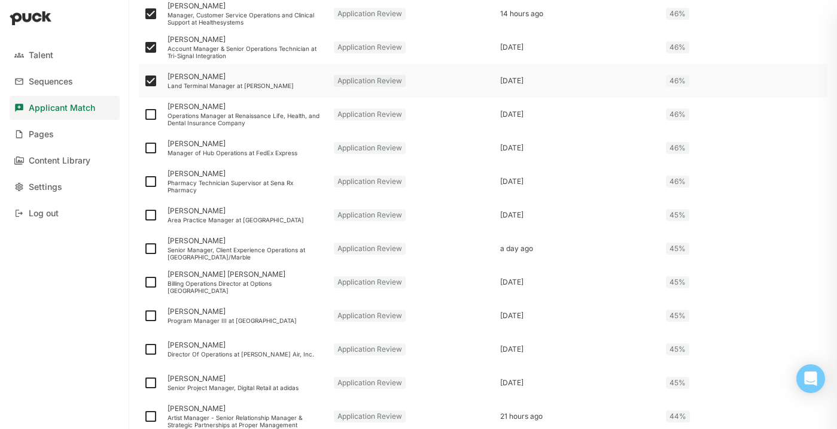
scroll to position [1196, 0]
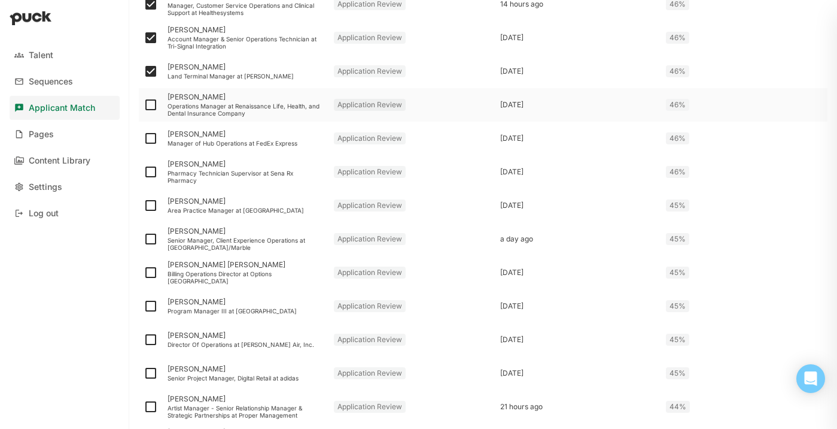
click at [153, 104] on img at bounding box center [151, 105] width 14 height 14
click at [144, 105] on input "checkbox" at bounding box center [143, 105] width 1 height 1
checkbox input "true"
click at [151, 138] on img at bounding box center [151, 138] width 14 height 14
click at [144, 138] on input "checkbox" at bounding box center [143, 138] width 1 height 1
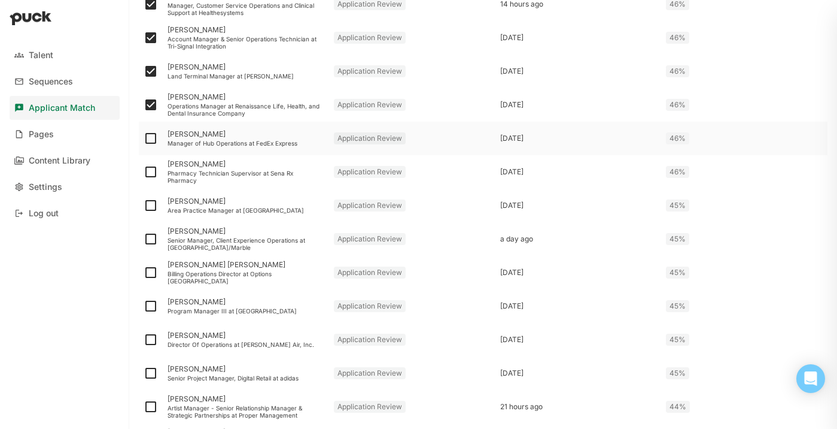
checkbox input "true"
click at [149, 172] on img at bounding box center [151, 172] width 14 height 14
click at [144, 172] on input "checkbox" at bounding box center [143, 172] width 1 height 1
checkbox input "true"
click at [151, 208] on img at bounding box center [151, 205] width 14 height 14
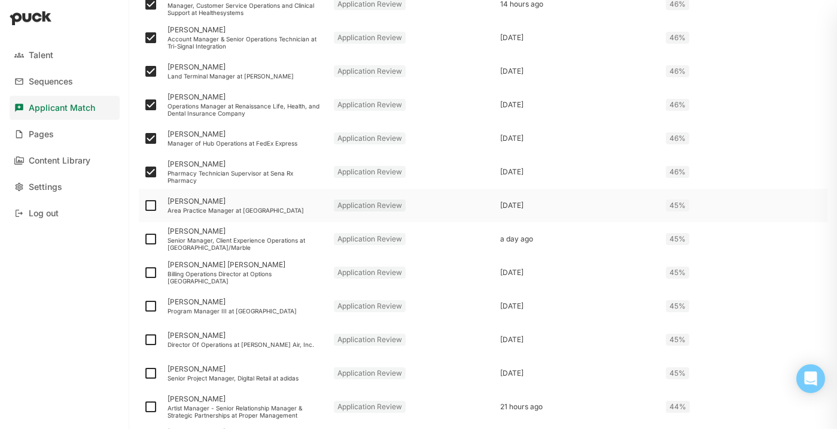
click at [144, 206] on input "checkbox" at bounding box center [143, 205] width 1 height 1
checkbox input "true"
click at [151, 243] on img at bounding box center [151, 239] width 14 height 14
click at [144, 239] on input "checkbox" at bounding box center [143, 239] width 1 height 1
checkbox input "true"
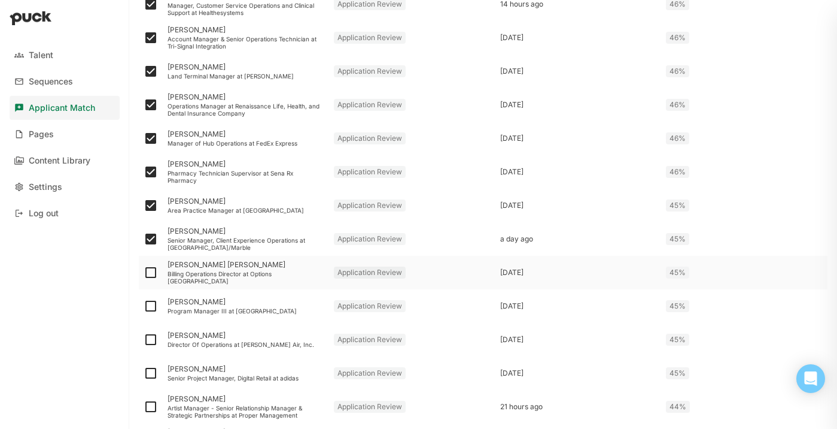
click at [153, 271] on img at bounding box center [151, 272] width 14 height 14
click at [144, 272] on input "checkbox" at bounding box center [143, 272] width 1 height 1
checkbox input "true"
click at [151, 303] on img at bounding box center [151, 306] width 14 height 14
click at [144, 306] on input "checkbox" at bounding box center [143, 306] width 1 height 1
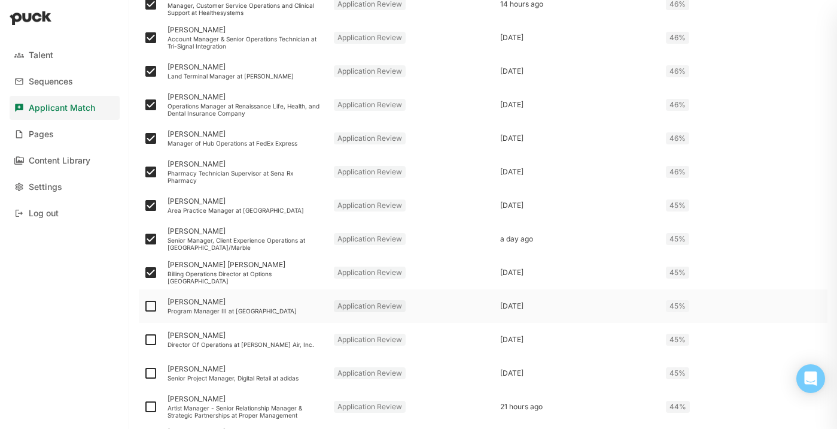
checkbox input "true"
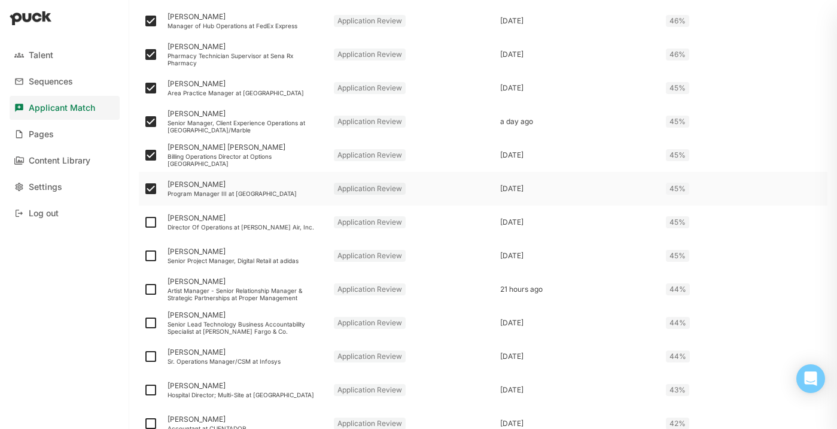
scroll to position [1317, 0]
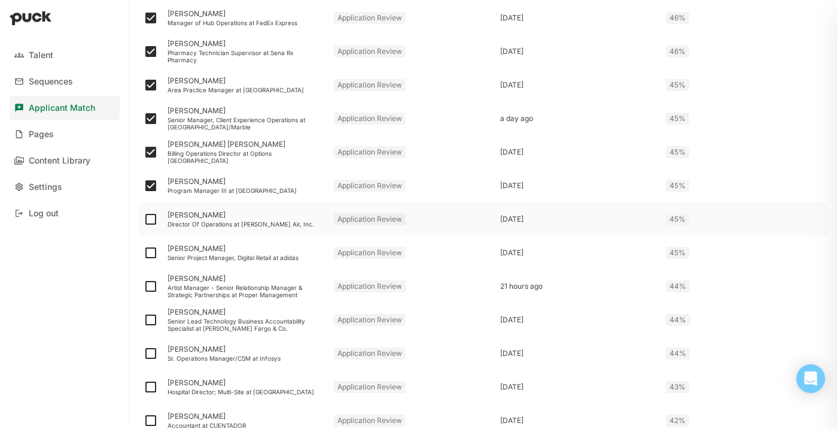
click at [156, 216] on img at bounding box center [151, 219] width 14 height 14
click at [144, 219] on input "checkbox" at bounding box center [143, 219] width 1 height 1
checkbox input "true"
click at [149, 247] on img at bounding box center [151, 252] width 14 height 14
click at [144, 253] on input "checkbox" at bounding box center [143, 253] width 1 height 1
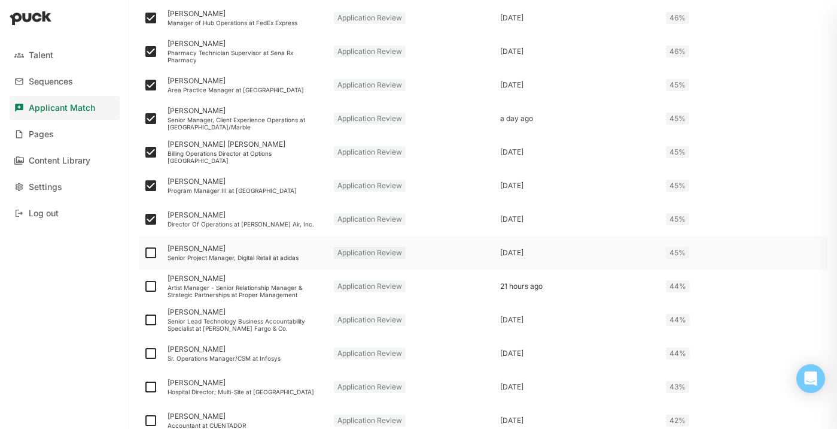
checkbox input "true"
click at [149, 284] on img at bounding box center [151, 286] width 14 height 14
click at [144, 286] on input "checkbox" at bounding box center [143, 286] width 1 height 1
checkbox input "true"
click at [153, 320] on img at bounding box center [151, 319] width 14 height 14
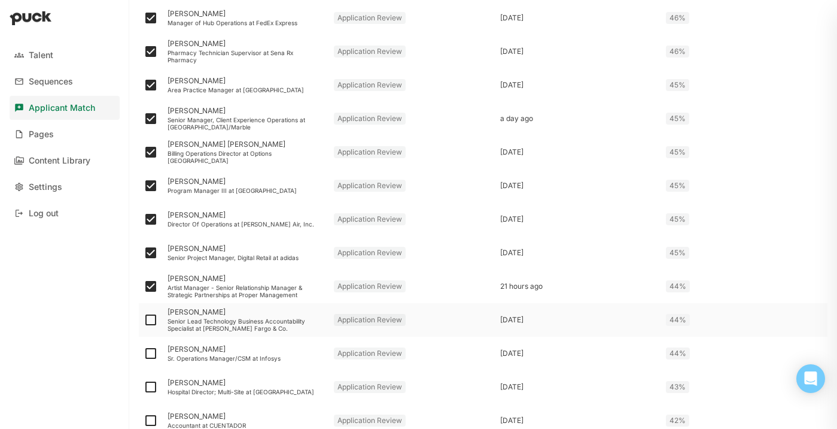
click at [144, 320] on input "checkbox" at bounding box center [143, 320] width 1 height 1
checkbox input "true"
click at [151, 348] on img at bounding box center [151, 353] width 14 height 14
click at [144, 353] on input "checkbox" at bounding box center [143, 353] width 1 height 1
checkbox input "true"
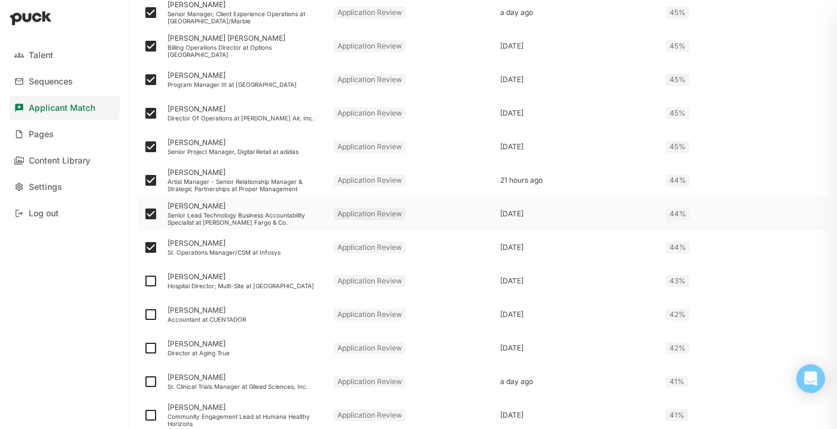
scroll to position [1429, 0]
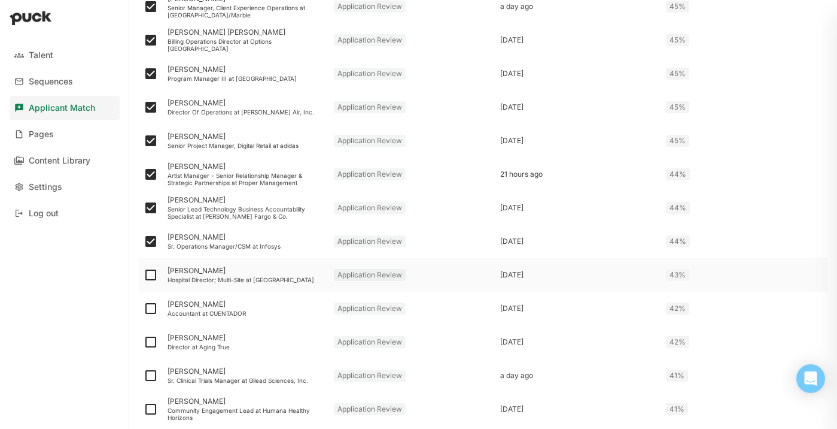
click at [151, 273] on img at bounding box center [151, 275] width 14 height 14
click at [144, 275] on input "checkbox" at bounding box center [143, 275] width 1 height 1
checkbox input "true"
click at [154, 305] on img at bounding box center [151, 308] width 14 height 14
click at [144, 308] on input "checkbox" at bounding box center [143, 308] width 1 height 1
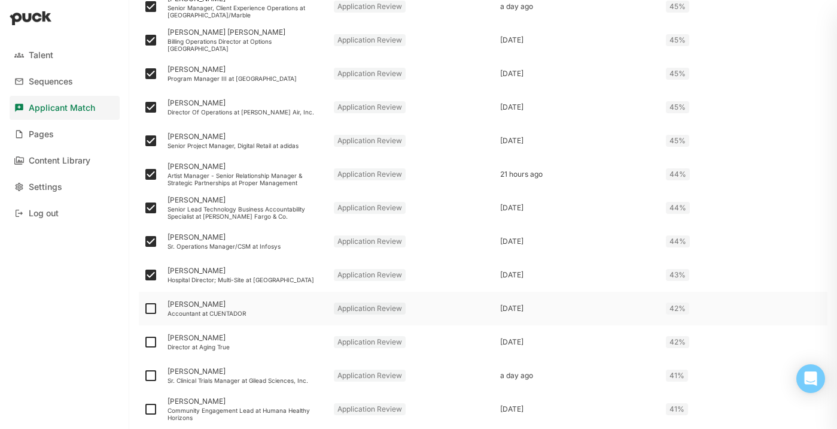
checkbox input "true"
click at [151, 345] on img at bounding box center [151, 342] width 14 height 14
click at [144, 342] on input "checkbox" at bounding box center [143, 342] width 1 height 1
checkbox input "true"
click at [153, 374] on img at bounding box center [151, 375] width 14 height 14
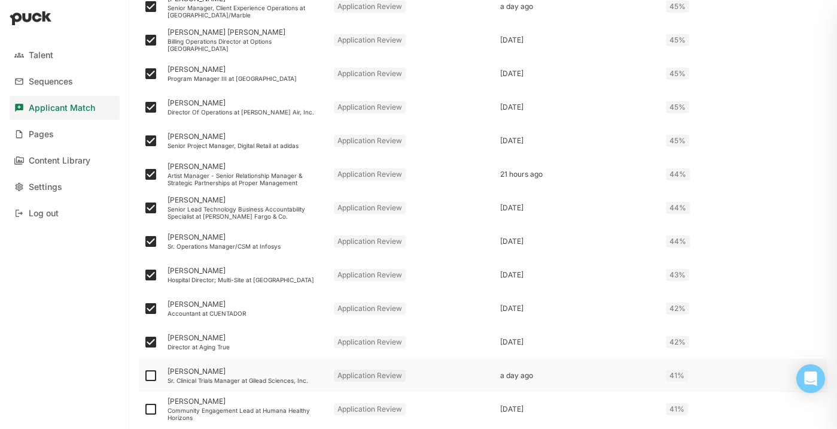
click at [144, 375] on input "checkbox" at bounding box center [143, 375] width 1 height 1
checkbox input "true"
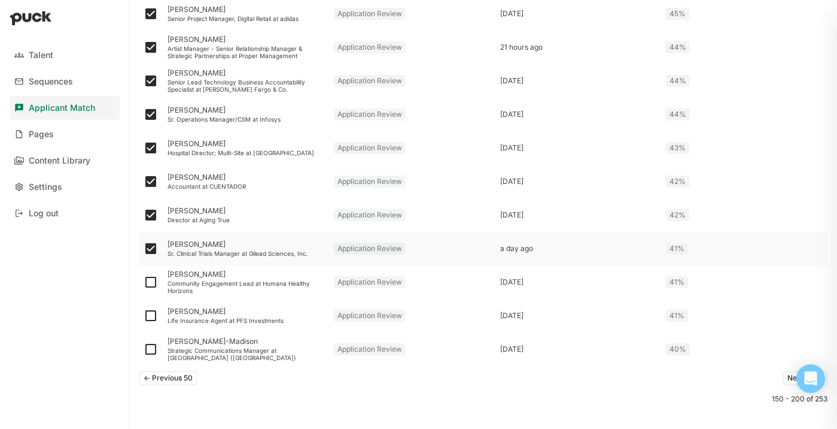
scroll to position [1571, 0]
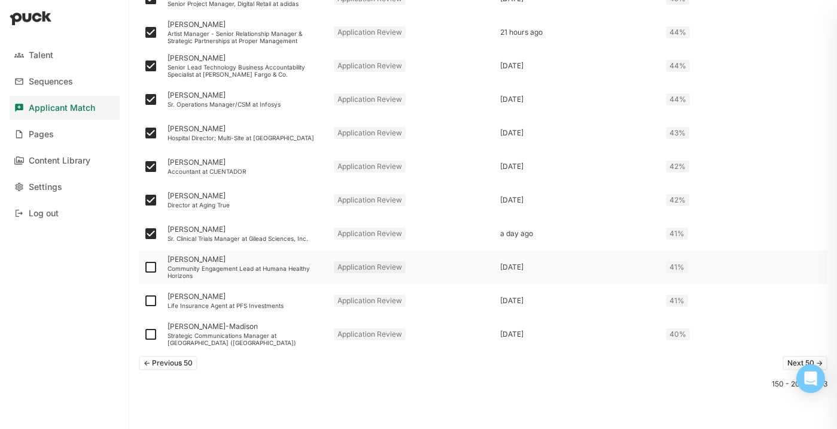
click at [153, 267] on img at bounding box center [151, 267] width 14 height 14
click at [144, 267] on input "checkbox" at bounding box center [143, 267] width 1 height 1
checkbox input "true"
click at [144, 296] on img at bounding box center [151, 300] width 14 height 14
click at [144, 300] on input "checkbox" at bounding box center [143, 300] width 1 height 1
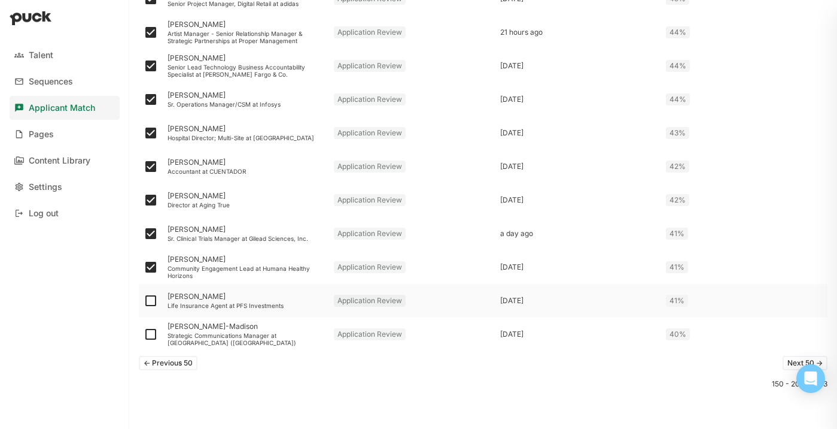
checkbox input "true"
click at [150, 335] on img at bounding box center [151, 334] width 14 height 14
click at [144, 335] on input "checkbox" at bounding box center [143, 334] width 1 height 1
checkbox input "true"
click at [788, 362] on button "Next 50 ->" at bounding box center [805, 363] width 45 height 14
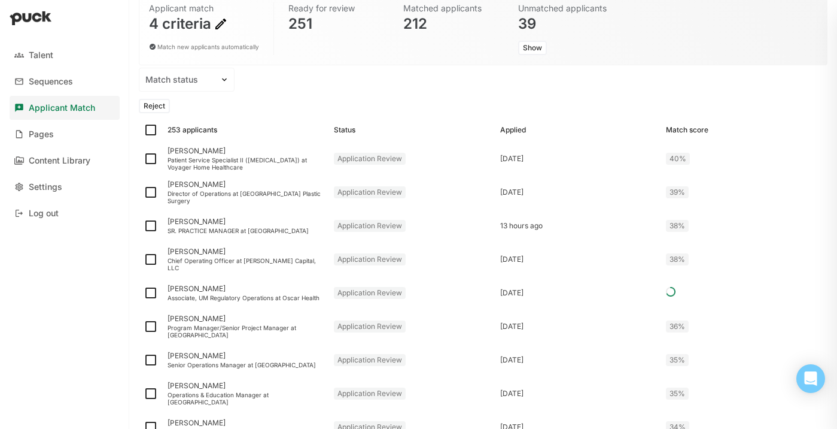
scroll to position [102, 0]
click at [150, 162] on img at bounding box center [151, 160] width 14 height 14
click at [144, 161] on input "checkbox" at bounding box center [143, 160] width 1 height 1
checkbox input "true"
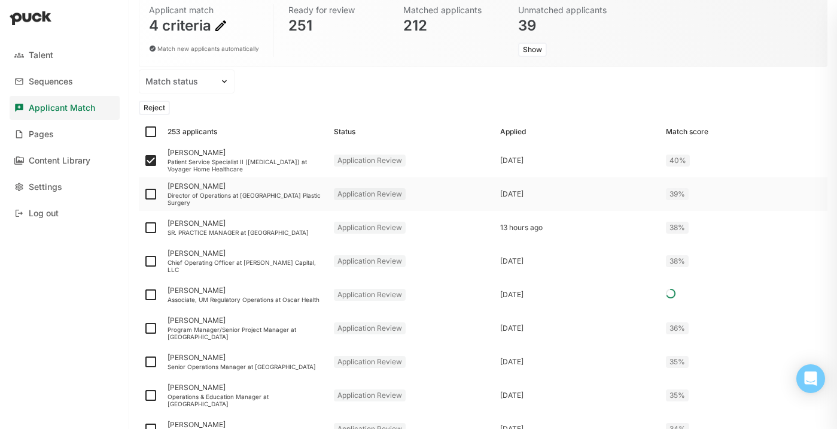
click at [153, 193] on img at bounding box center [151, 194] width 14 height 14
click at [144, 194] on input "checkbox" at bounding box center [143, 194] width 1 height 1
checkbox input "true"
click at [154, 228] on img at bounding box center [151, 227] width 14 height 14
click at [144, 228] on input "checkbox" at bounding box center [143, 227] width 1 height 1
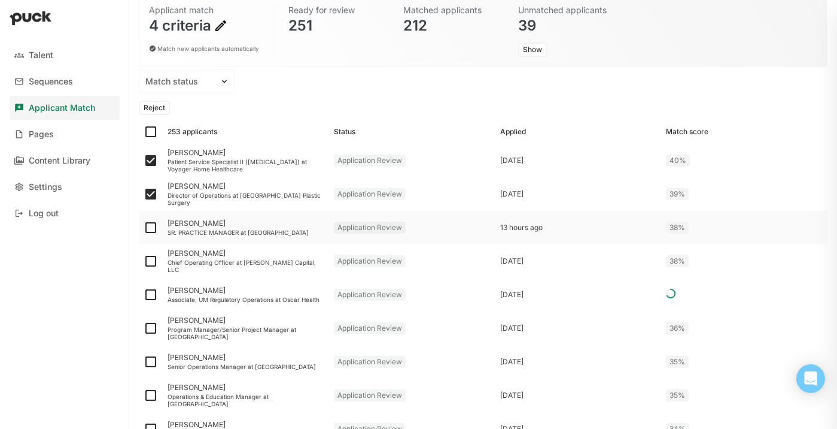
checkbox input "true"
click at [151, 263] on img at bounding box center [151, 261] width 14 height 14
click at [144, 262] on input "checkbox" at bounding box center [143, 261] width 1 height 1
checkbox input "true"
click at [154, 291] on img at bounding box center [151, 294] width 14 height 14
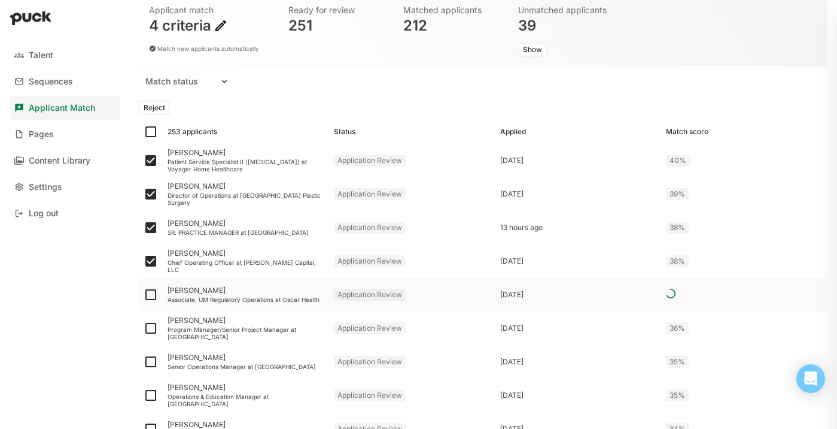
click at [144, 294] on input "checkbox" at bounding box center [143, 294] width 1 height 1
checkbox input "true"
click at [150, 327] on img at bounding box center [151, 328] width 14 height 14
click at [144, 328] on input "checkbox" at bounding box center [143, 328] width 1 height 1
checkbox input "true"
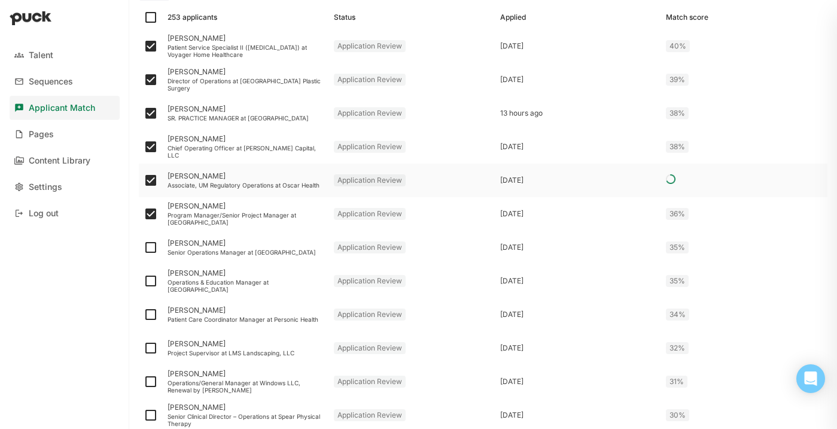
scroll to position [221, 0]
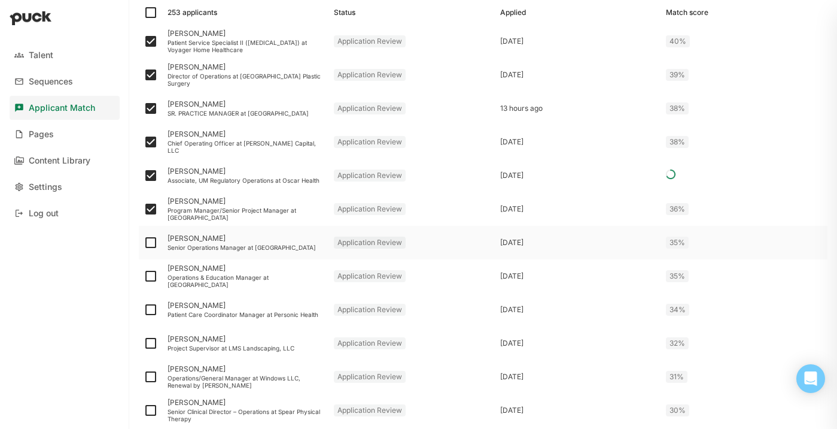
click at [150, 242] on img at bounding box center [151, 242] width 14 height 14
click at [144, 242] on input "checkbox" at bounding box center [143, 242] width 1 height 1
checkbox input "true"
click at [150, 278] on img at bounding box center [151, 276] width 14 height 14
click at [144, 277] on input "checkbox" at bounding box center [143, 276] width 1 height 1
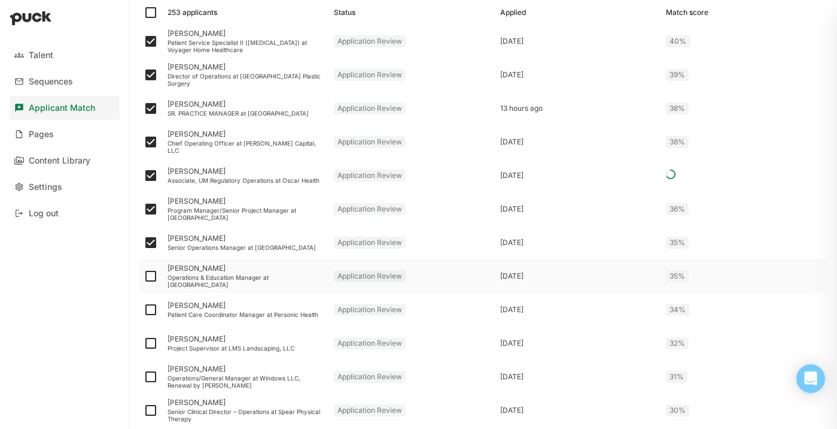
checkbox input "true"
click at [148, 310] on img at bounding box center [151, 309] width 14 height 14
click at [144, 310] on input "checkbox" at bounding box center [143, 309] width 1 height 1
checkbox input "true"
click at [151, 342] on img at bounding box center [151, 343] width 14 height 14
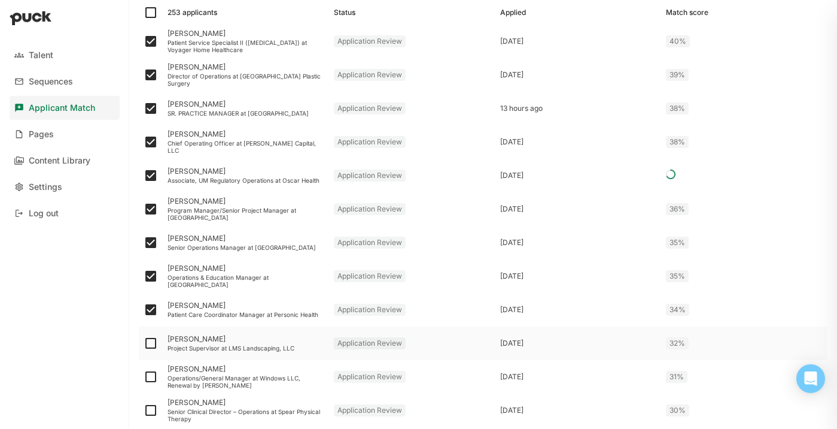
click at [144, 343] on input "checkbox" at bounding box center [143, 343] width 1 height 1
checkbox input "true"
click at [150, 377] on img at bounding box center [151, 376] width 14 height 14
click at [144, 377] on input "checkbox" at bounding box center [143, 376] width 1 height 1
checkbox input "true"
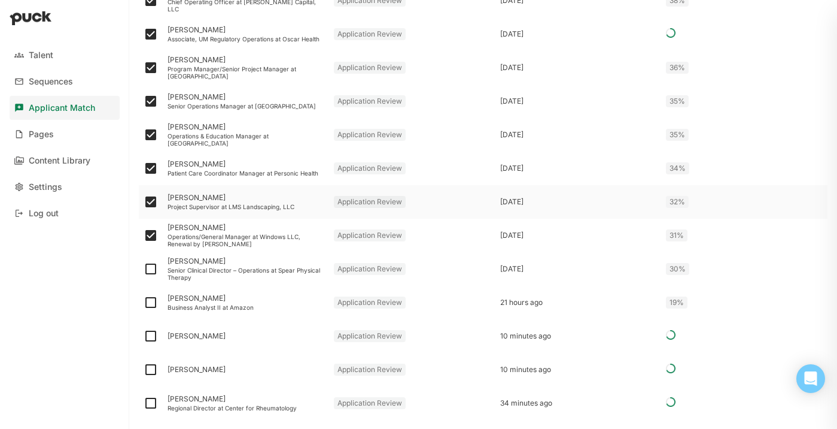
scroll to position [368, 0]
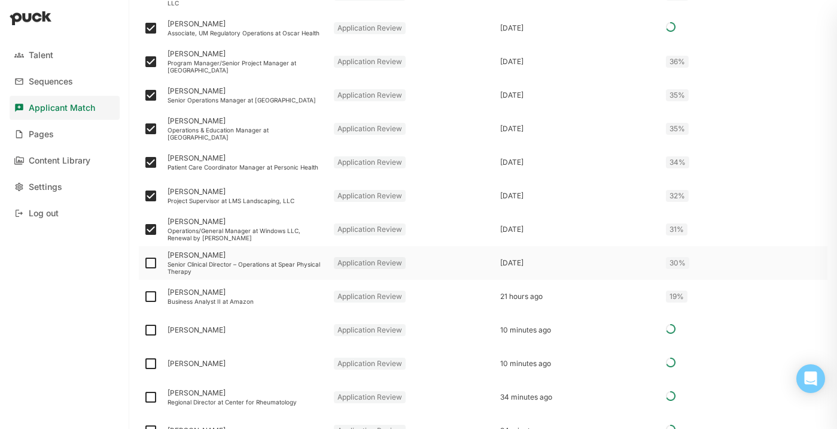
click at [154, 265] on img at bounding box center [151, 263] width 14 height 14
click at [144, 263] on input "checkbox" at bounding box center [143, 263] width 1 height 1
checkbox input "true"
click at [154, 291] on img at bounding box center [151, 296] width 14 height 14
click at [144, 296] on input "checkbox" at bounding box center [143, 296] width 1 height 1
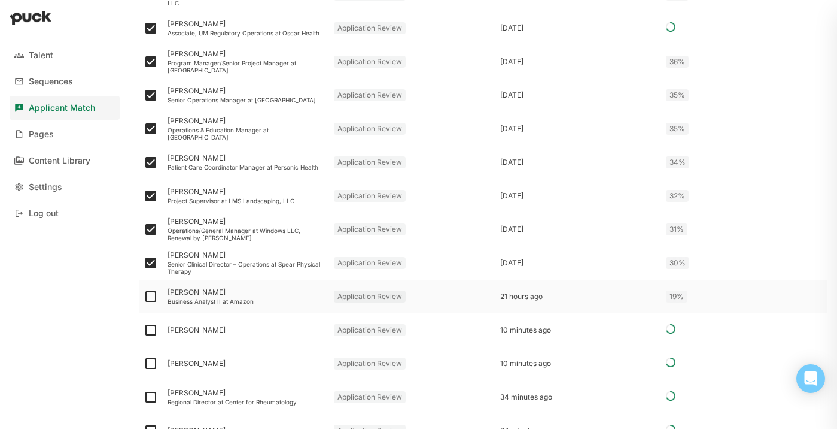
checkbox input "true"
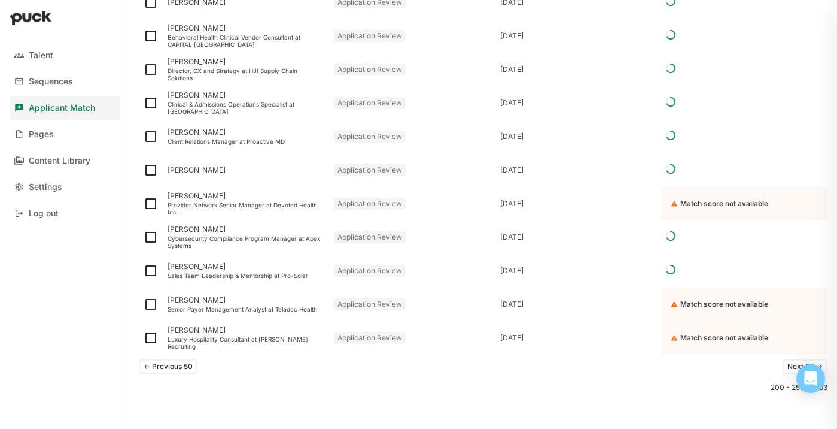
scroll to position [1571, 0]
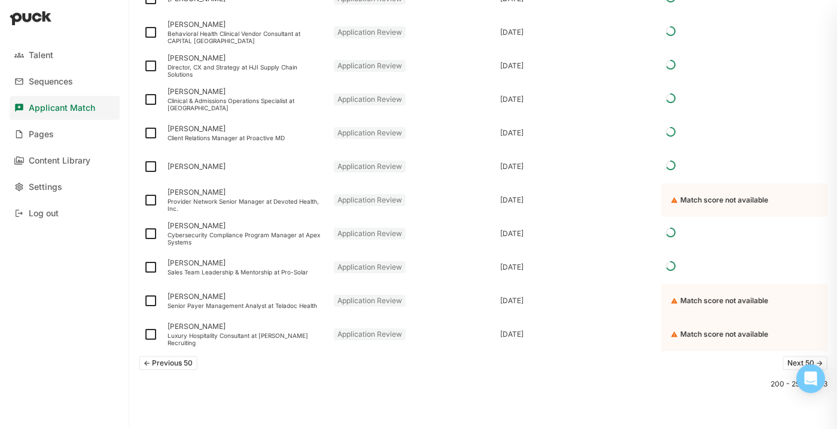
click at [786, 362] on button "Next 50 ->" at bounding box center [805, 363] width 45 height 14
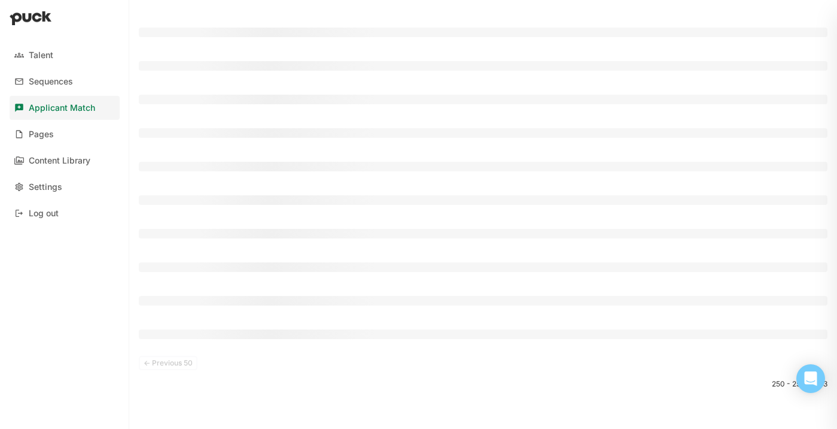
scroll to position [29, 0]
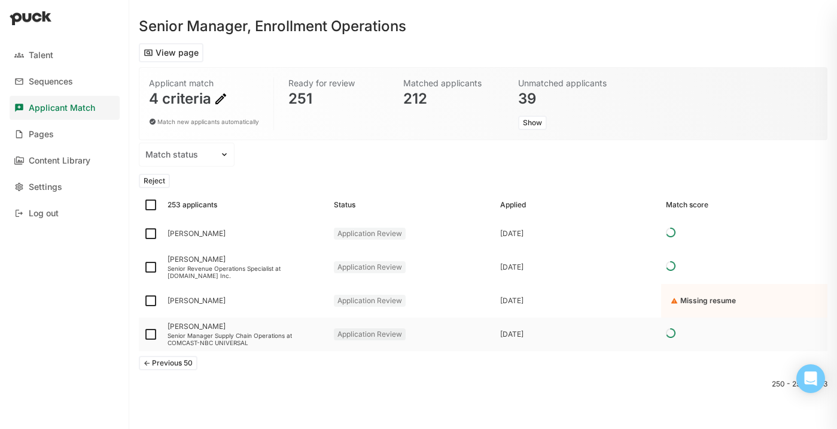
click at [152, 337] on img at bounding box center [151, 334] width 14 height 14
click at [144, 335] on input "checkbox" at bounding box center [143, 334] width 1 height 1
checkbox input "true"
click at [151, 267] on img at bounding box center [151, 267] width 14 height 14
click at [144, 267] on input "checkbox" at bounding box center [143, 267] width 1 height 1
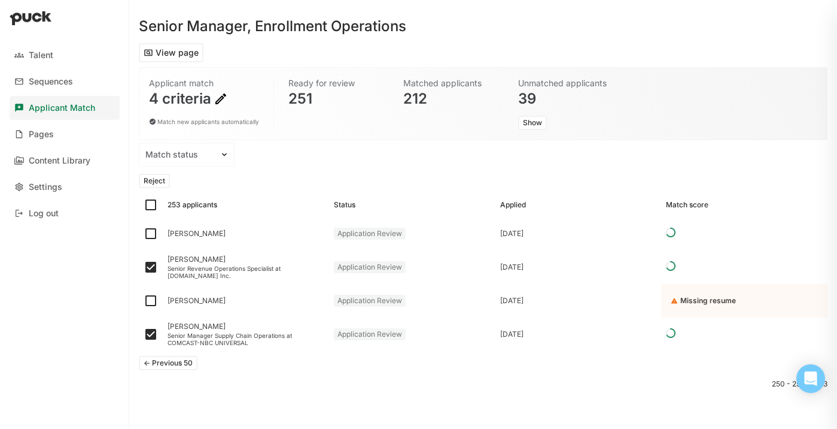
click at [163, 181] on button "Reject" at bounding box center [154, 181] width 31 height 14
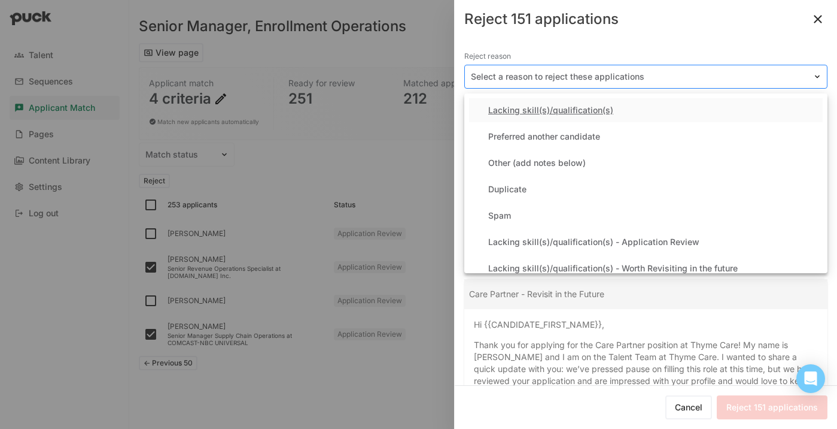
click at [621, 78] on div at bounding box center [639, 77] width 336 height 13
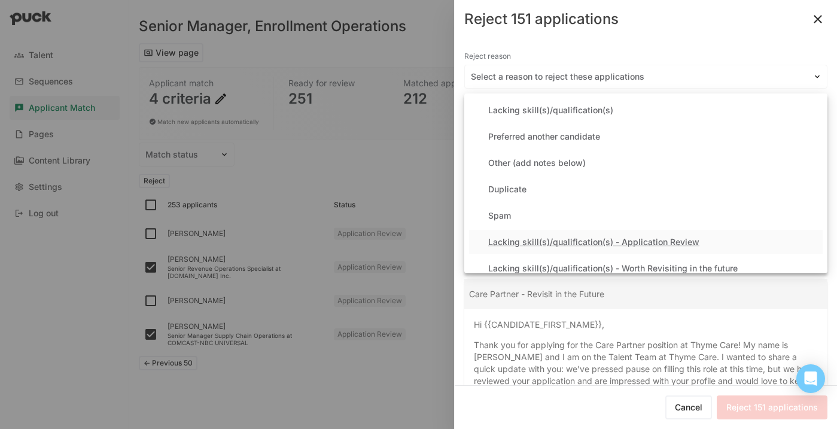
click at [587, 239] on div "Lacking skill(s)/qualification(s) - Application Review" at bounding box center [593, 242] width 211 height 10
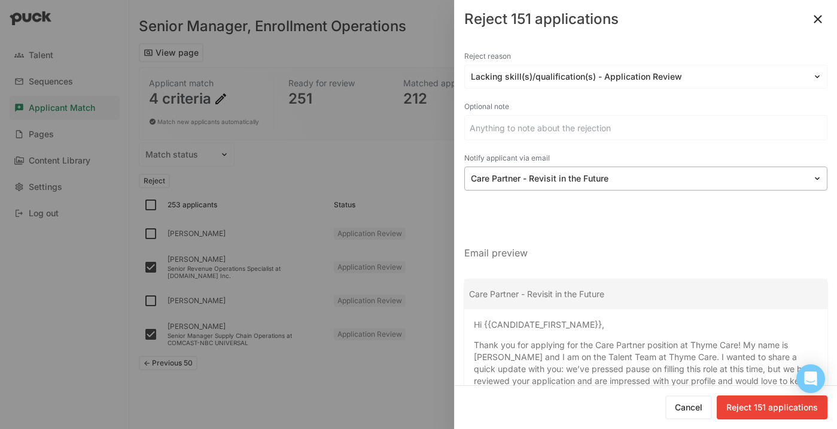
click at [585, 175] on div at bounding box center [639, 178] width 336 height 13
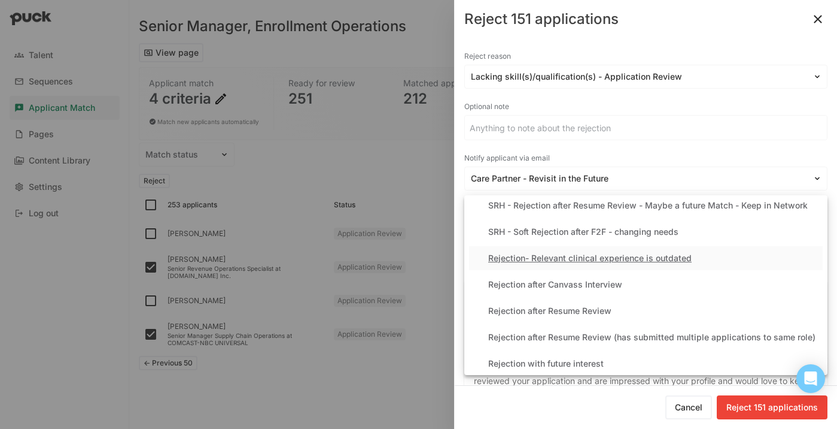
scroll to position [250, 0]
click at [591, 313] on div "Rejection after Resume Review" at bounding box center [549, 309] width 123 height 10
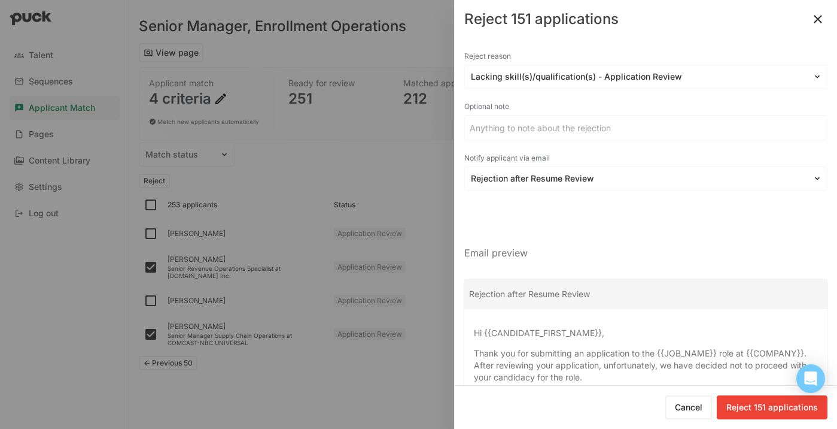
scroll to position [100, 0]
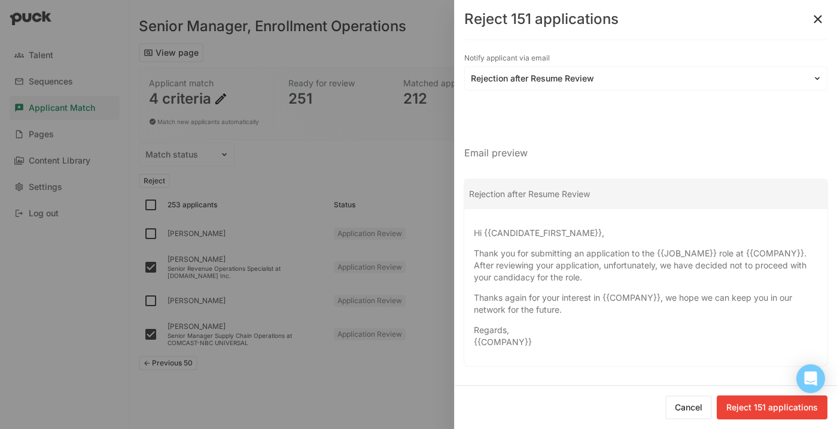
click at [770, 409] on button "Reject 151 applications" at bounding box center [772, 407] width 111 height 24
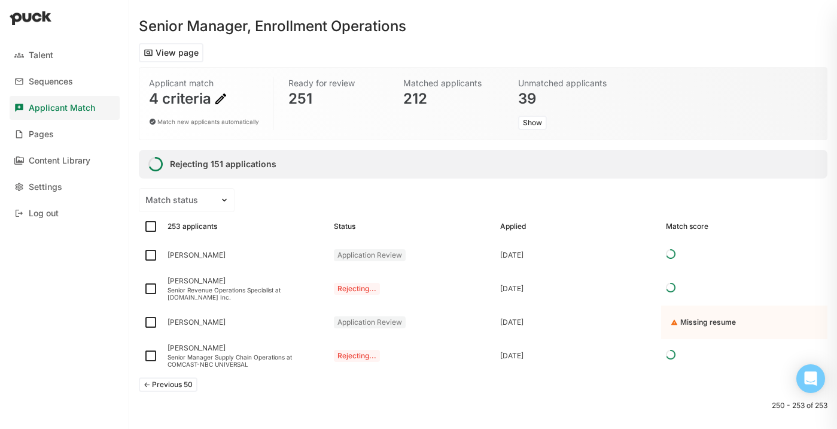
checkbox input "false"
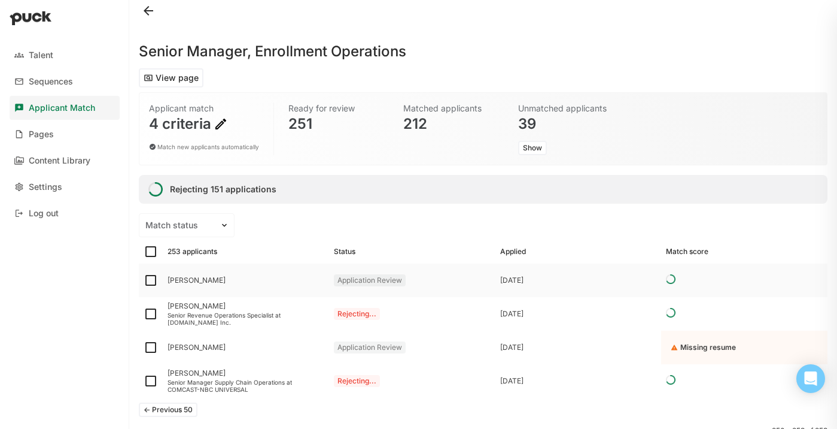
scroll to position [50, 0]
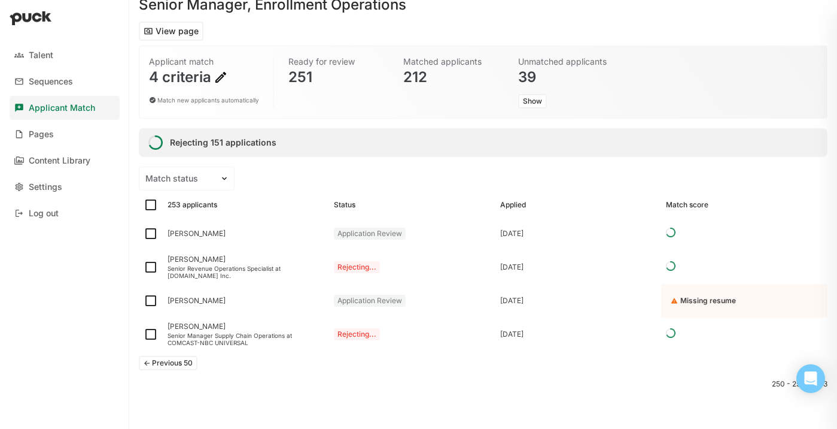
click at [186, 366] on button "<- Previous 50" at bounding box center [168, 363] width 59 height 14
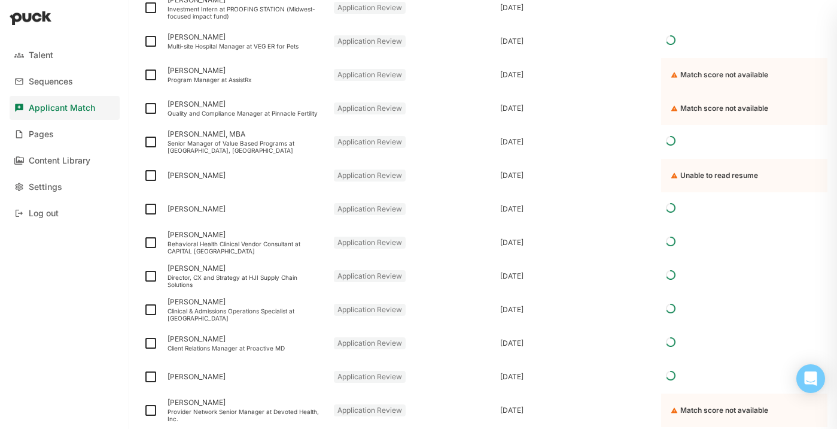
scroll to position [1592, 0]
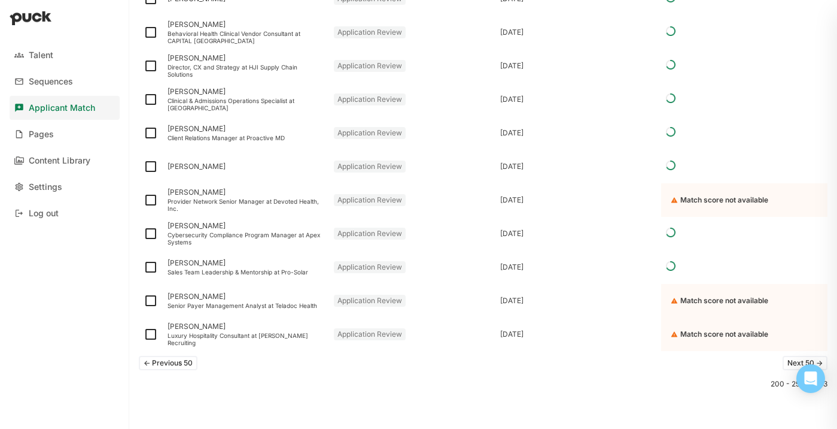
click at [174, 363] on button "<- Previous 50" at bounding box center [168, 363] width 59 height 14
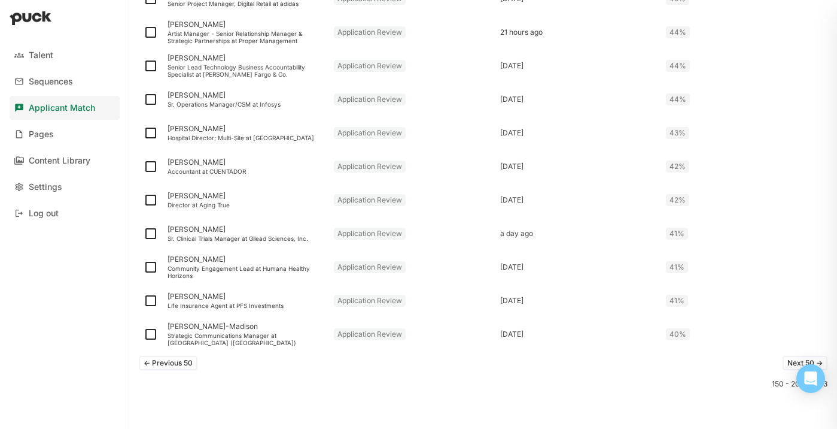
click at [176, 359] on button "<- Previous 50" at bounding box center [168, 363] width 59 height 14
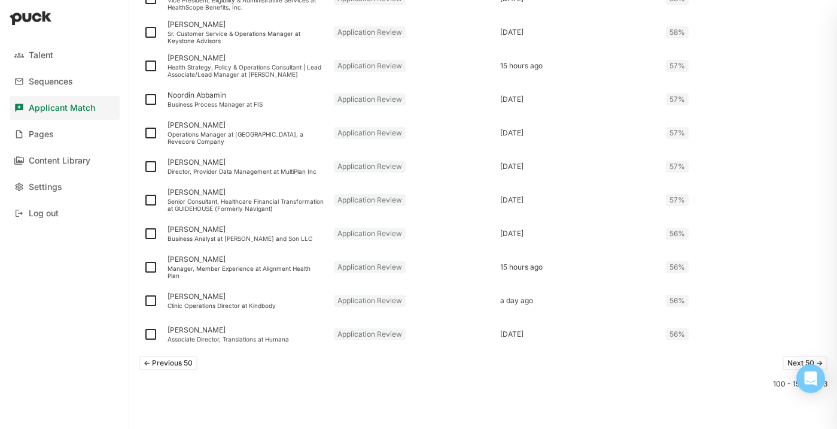
click at [181, 360] on button "<- Previous 50" at bounding box center [168, 363] width 59 height 14
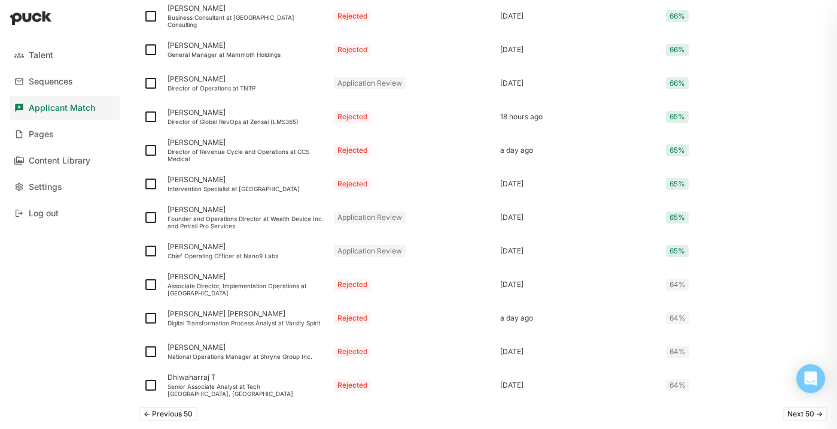
scroll to position [1611, 0]
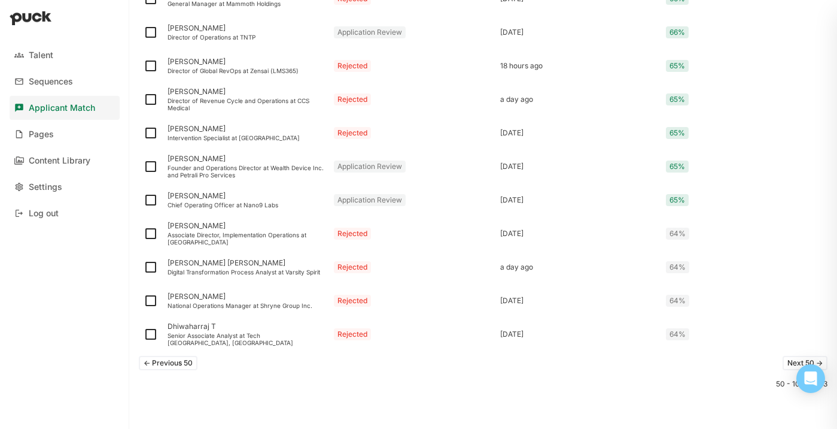
click at [786, 360] on button "Next 50 ->" at bounding box center [805, 363] width 45 height 14
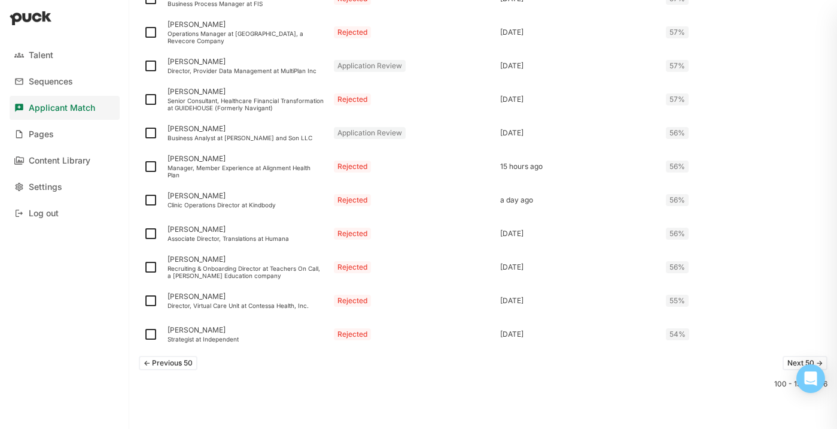
click at [787, 359] on button "Next 50 ->" at bounding box center [805, 363] width 45 height 14
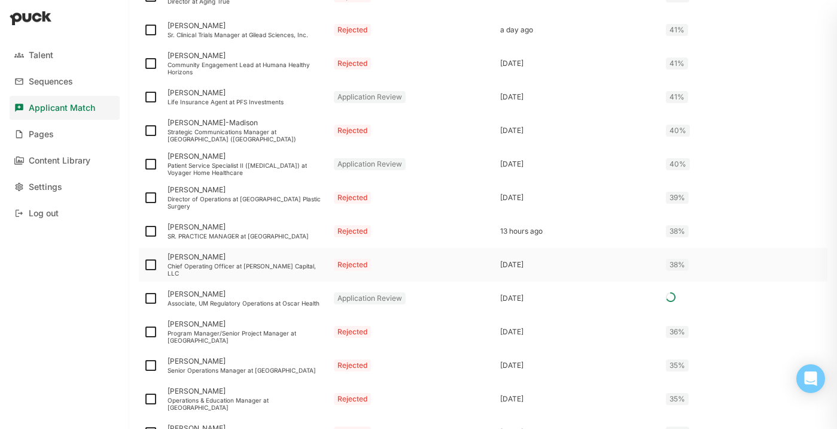
scroll to position [0, 0]
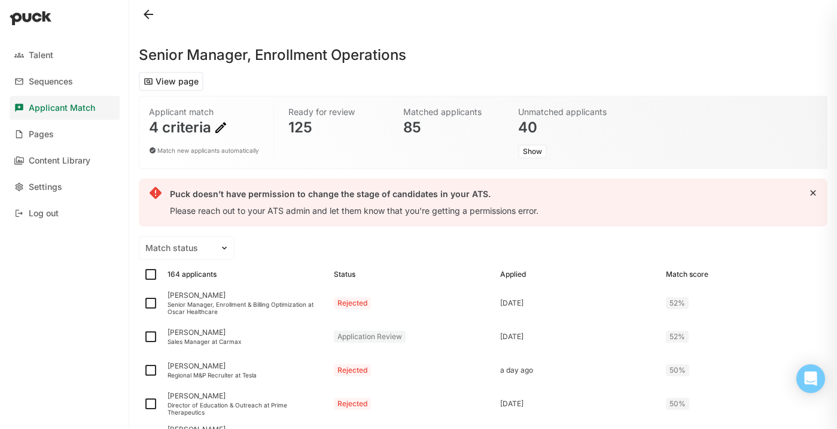
click at [149, 15] on button at bounding box center [148, 14] width 19 height 19
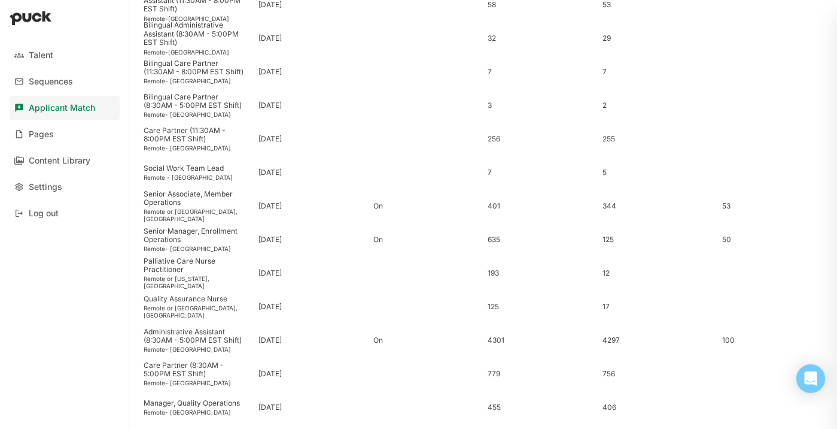
scroll to position [204, 0]
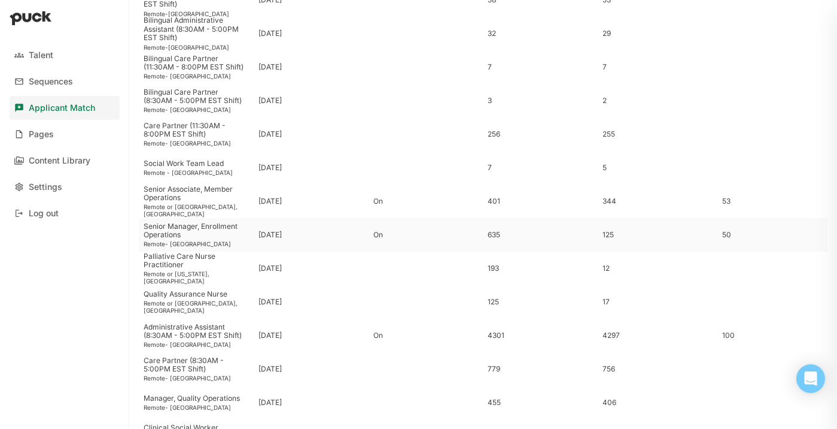
click at [201, 233] on div "Senior Manager, Enrollment Operations" at bounding box center [196, 230] width 105 height 17
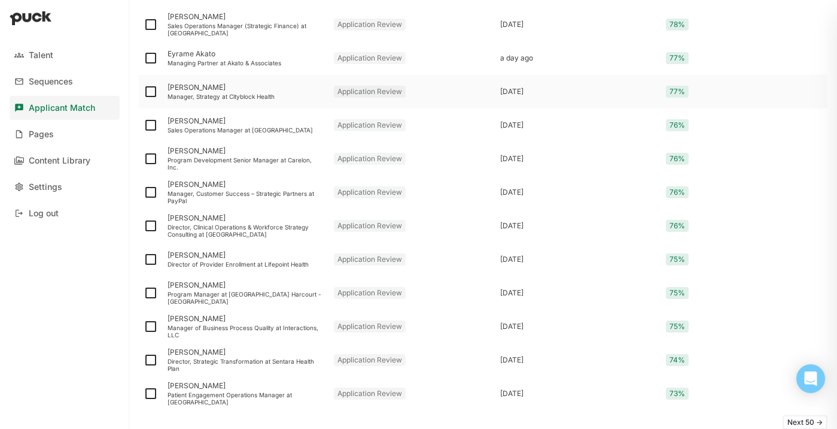
scroll to position [1483, 0]
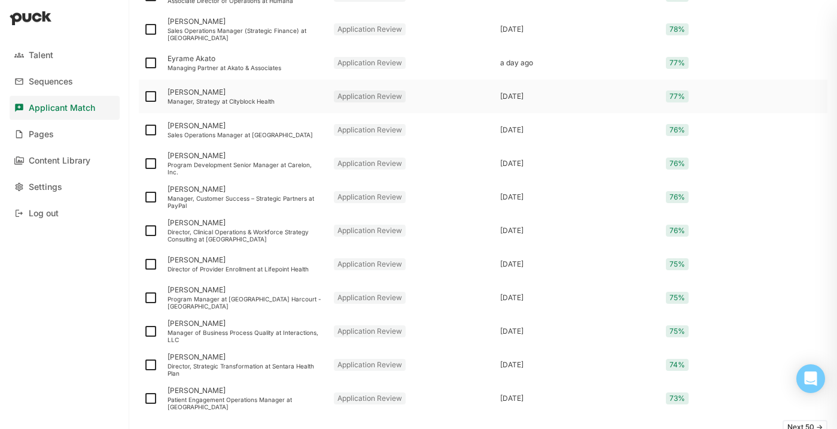
click at [251, 101] on div "Manager, Strategy at Cityblock Health" at bounding box center [246, 101] width 157 height 7
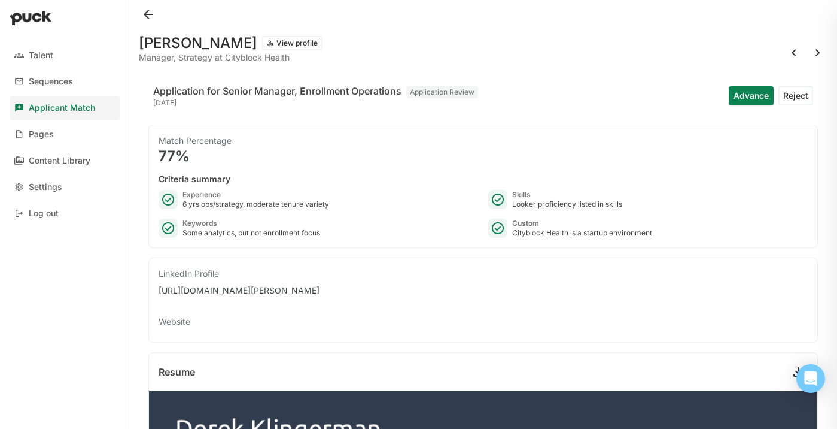
click at [148, 16] on button at bounding box center [148, 14] width 19 height 19
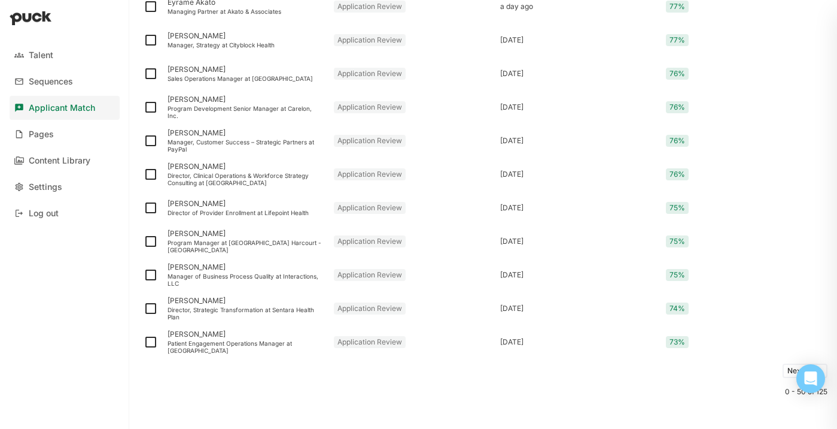
scroll to position [1547, 0]
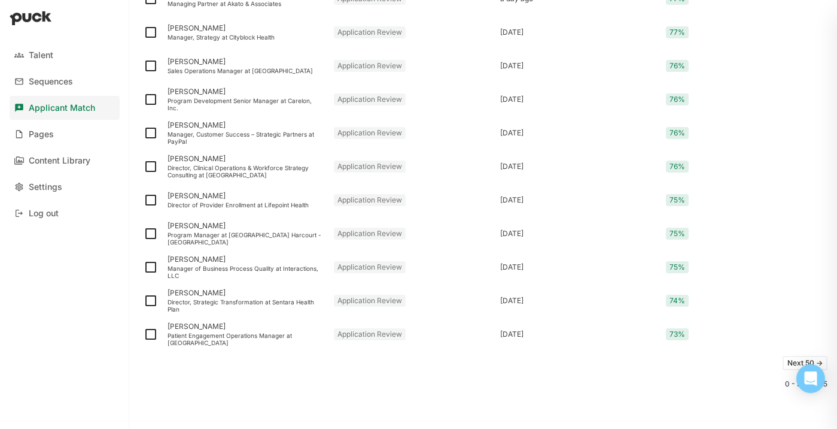
click at [792, 360] on button "Next 50 ->" at bounding box center [805, 363] width 45 height 14
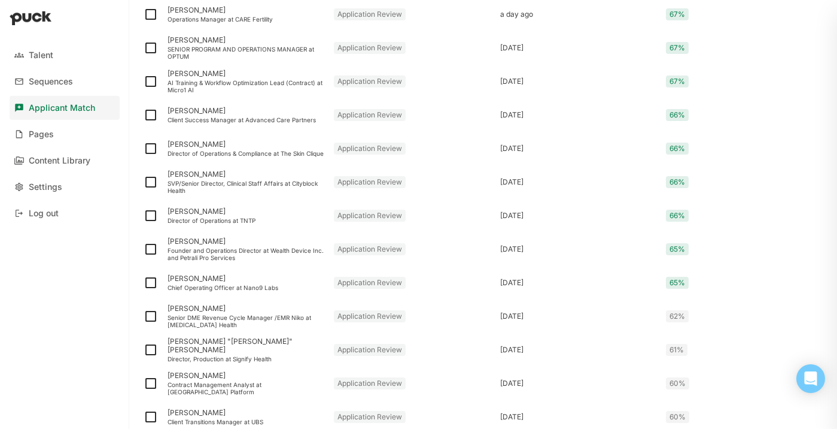
scroll to position [411, 0]
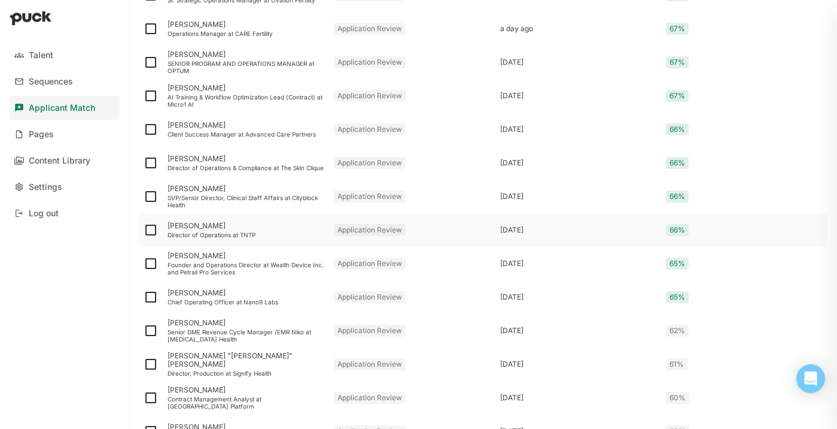
click at [211, 232] on div "Director of Operations at TNTP" at bounding box center [246, 234] width 157 height 7
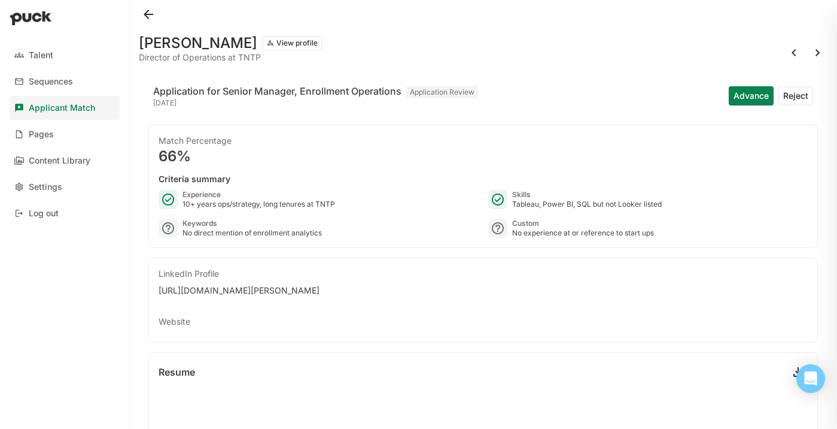
click at [144, 8] on button at bounding box center [148, 14] width 19 height 19
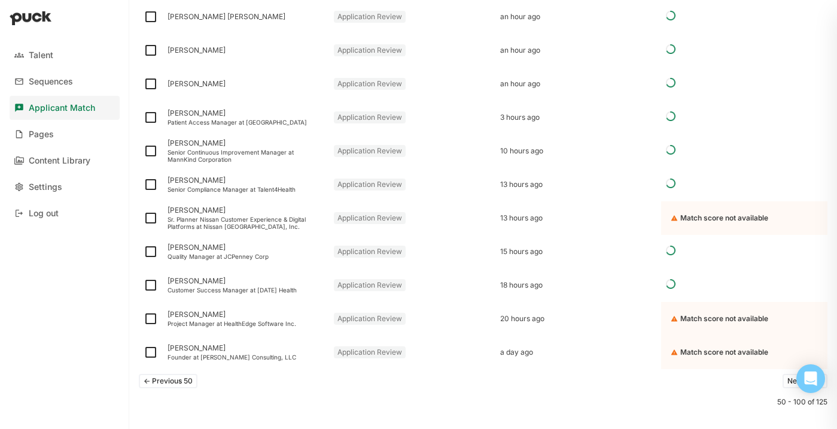
scroll to position [1547, 0]
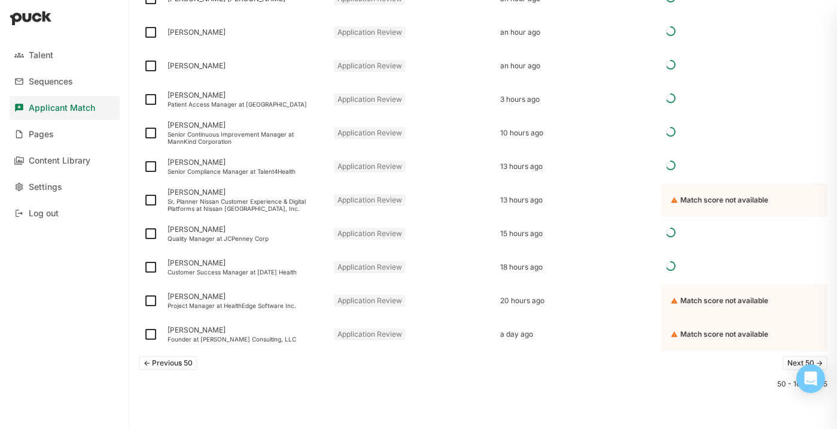
click at [175, 365] on button "<- Previous 50" at bounding box center [168, 363] width 59 height 14
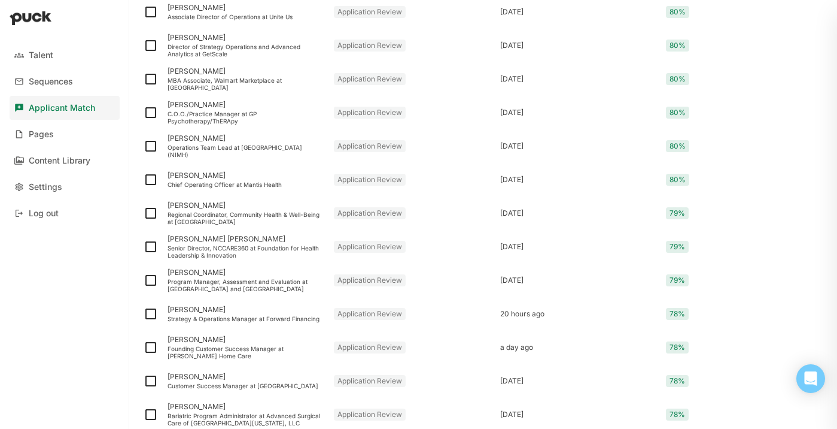
scroll to position [999, 0]
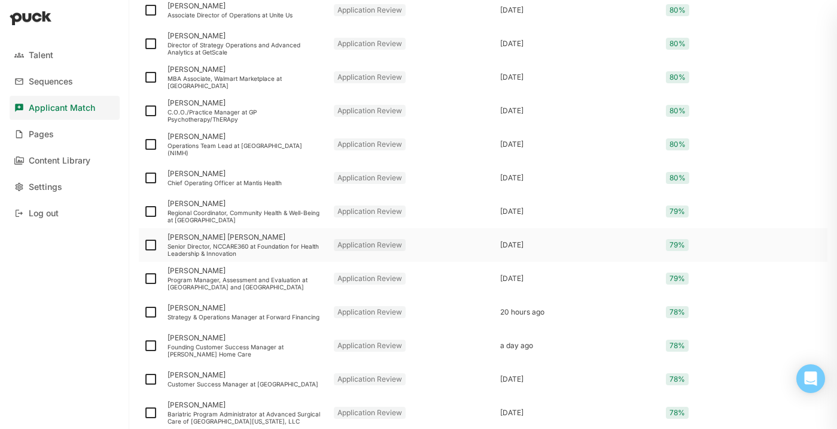
click at [227, 235] on div "[PERSON_NAME] [PERSON_NAME]" at bounding box center [246, 237] width 157 height 8
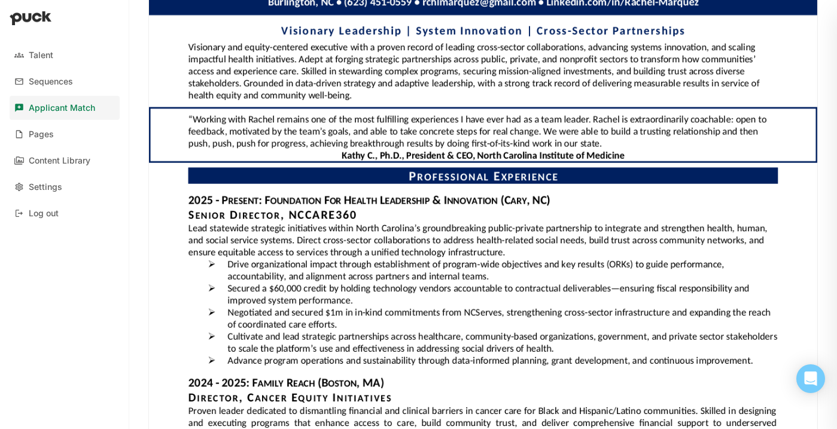
scroll to position [450, 0]
